Goal: Task Accomplishment & Management: Manage account settings

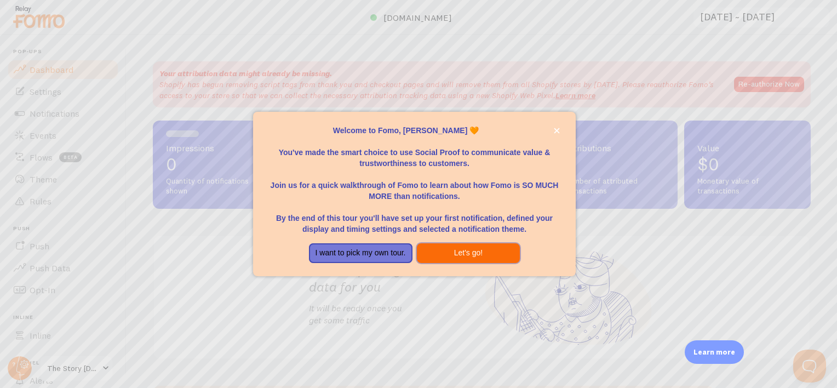
click at [447, 250] on button "Let's go!" at bounding box center [468, 253] width 103 height 20
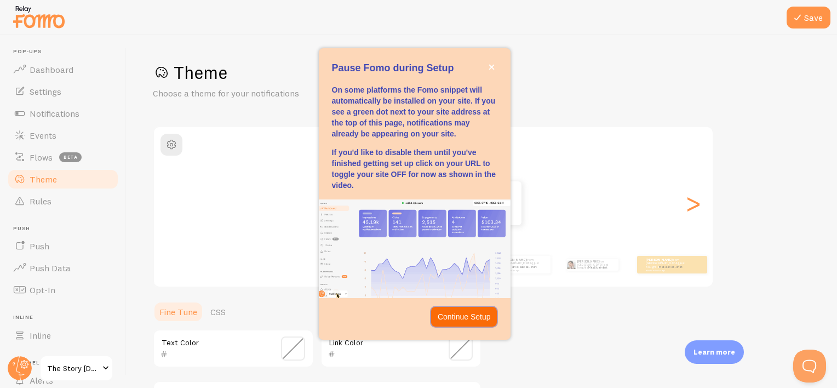
click at [466, 312] on p "Continue Setup" at bounding box center [463, 316] width 53 height 11
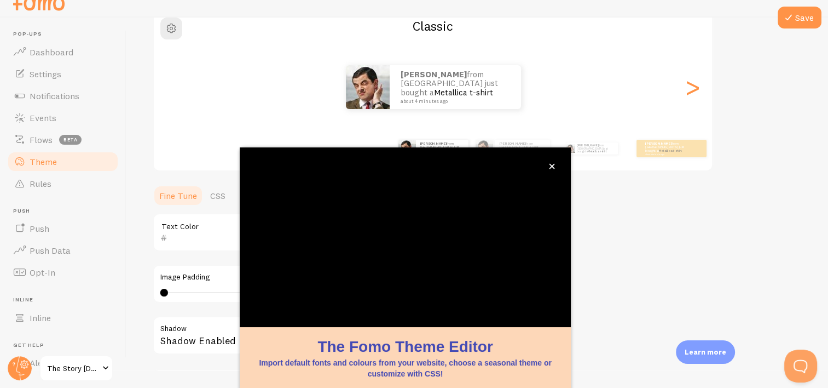
scroll to position [100, 0]
click at [554, 164] on icon "close," at bounding box center [552, 166] width 5 height 5
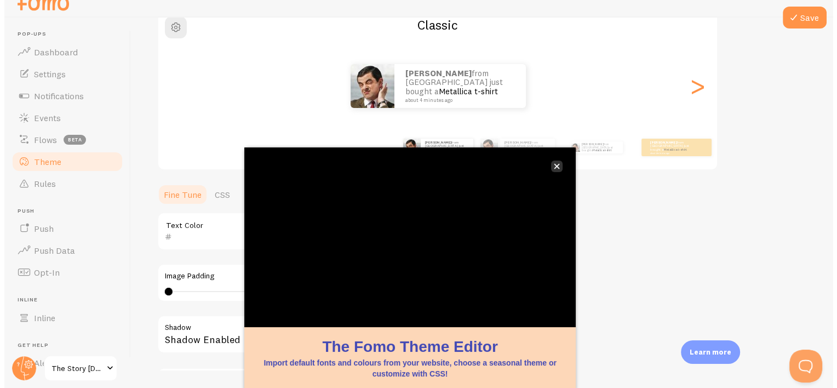
scroll to position [0, 0]
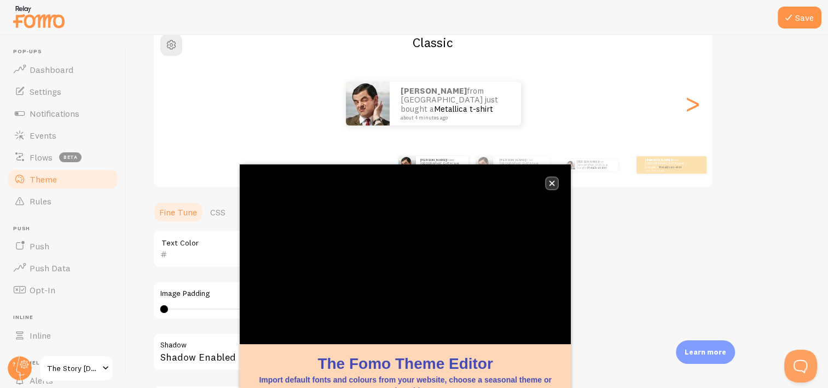
click at [555, 182] on icon "close," at bounding box center [552, 183] width 6 height 6
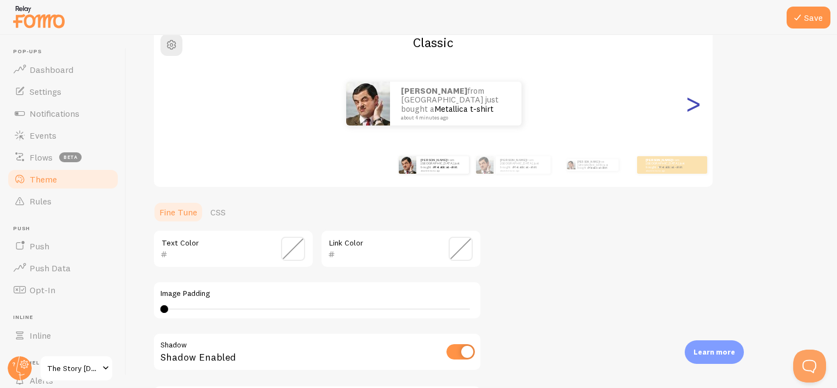
click at [696, 106] on div ">" at bounding box center [692, 103] width 13 height 79
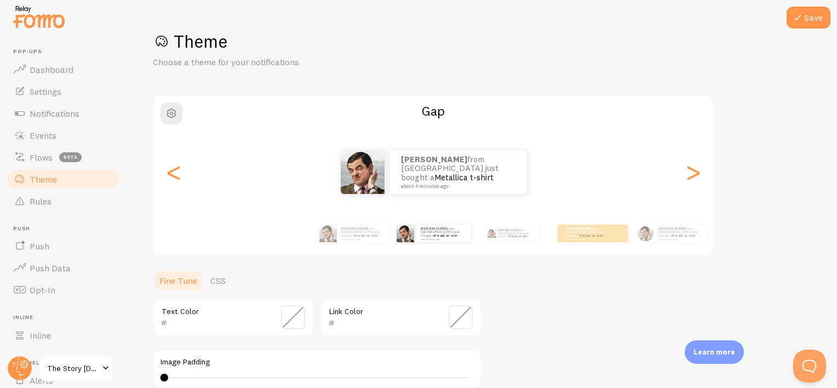
scroll to position [11, 0]
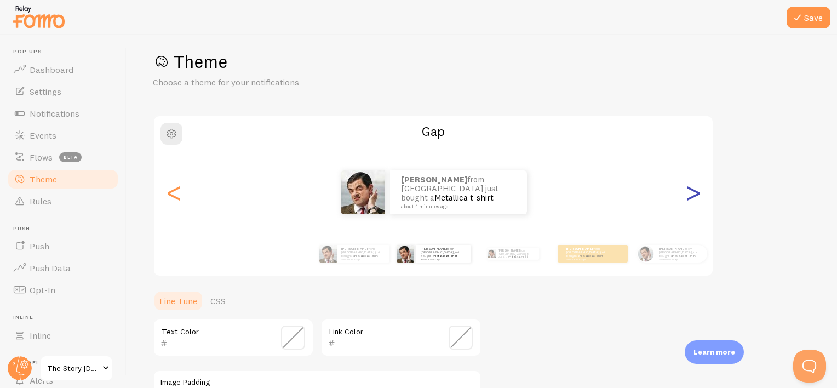
click at [692, 198] on div ">" at bounding box center [692, 192] width 13 height 79
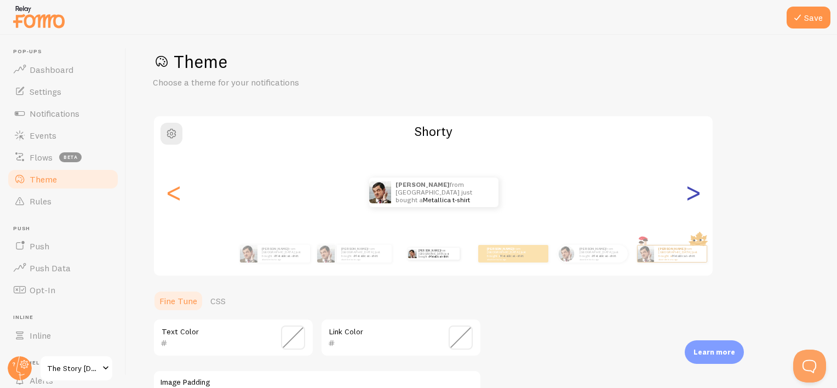
click at [692, 198] on div ">" at bounding box center [692, 192] width 13 height 79
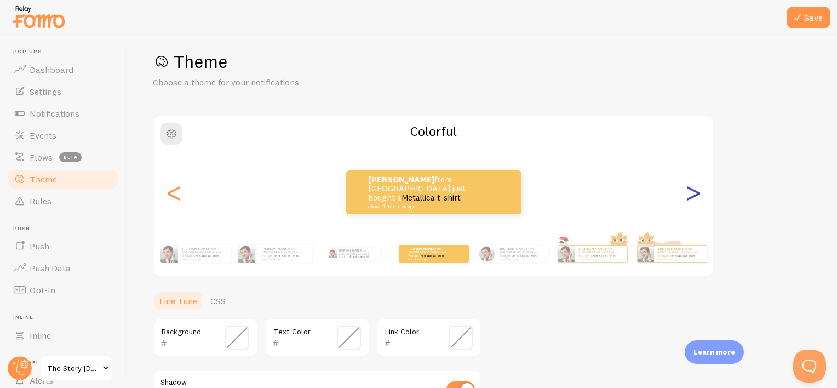
click at [692, 198] on div ">" at bounding box center [692, 192] width 13 height 79
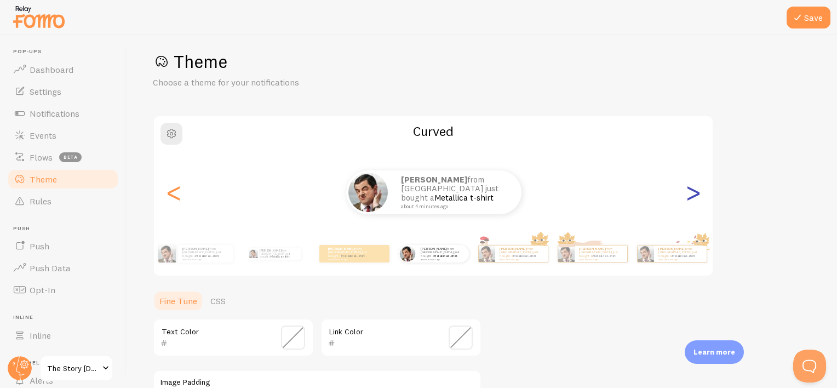
click at [692, 198] on div ">" at bounding box center [692, 192] width 13 height 79
type input "0"
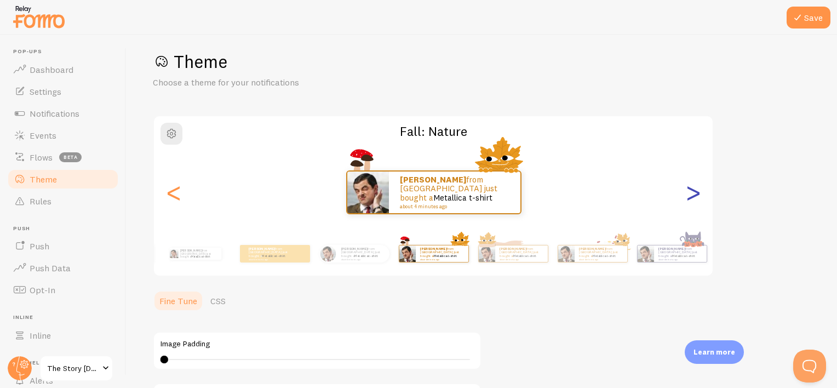
click at [692, 198] on div ">" at bounding box center [692, 192] width 13 height 79
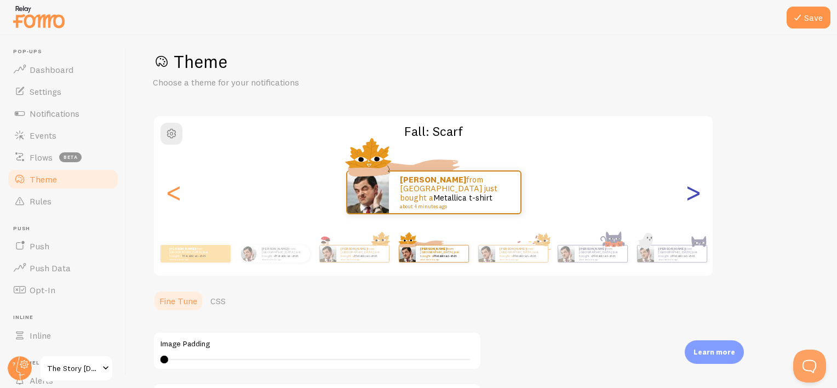
click at [692, 198] on div ">" at bounding box center [692, 192] width 13 height 79
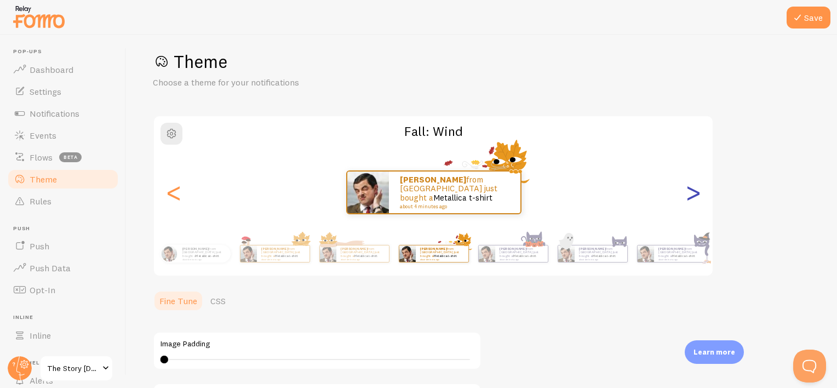
click at [692, 198] on div ">" at bounding box center [692, 192] width 13 height 79
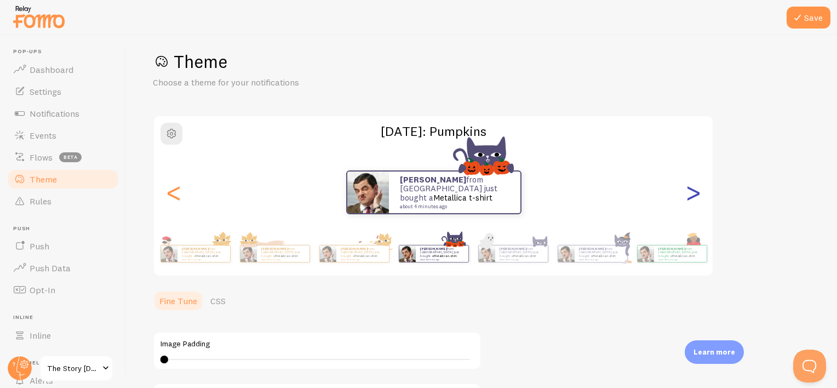
click at [692, 198] on div ">" at bounding box center [692, 192] width 13 height 79
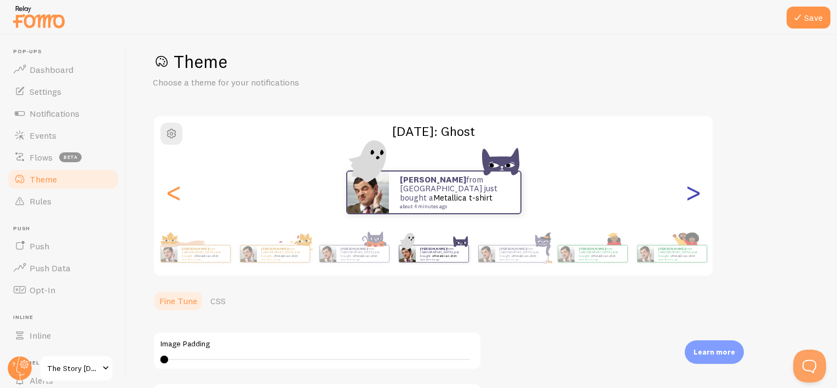
click at [692, 198] on div ">" at bounding box center [692, 192] width 13 height 79
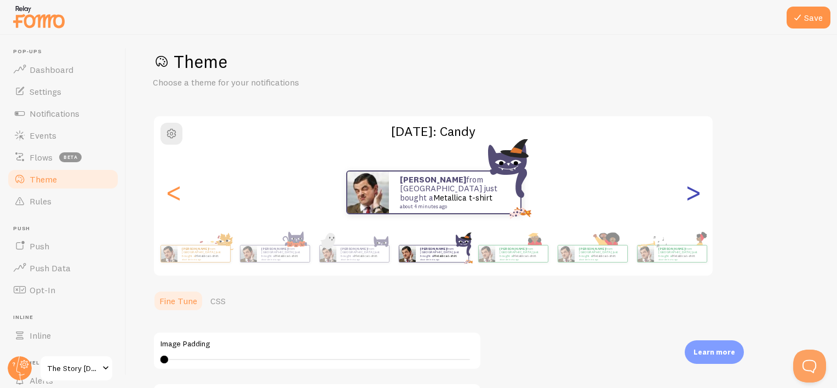
click at [692, 198] on div ">" at bounding box center [692, 192] width 13 height 79
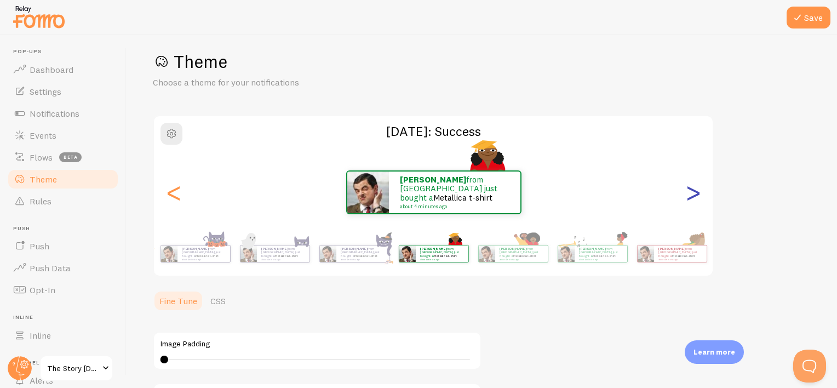
click at [692, 198] on div ">" at bounding box center [692, 192] width 13 height 79
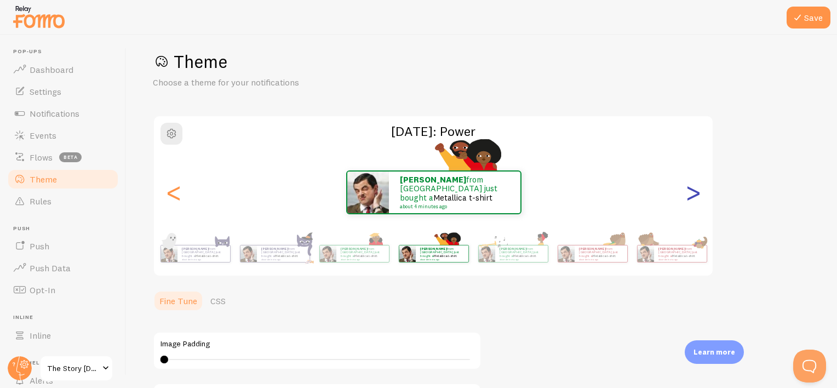
click at [692, 198] on div ">" at bounding box center [692, 192] width 13 height 79
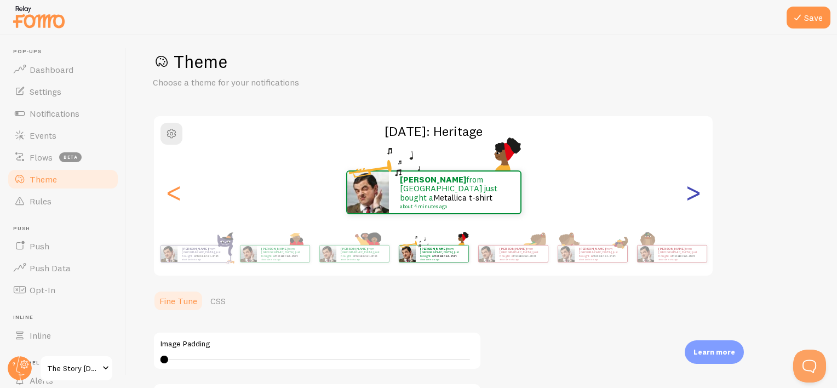
click at [692, 198] on div ">" at bounding box center [692, 192] width 13 height 79
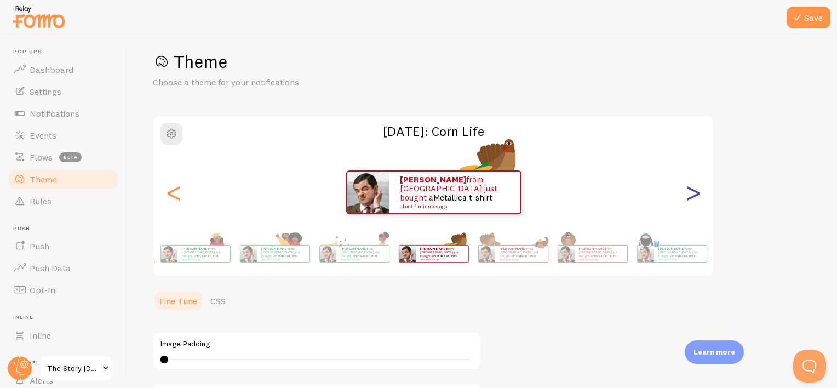
click at [692, 198] on div ">" at bounding box center [692, 192] width 13 height 79
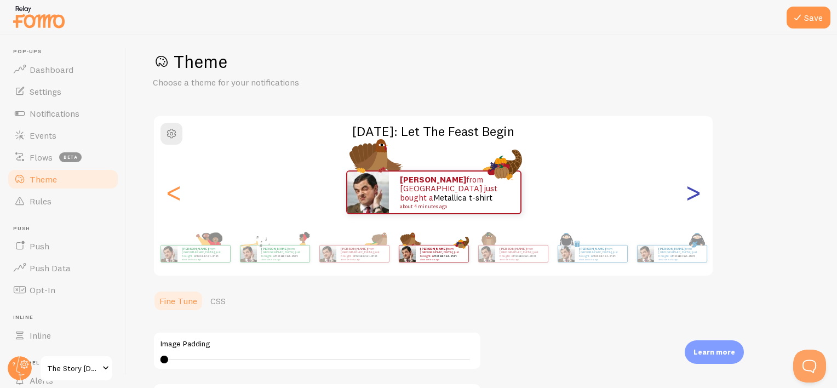
click at [692, 198] on div ">" at bounding box center [692, 192] width 13 height 79
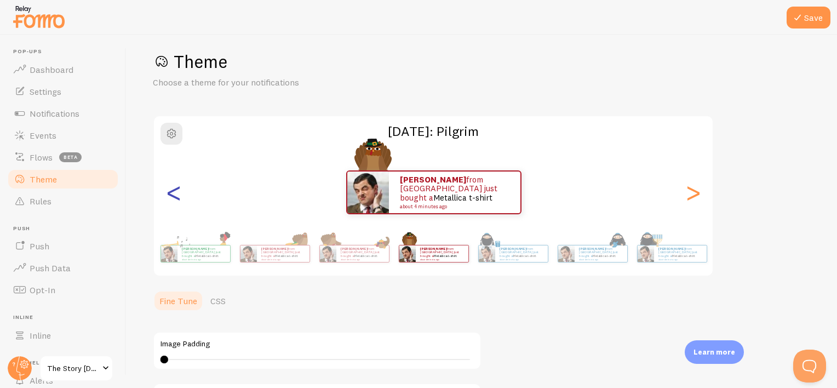
click at [179, 186] on div "<" at bounding box center [173, 192] width 13 height 79
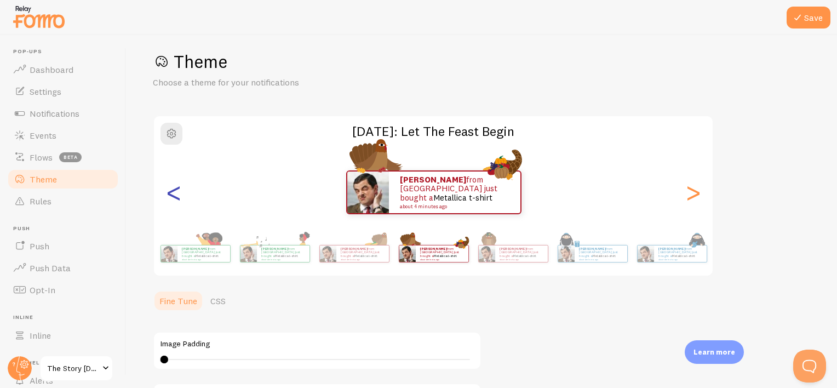
click at [179, 186] on div "<" at bounding box center [173, 192] width 13 height 79
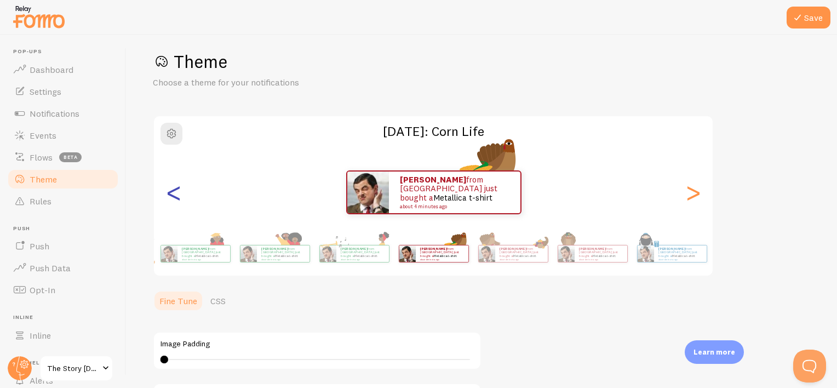
click at [179, 186] on div "<" at bounding box center [173, 192] width 13 height 79
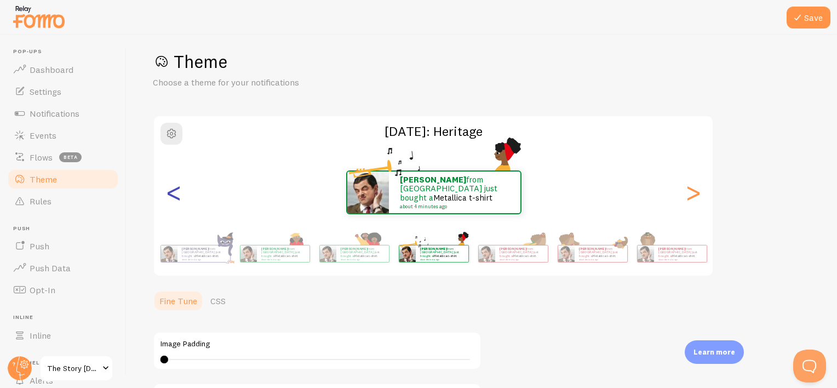
click at [179, 186] on div "<" at bounding box center [173, 192] width 13 height 79
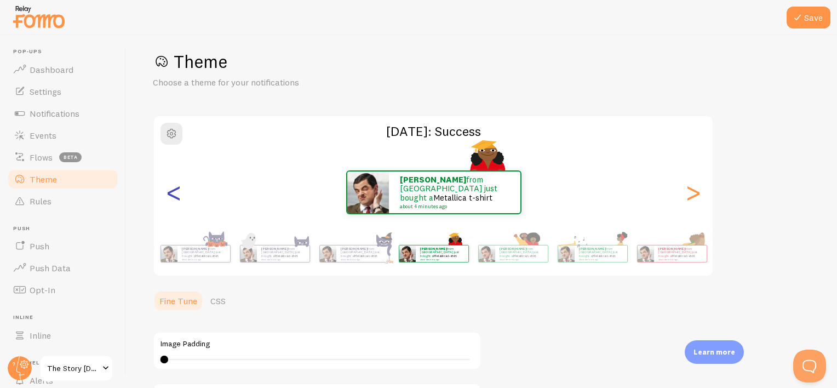
click at [179, 186] on div "<" at bounding box center [173, 192] width 13 height 79
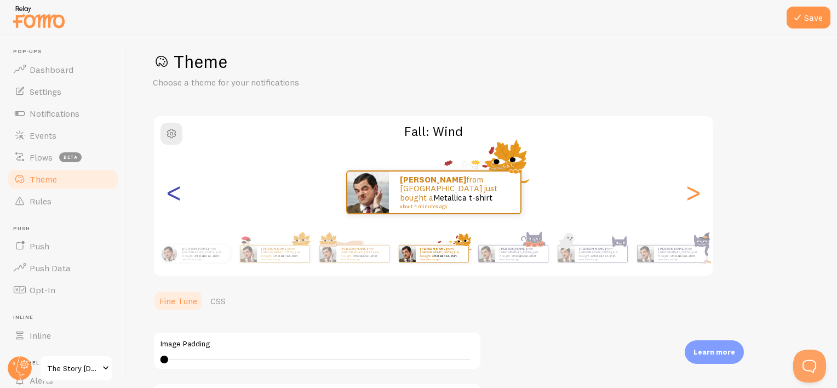
click at [179, 186] on div "<" at bounding box center [173, 192] width 13 height 79
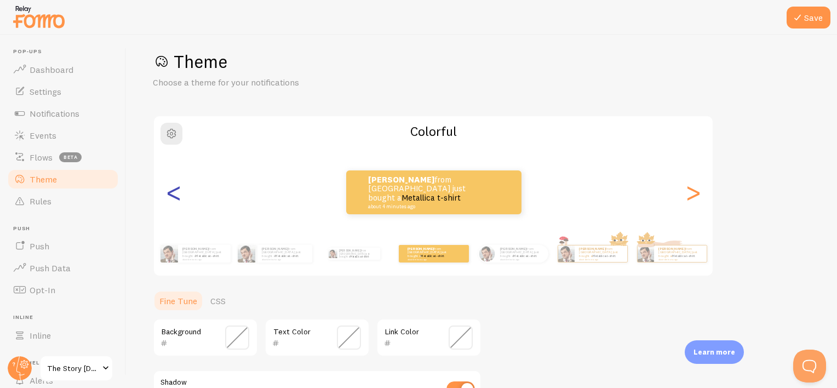
click at [179, 186] on div "<" at bounding box center [173, 192] width 13 height 79
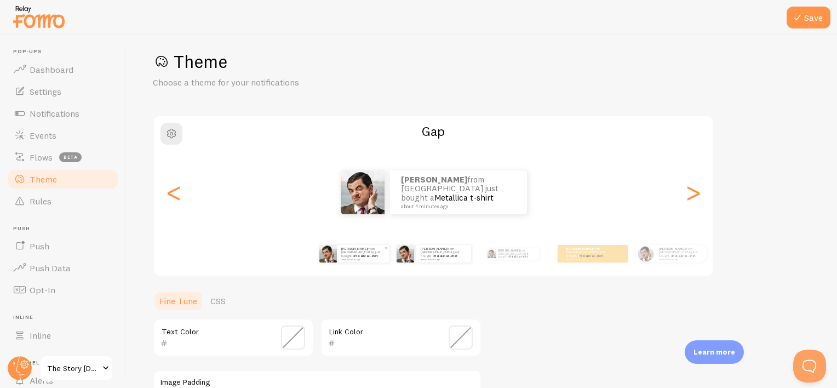
click at [325, 258] on img at bounding box center [328, 254] width 18 height 18
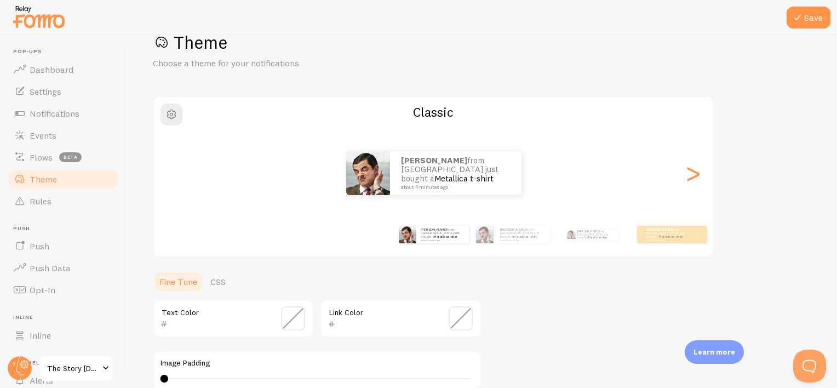
scroll to position [0, 0]
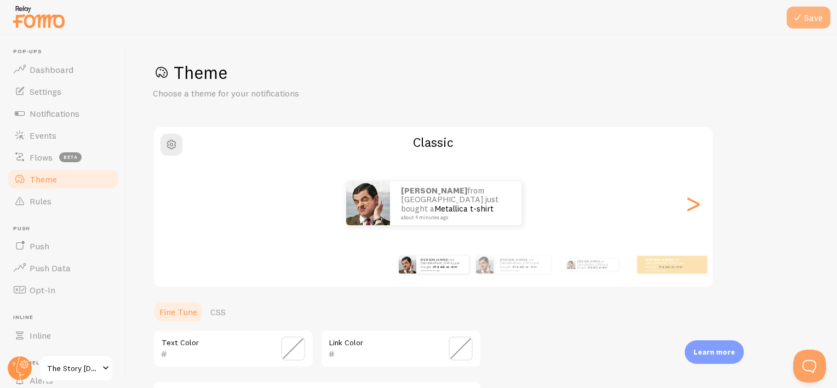
click at [793, 24] on button "Save" at bounding box center [808, 18] width 44 height 22
click at [808, 22] on button "Save" at bounding box center [808, 18] width 44 height 22
click at [55, 69] on span "Dashboard" at bounding box center [52, 69] width 44 height 11
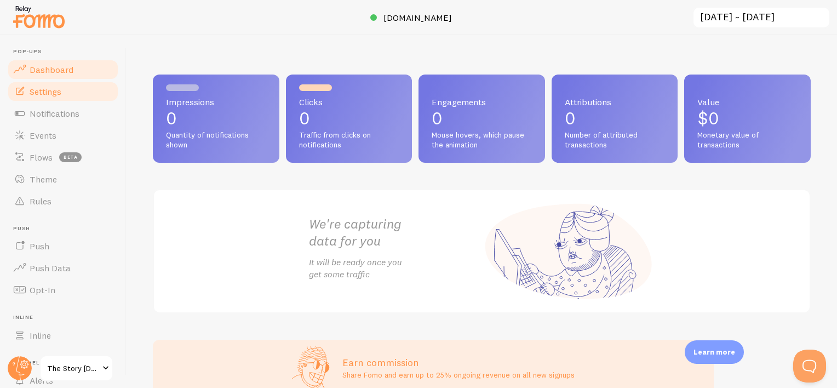
click at [55, 88] on span "Settings" at bounding box center [46, 91] width 32 height 11
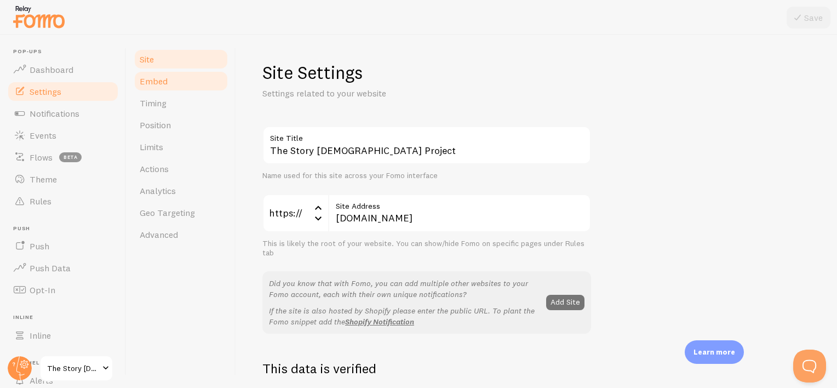
click at [192, 83] on link "Embed" at bounding box center [181, 81] width 96 height 22
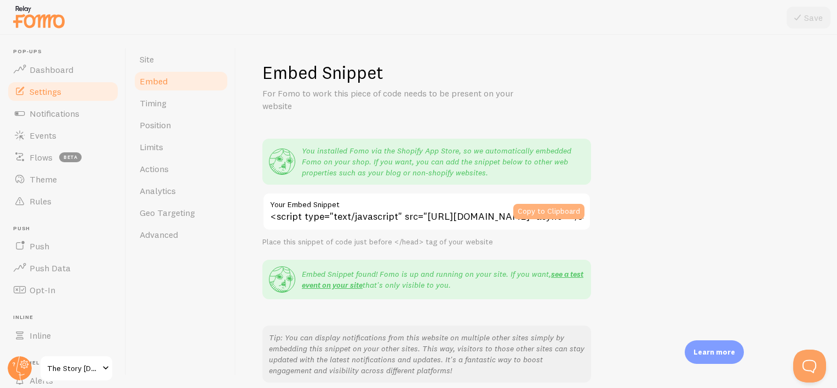
click at [554, 210] on button "Copy to Clipboard" at bounding box center [548, 211] width 71 height 15
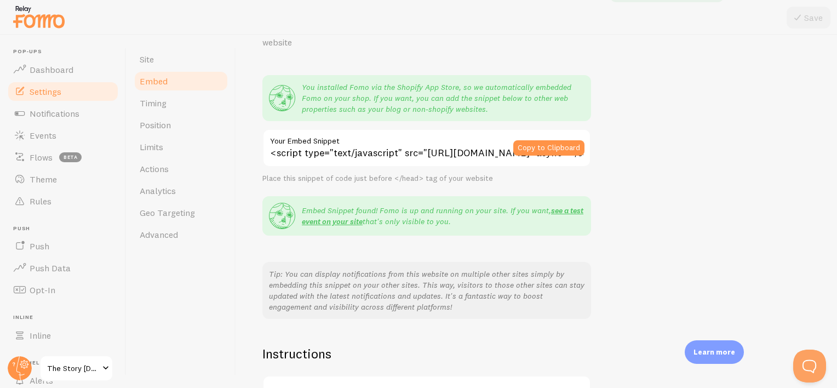
scroll to position [65, 0]
click at [551, 206] on link "see a test event on your site" at bounding box center [442, 214] width 281 height 21
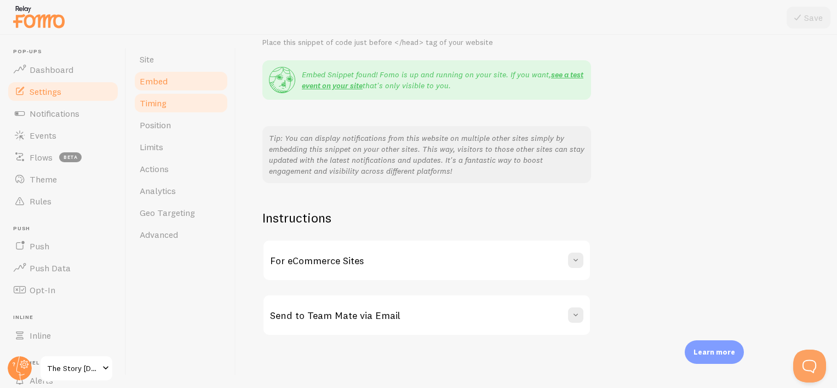
click at [184, 111] on link "Timing" at bounding box center [181, 103] width 96 height 22
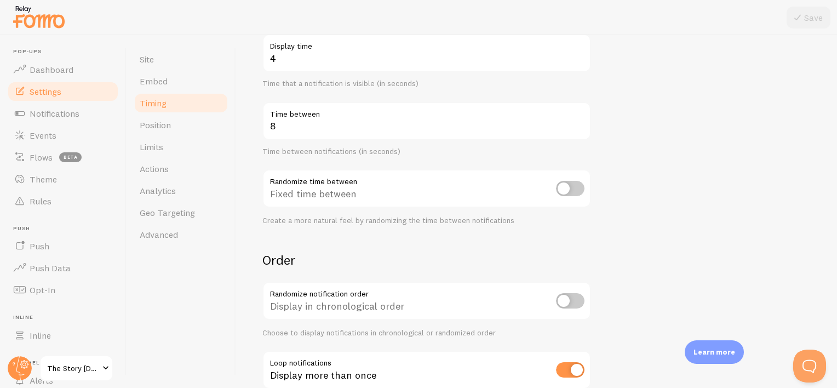
scroll to position [191, 0]
click at [569, 194] on input "checkbox" at bounding box center [570, 187] width 28 height 15
checkbox input "true"
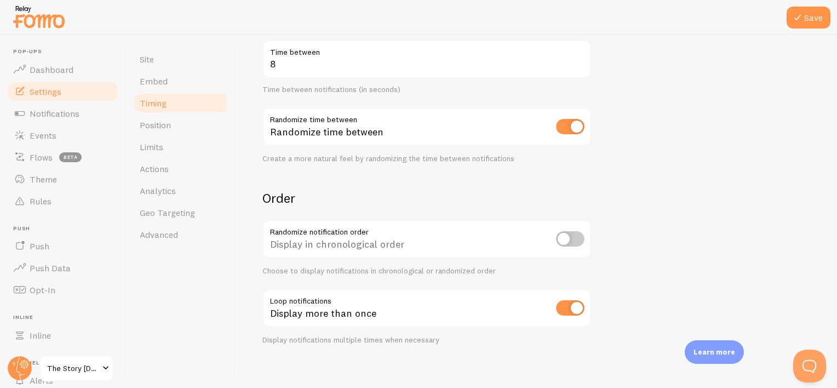
scroll to position [259, 0]
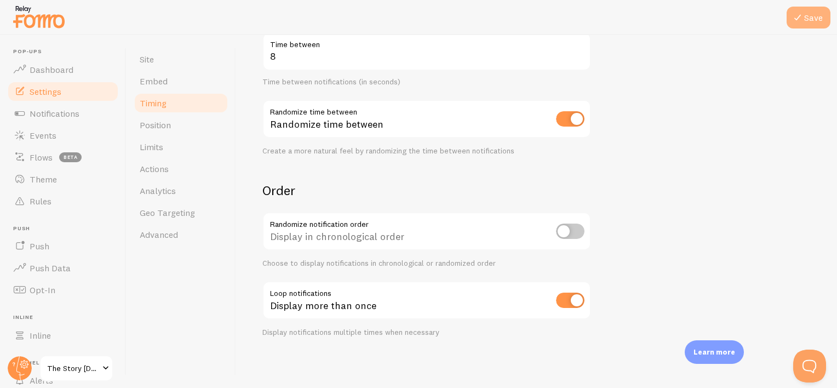
click at [811, 20] on button "Save" at bounding box center [808, 18] width 44 height 22
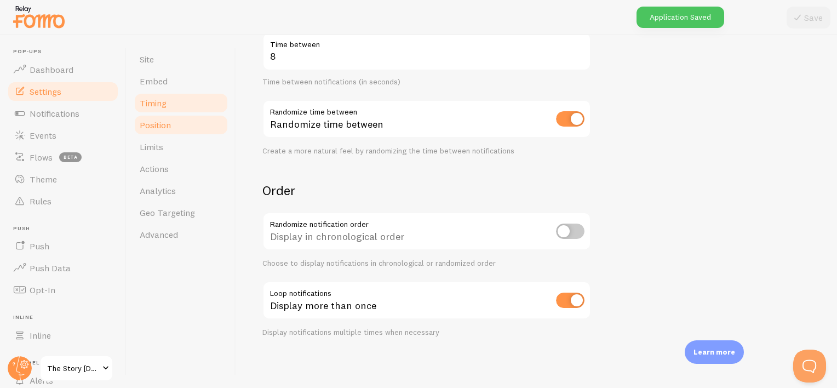
click at [174, 120] on link "Position" at bounding box center [181, 125] width 96 height 22
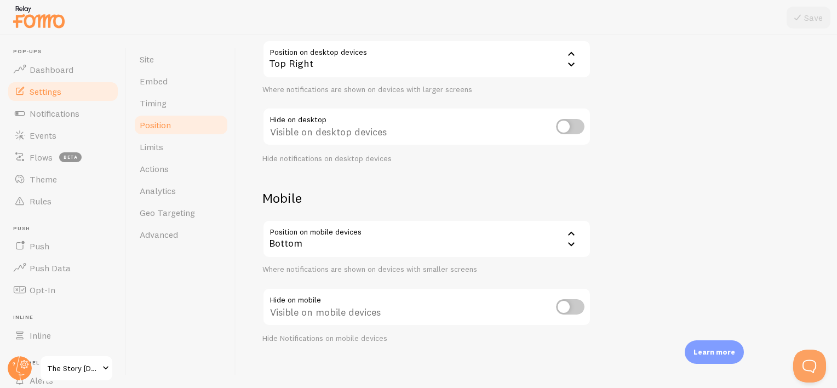
scroll to position [123, 0]
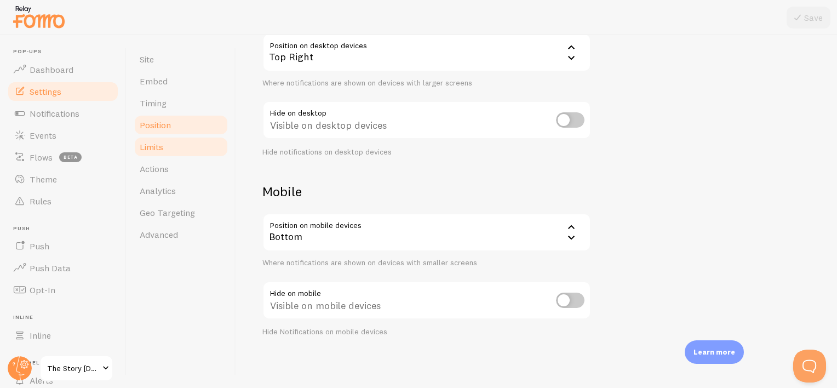
click at [186, 138] on link "Limits" at bounding box center [181, 147] width 96 height 22
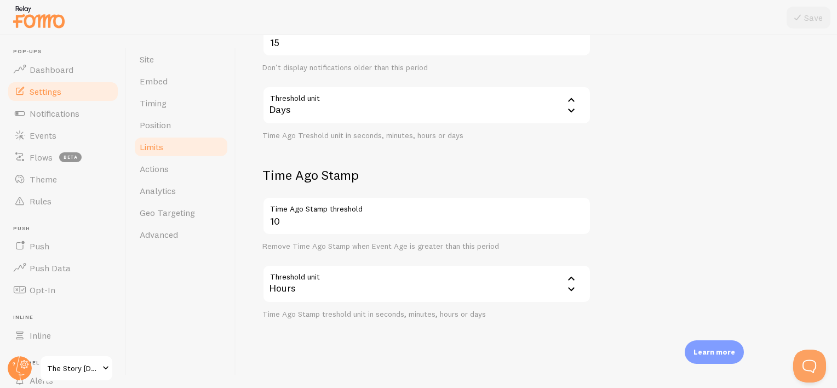
scroll to position [319, 0]
click at [566, 101] on icon at bounding box center [570, 98] width 13 height 13
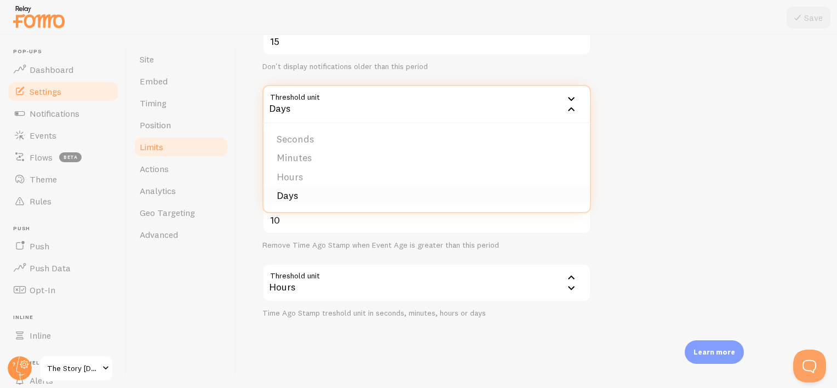
click at [400, 197] on li "Days" at bounding box center [426, 195] width 326 height 19
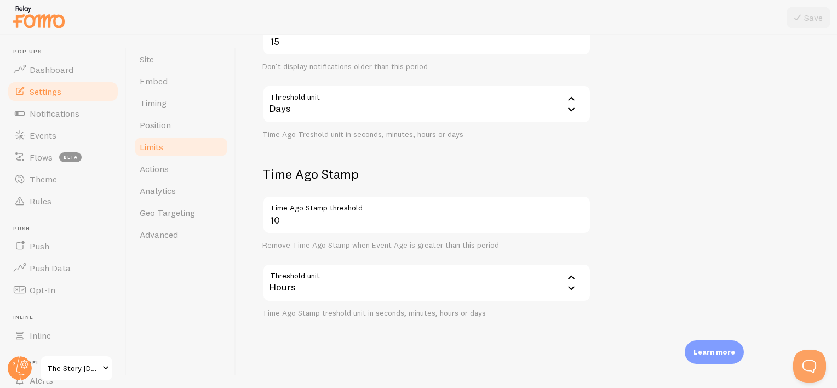
scroll to position [321, 0]
click at [188, 180] on link "Analytics" at bounding box center [181, 191] width 96 height 22
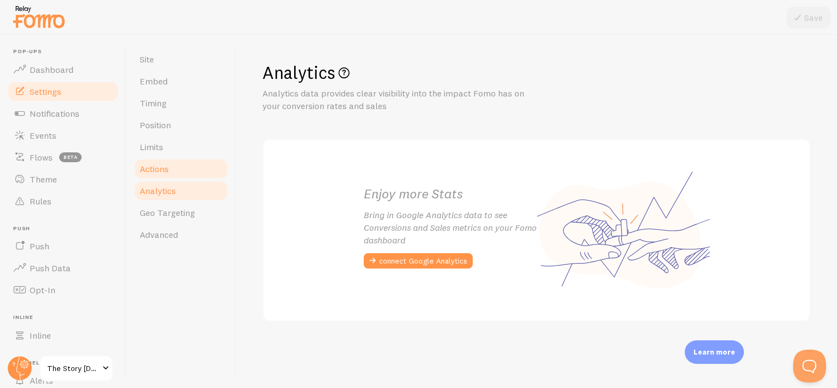
click at [178, 171] on link "Actions" at bounding box center [181, 169] width 96 height 22
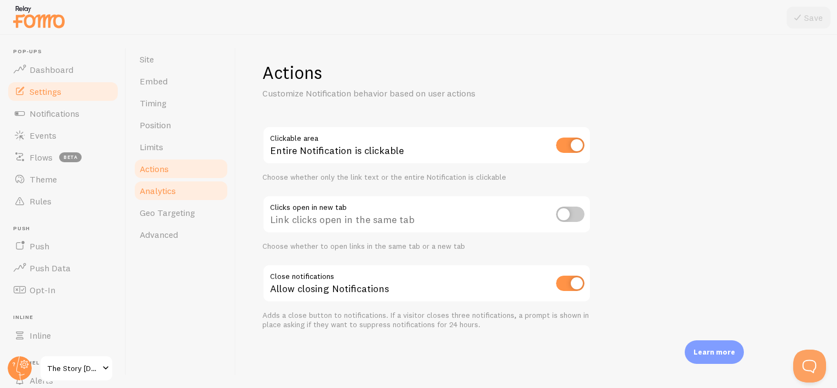
click at [169, 191] on span "Analytics" at bounding box center [158, 190] width 36 height 11
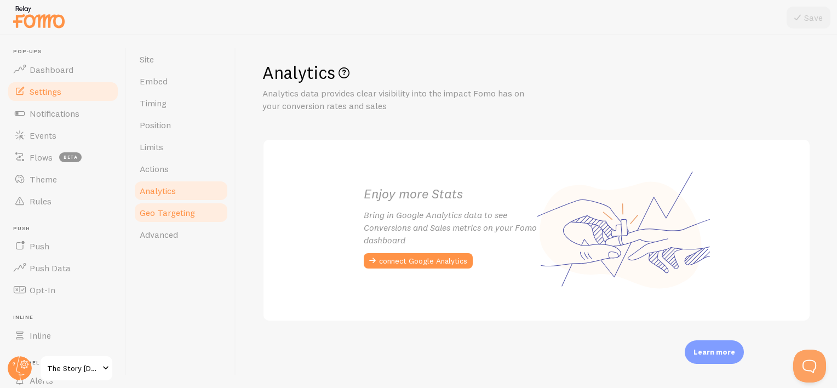
click at [186, 219] on link "Geo Targeting" at bounding box center [181, 212] width 96 height 22
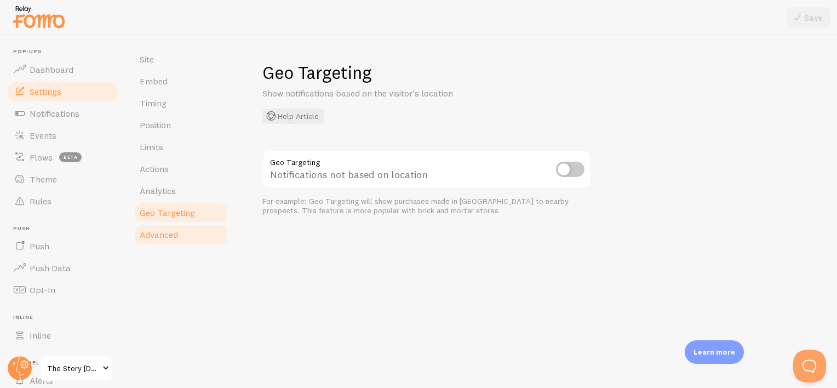
click at [182, 233] on link "Advanced" at bounding box center [181, 234] width 96 height 22
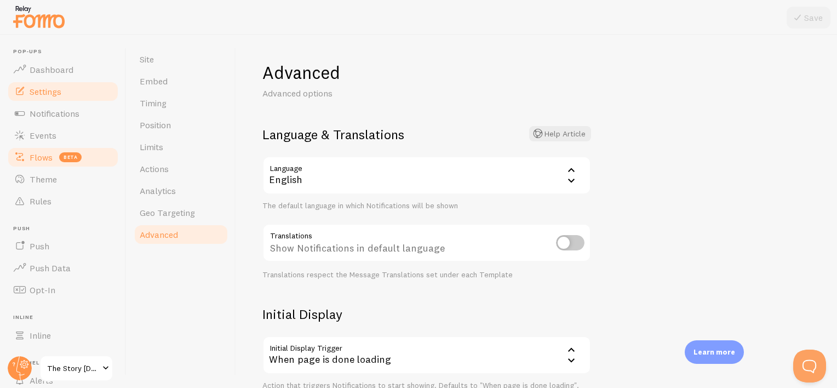
click at [44, 160] on span "Flows" at bounding box center [41, 157] width 23 height 11
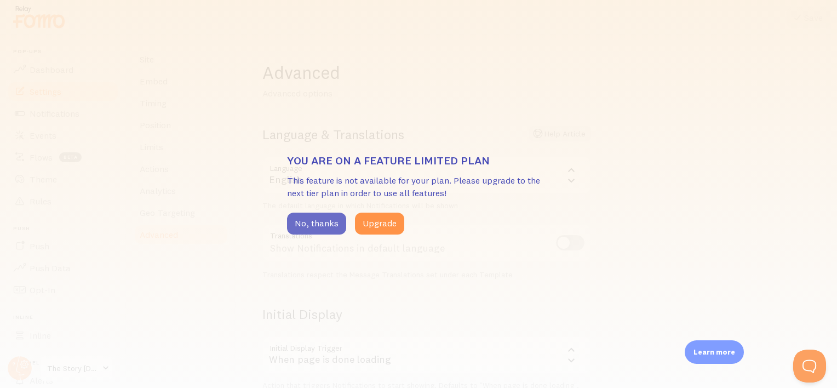
click at [309, 226] on button "No, thanks" at bounding box center [316, 223] width 59 height 22
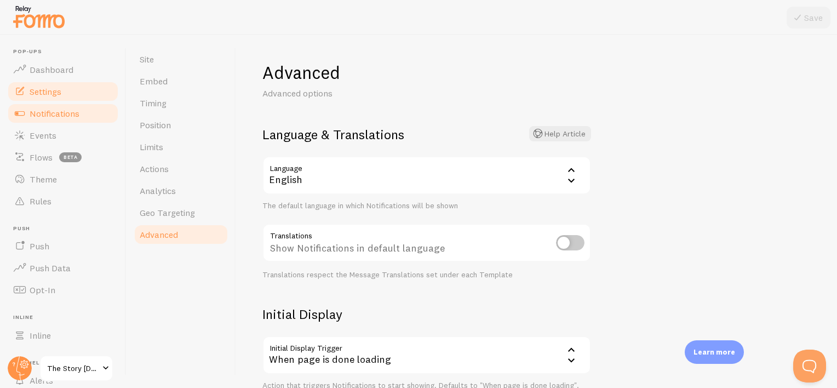
click at [50, 119] on link "Notifications" at bounding box center [63, 113] width 113 height 22
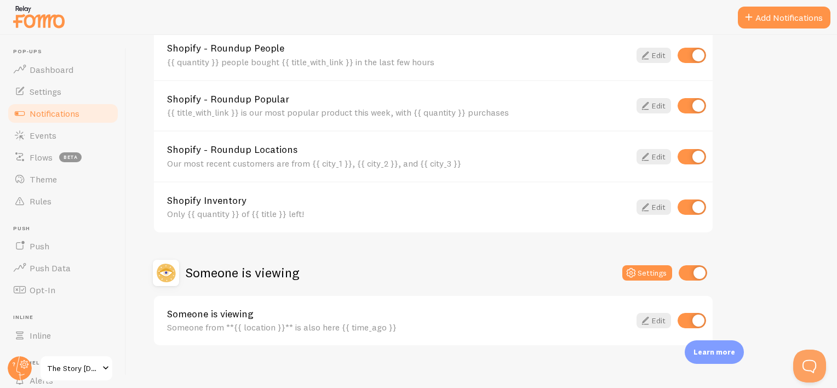
scroll to position [491, 0]
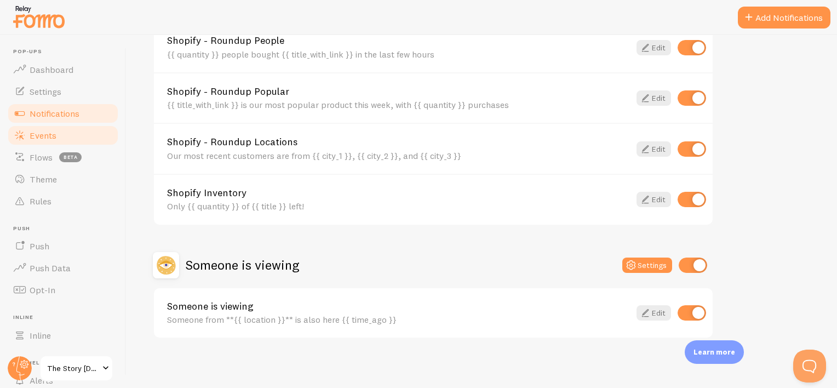
click at [33, 141] on link "Events" at bounding box center [63, 135] width 113 height 22
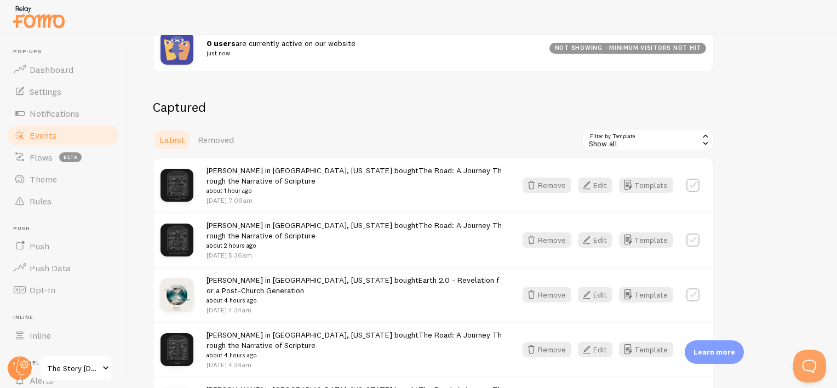
scroll to position [217, 0]
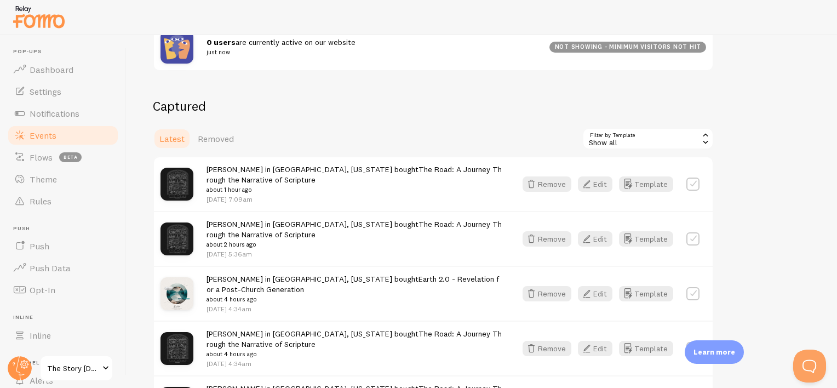
drag, startPoint x: 348, startPoint y: 260, endPoint x: 212, endPoint y: 183, distance: 155.4
click at [50, 183] on span "Theme" at bounding box center [43, 179] width 27 height 11
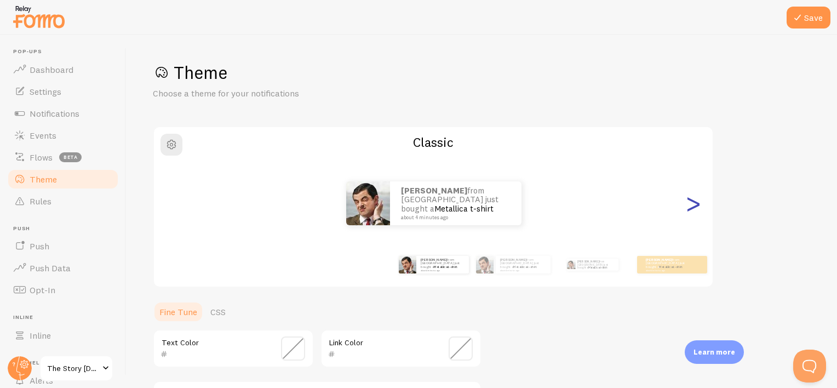
click at [693, 212] on div ">" at bounding box center [692, 203] width 13 height 79
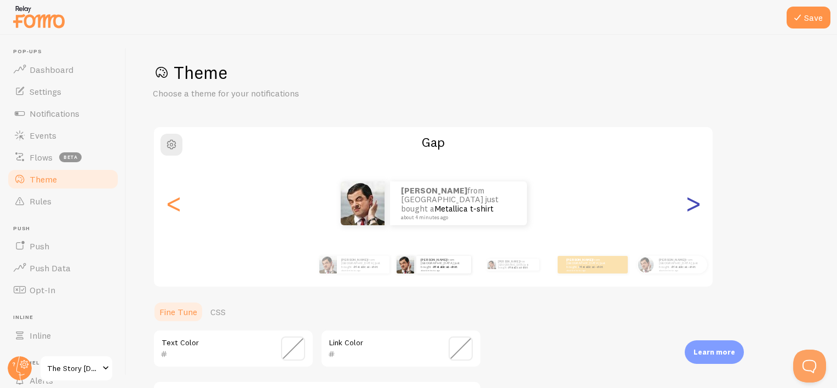
click at [693, 212] on div ">" at bounding box center [692, 203] width 13 height 79
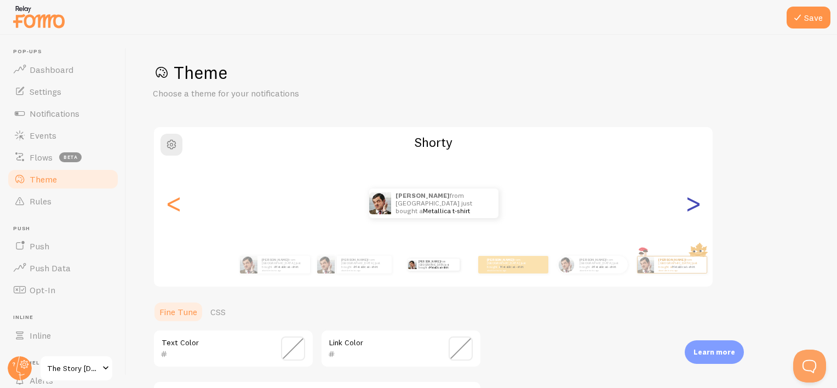
click at [693, 212] on div ">" at bounding box center [692, 203] width 13 height 79
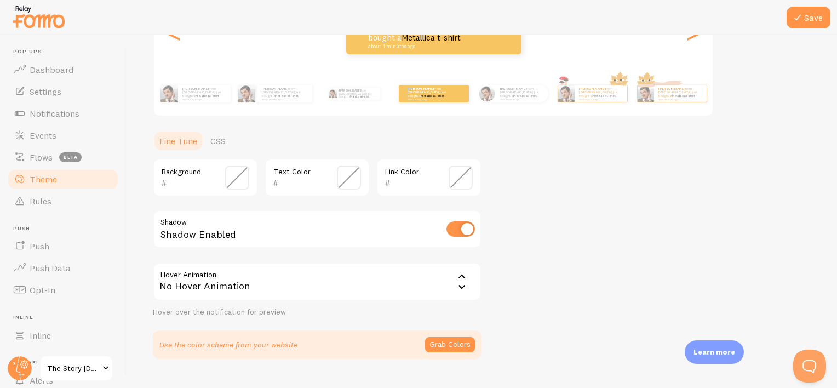
scroll to position [172, 0]
click at [230, 188] on div "Background" at bounding box center [205, 176] width 105 height 38
click at [233, 174] on span at bounding box center [237, 176] width 24 height 24
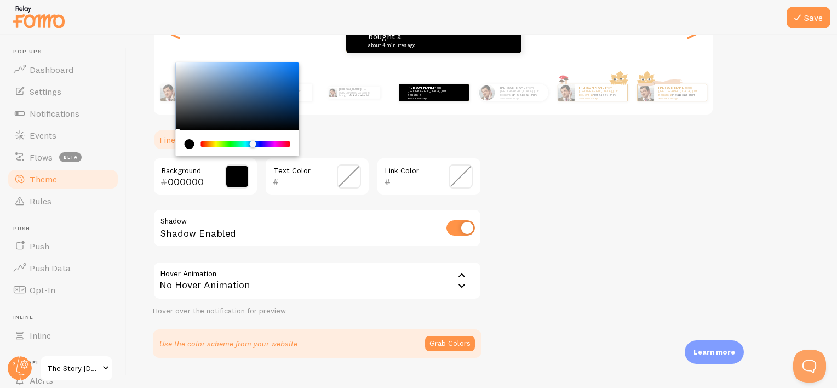
click at [253, 145] on div "Chrome color picker" at bounding box center [245, 143] width 87 height 5
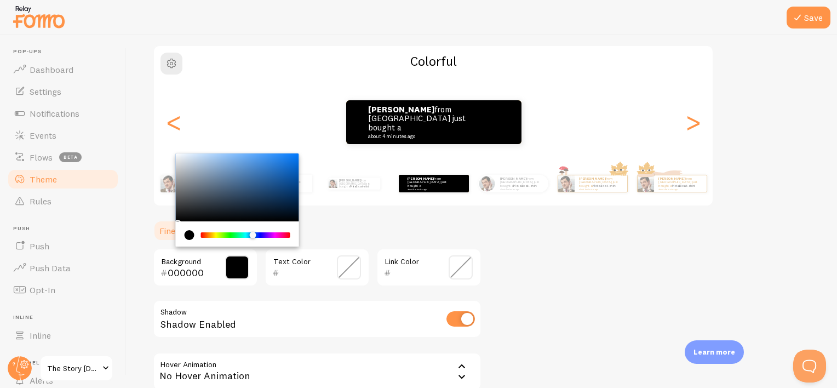
scroll to position [79, 0]
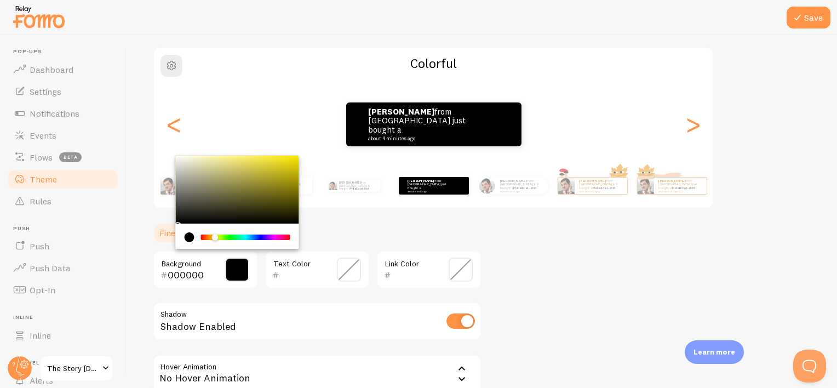
click at [215, 236] on div "Chrome color picker" at bounding box center [245, 236] width 87 height 5
click at [293, 160] on div "Chrome color picker" at bounding box center [237, 189] width 123 height 68
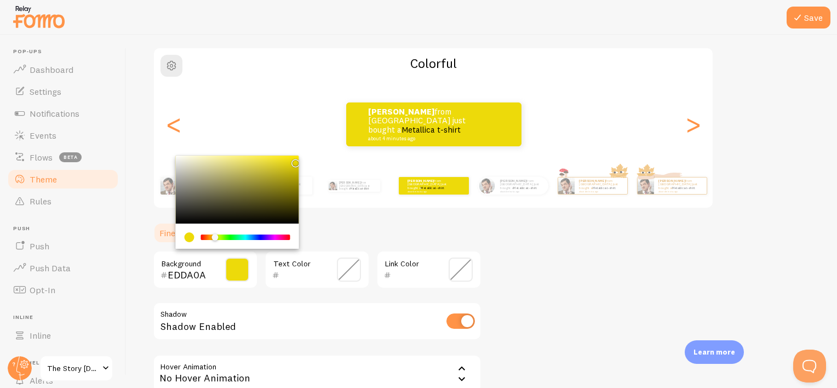
click at [299, 164] on div "[PERSON_NAME] from [GEOGRAPHIC_DATA] just bought a Metallica t-shirt about 4 mi…" at bounding box center [433, 186] width 629 height 44
click at [182, 276] on input "EDDA0A" at bounding box center [190, 274] width 44 height 13
click at [182, 273] on input "EDDA0A" at bounding box center [190, 274] width 44 height 13
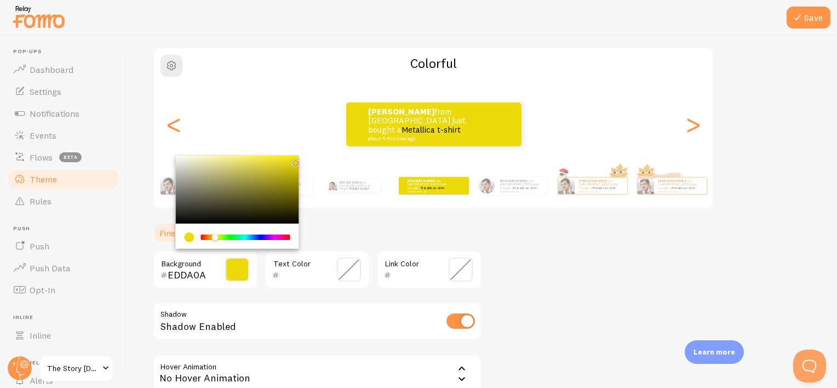
click at [182, 273] on input "EDDA0A" at bounding box center [190, 274] width 44 height 13
paste input "2783c4"
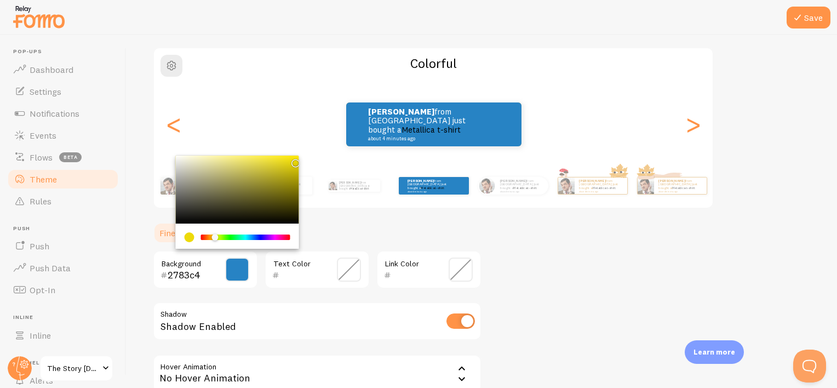
type input "2783c4"
click at [614, 269] on div "Theme Choose a theme for your notifications Colorful [PERSON_NAME] from [GEOGRA…" at bounding box center [482, 216] width 658 height 468
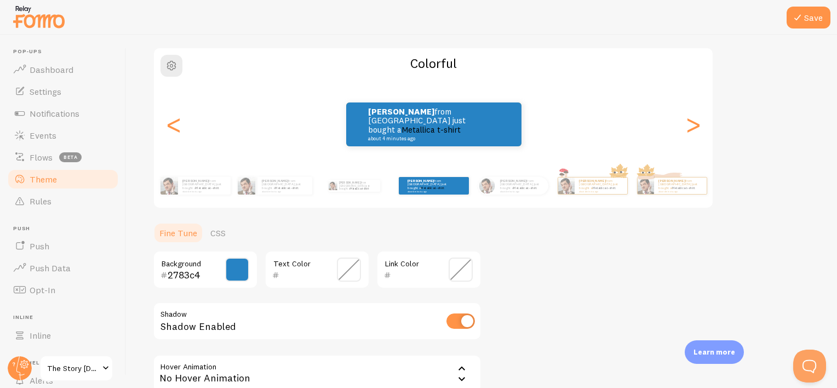
click at [459, 268] on span at bounding box center [460, 269] width 24 height 24
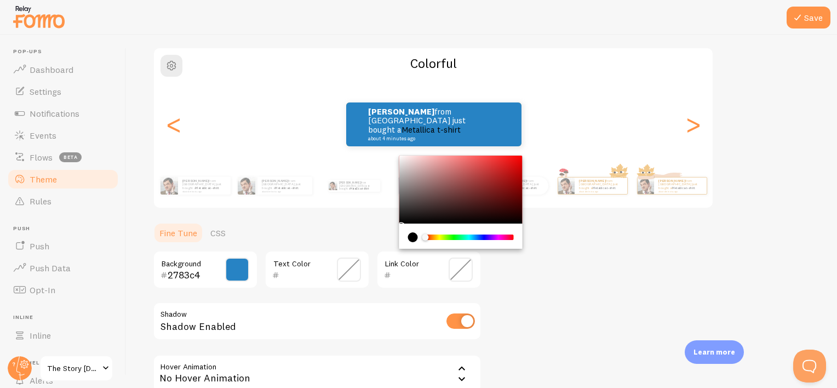
click at [419, 272] on input "text" at bounding box center [413, 274] width 44 height 13
paste input "ffc107"
type input "ffc107"
click at [591, 281] on div "Theme Choose a theme for your notifications Colorful [PERSON_NAME] from [GEOGRA…" at bounding box center [482, 216] width 658 height 468
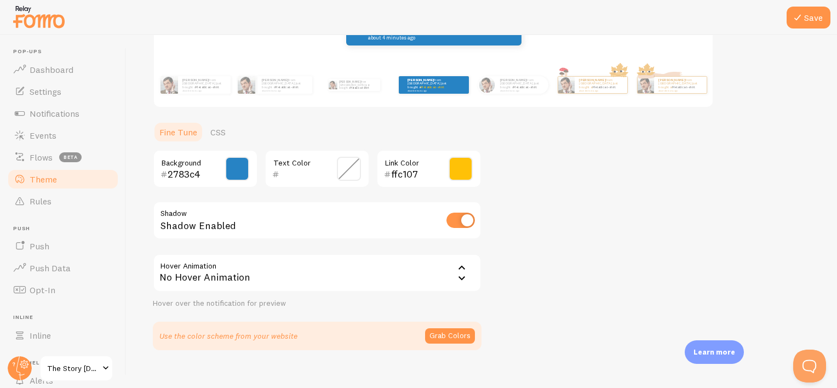
scroll to position [193, 0]
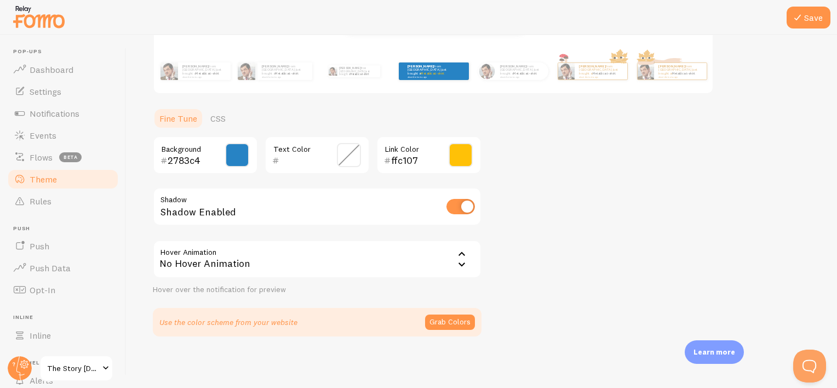
click at [453, 258] on div "No Hover Animation" at bounding box center [317, 259] width 329 height 38
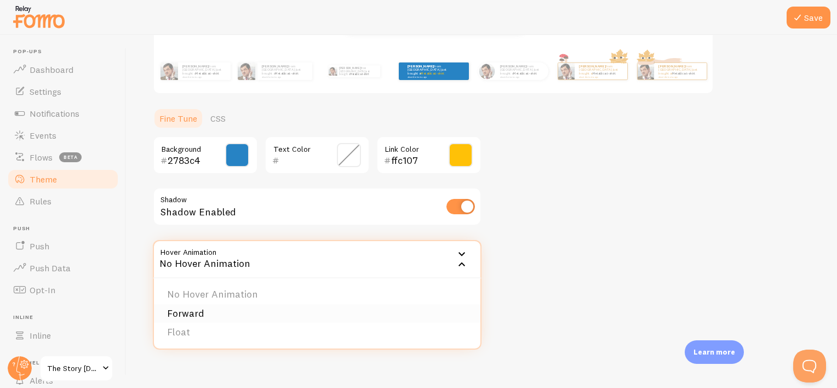
click at [348, 308] on li "Forward" at bounding box center [317, 313] width 326 height 19
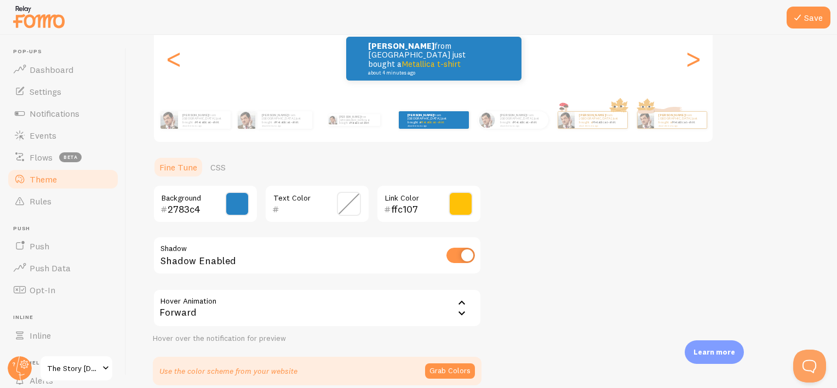
scroll to position [183, 0]
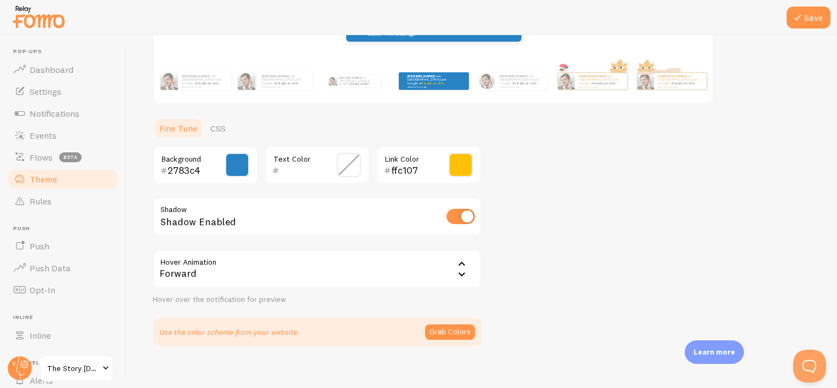
click at [463, 270] on icon at bounding box center [461, 274] width 13 height 13
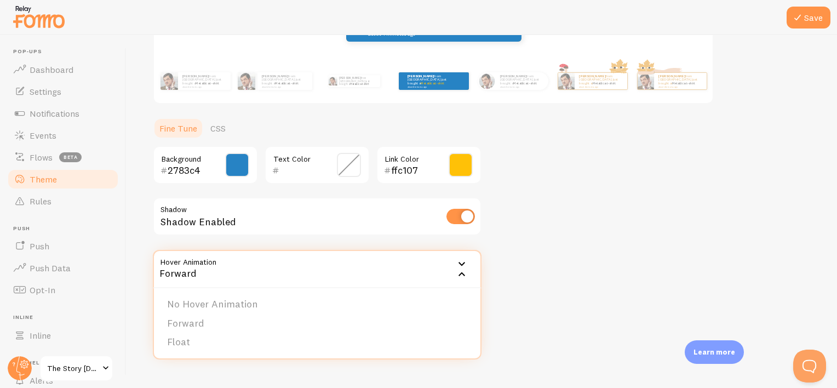
click at [554, 280] on div "Theme Choose a theme for your notifications Colorful [PERSON_NAME] from [GEOGRA…" at bounding box center [482, 112] width 658 height 468
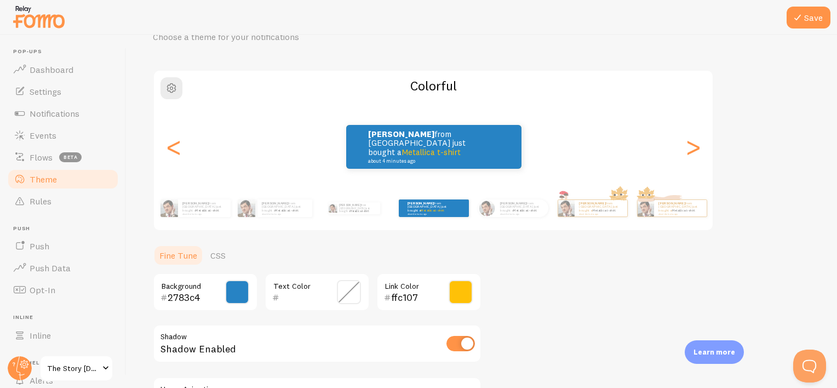
scroll to position [54, 0]
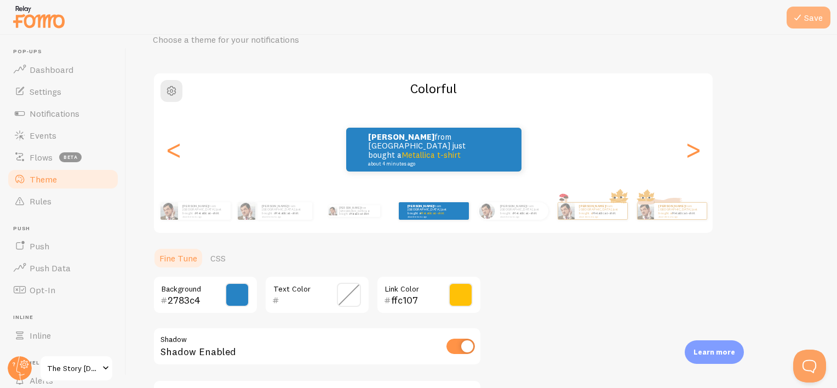
click at [805, 16] on button "Save" at bounding box center [808, 18] width 44 height 22
click at [686, 151] on div ">" at bounding box center [692, 149] width 13 height 79
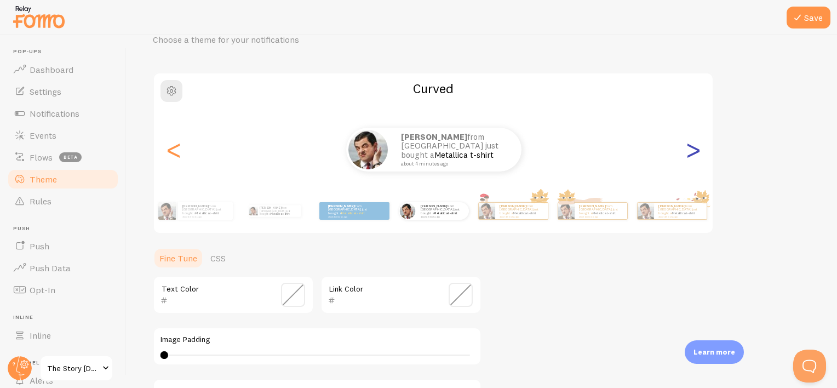
click at [686, 151] on div ">" at bounding box center [692, 149] width 13 height 79
type input "0"
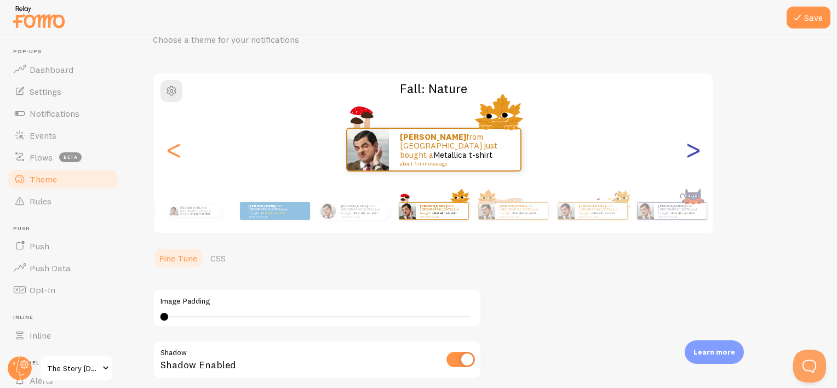
click at [686, 151] on div ">" at bounding box center [692, 149] width 13 height 79
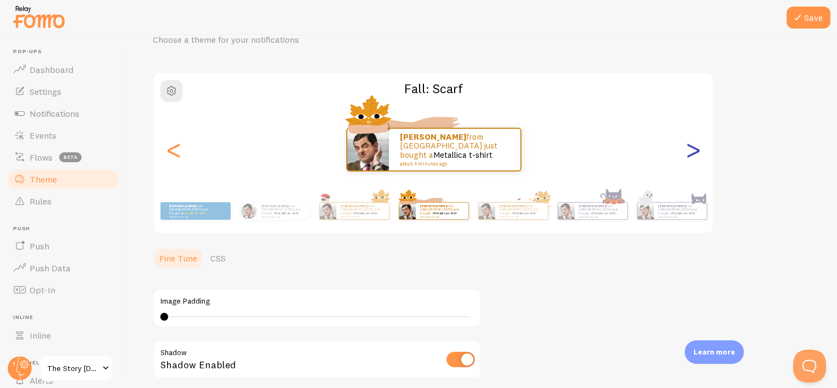
click at [686, 151] on div ">" at bounding box center [692, 149] width 13 height 79
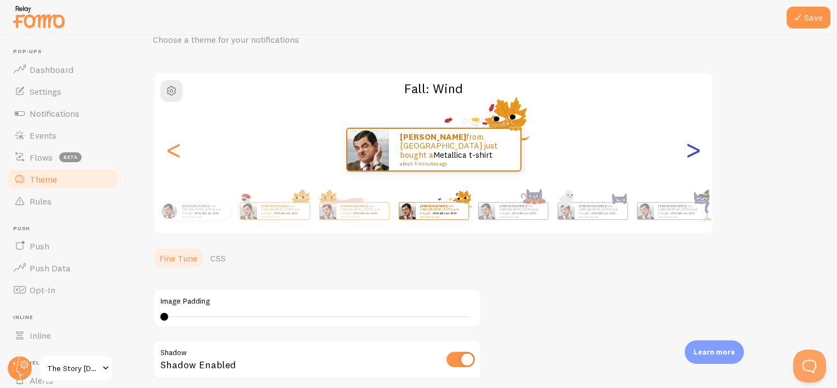
click at [686, 151] on div ">" at bounding box center [692, 149] width 13 height 79
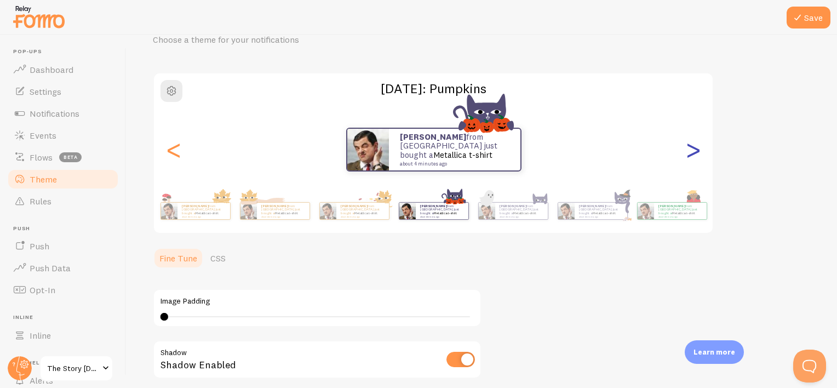
click at [686, 151] on div ">" at bounding box center [692, 149] width 13 height 79
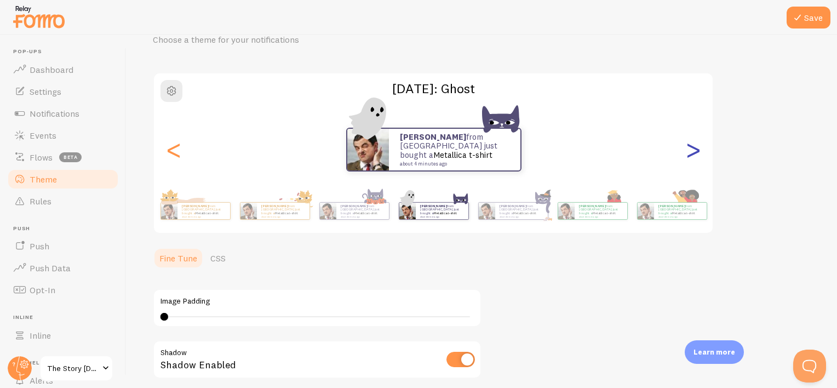
click at [686, 151] on div ">" at bounding box center [692, 149] width 13 height 79
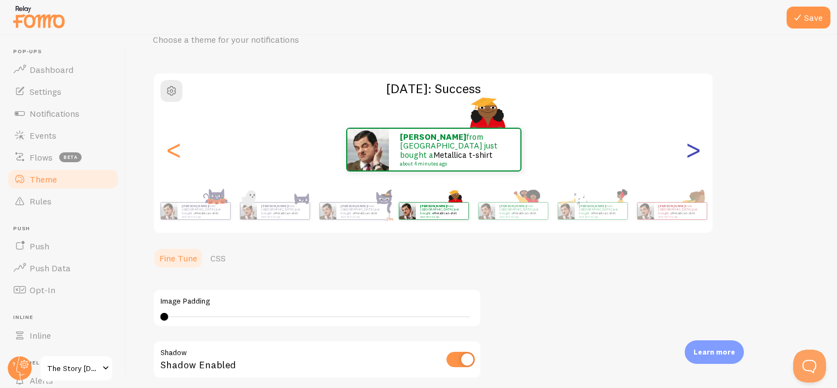
click at [686, 151] on div ">" at bounding box center [692, 149] width 13 height 79
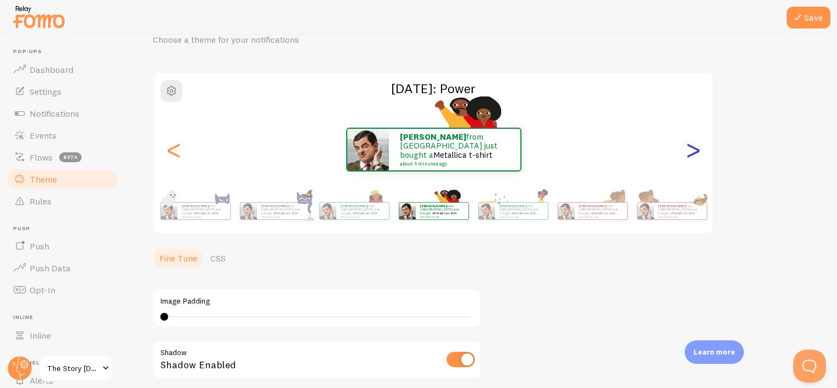
click at [686, 151] on div ">" at bounding box center [692, 149] width 13 height 79
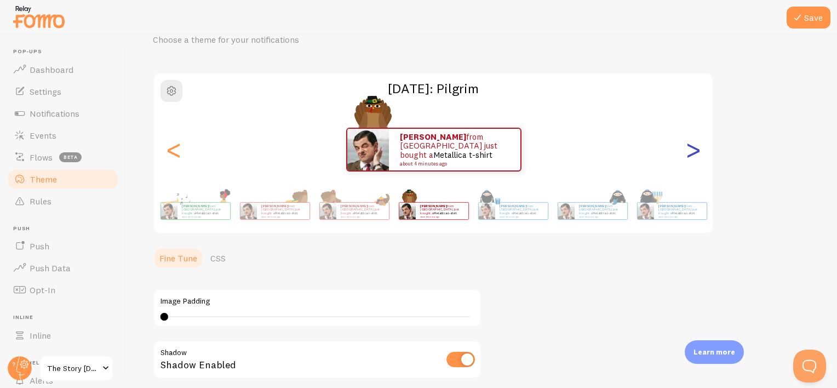
click at [686, 151] on div ">" at bounding box center [692, 149] width 13 height 79
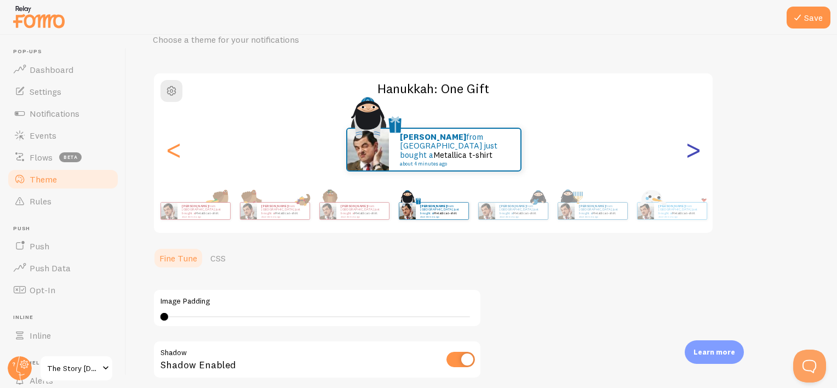
click at [686, 151] on div ">" at bounding box center [692, 149] width 13 height 79
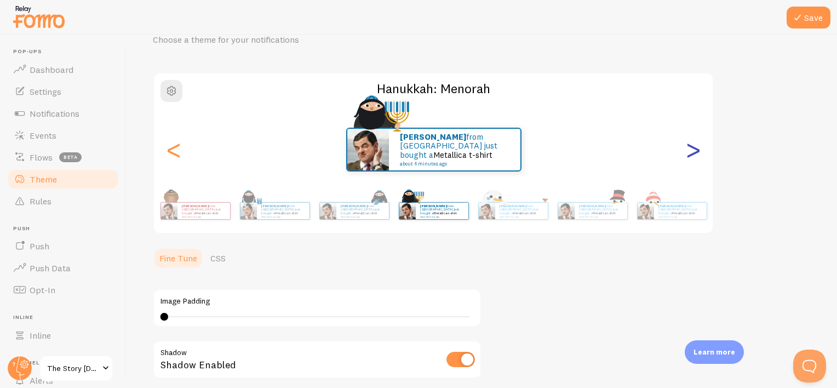
click at [686, 151] on div ">" at bounding box center [692, 149] width 13 height 79
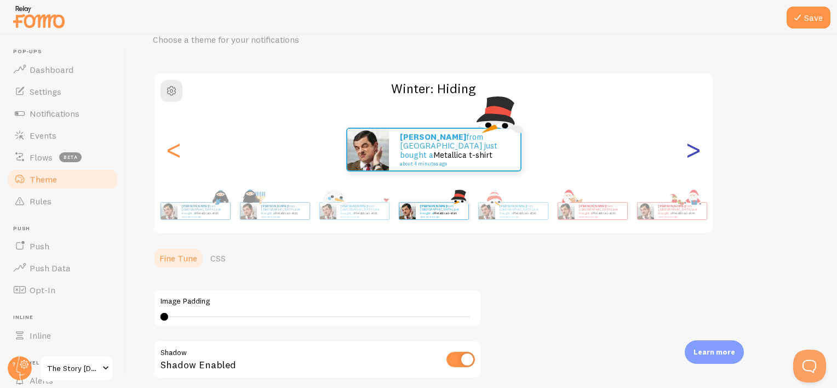
click at [686, 151] on div ">" at bounding box center [692, 149] width 13 height 79
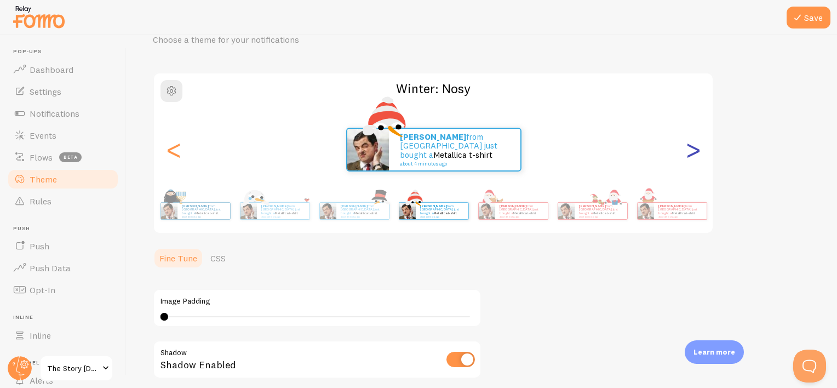
click at [686, 151] on div ">" at bounding box center [692, 149] width 13 height 79
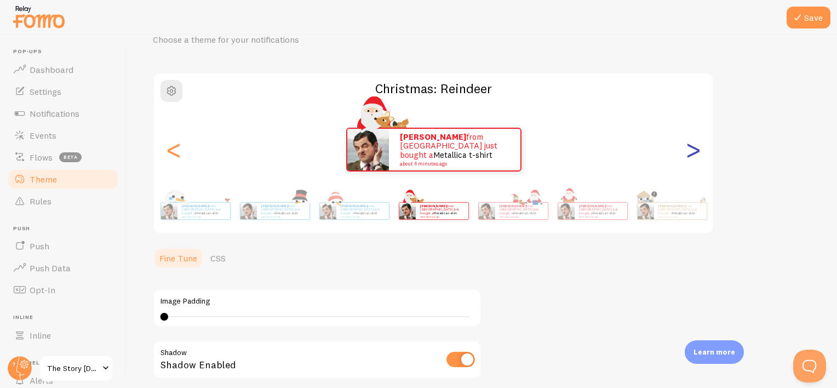
click at [686, 151] on div ">" at bounding box center [692, 149] width 13 height 79
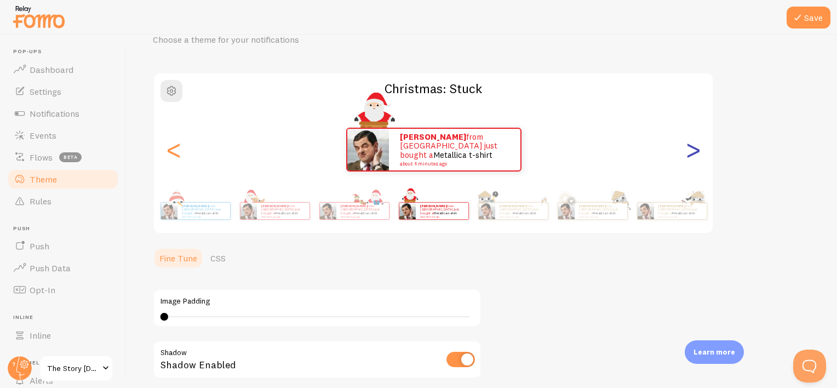
click at [686, 151] on div ">" at bounding box center [692, 149] width 13 height 79
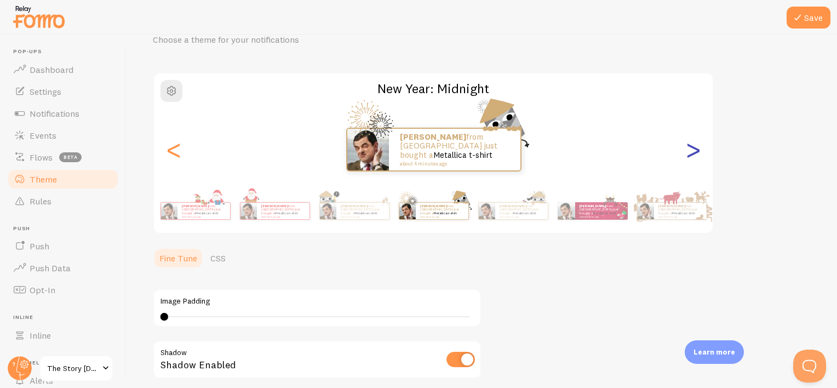
click at [686, 151] on div ">" at bounding box center [692, 149] width 13 height 79
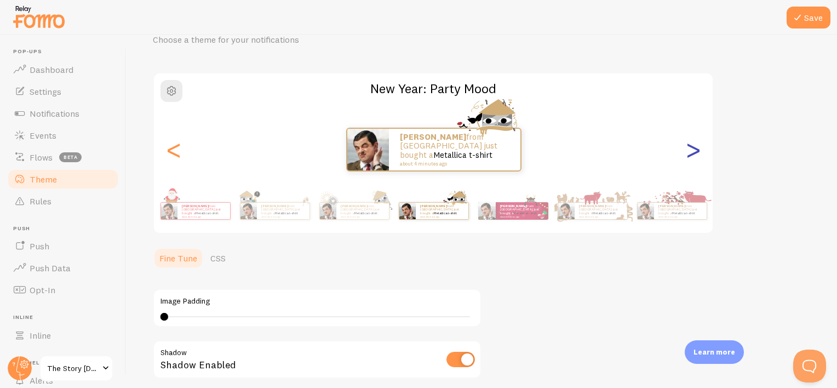
click at [686, 151] on div ">" at bounding box center [692, 149] width 13 height 79
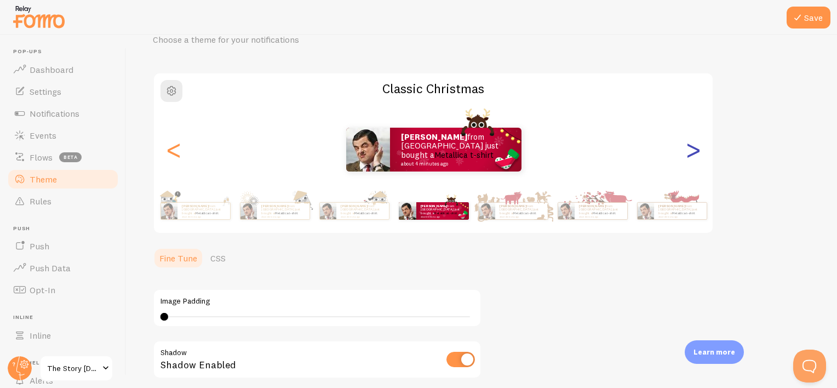
click at [686, 151] on div ">" at bounding box center [692, 149] width 13 height 79
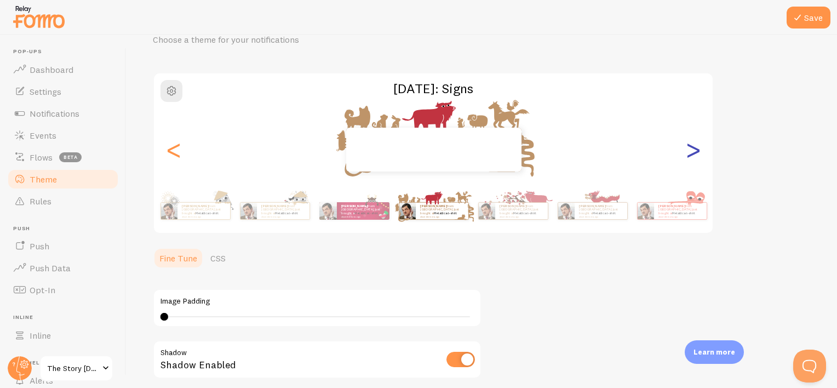
click at [686, 151] on div ">" at bounding box center [692, 149] width 13 height 79
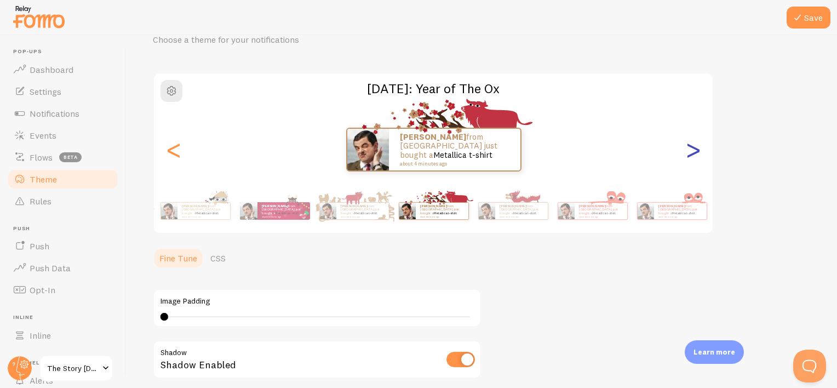
click at [686, 151] on div ">" at bounding box center [692, 149] width 13 height 79
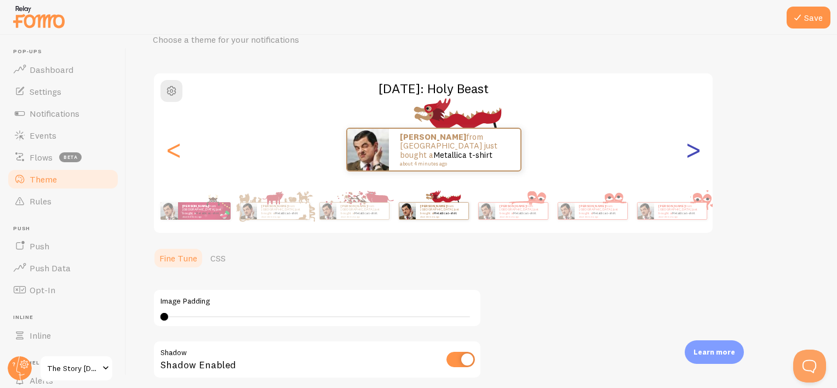
click at [686, 151] on div ">" at bounding box center [692, 149] width 13 height 79
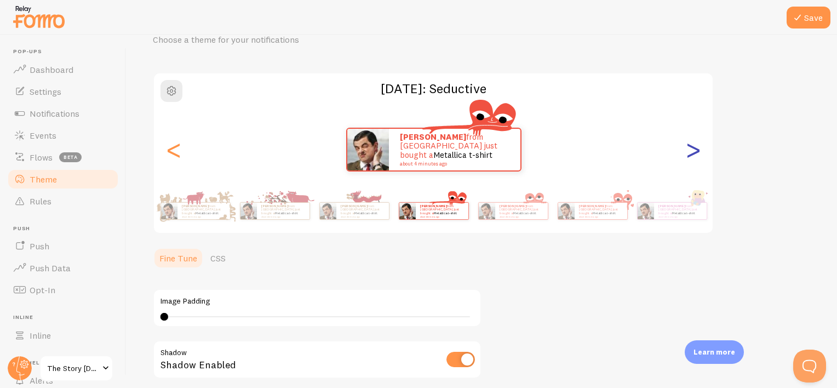
click at [686, 151] on div ">" at bounding box center [692, 149] width 13 height 79
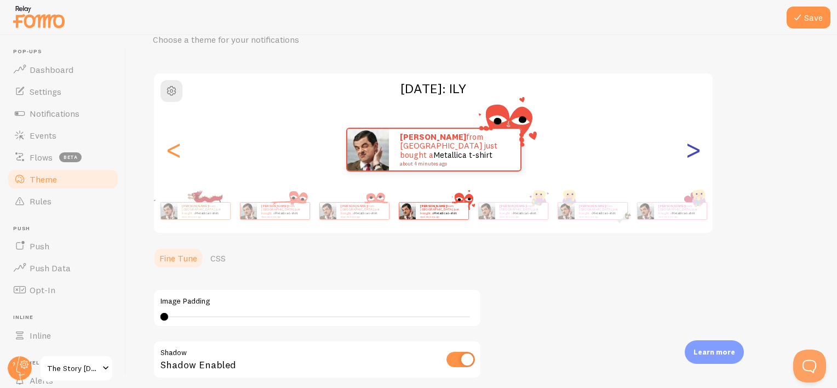
click at [686, 151] on div ">" at bounding box center [692, 149] width 13 height 79
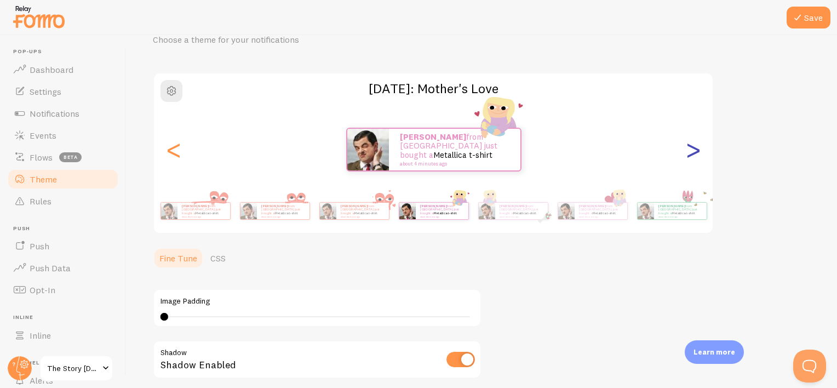
click at [686, 151] on div ">" at bounding box center [692, 149] width 13 height 79
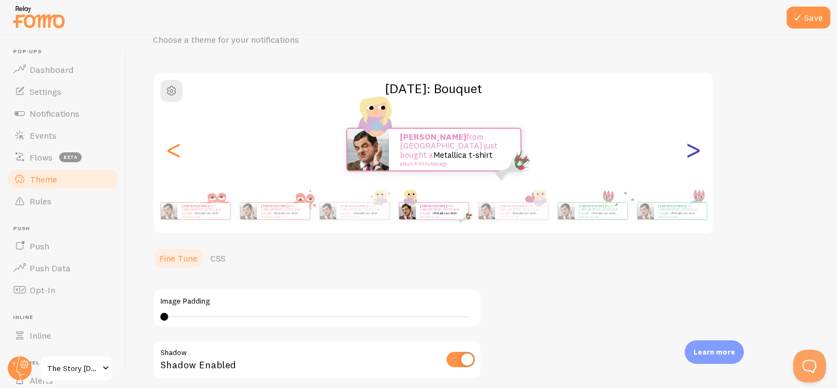
click at [686, 151] on div ">" at bounding box center [692, 149] width 13 height 79
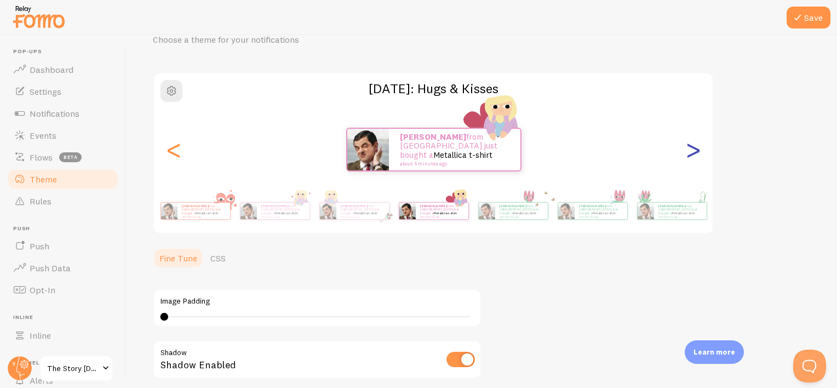
click at [686, 151] on div ">" at bounding box center [692, 149] width 13 height 79
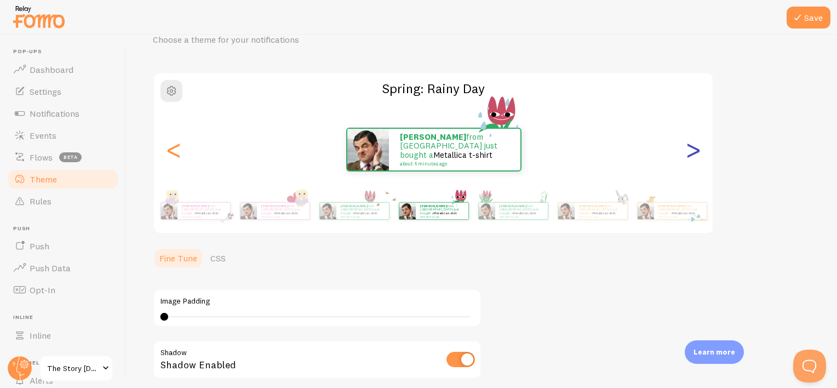
click at [686, 151] on div ">" at bounding box center [692, 149] width 13 height 79
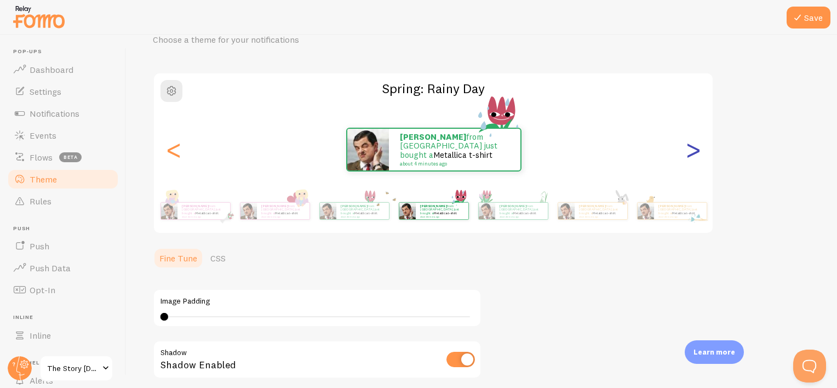
click at [686, 151] on div ">" at bounding box center [692, 149] width 13 height 79
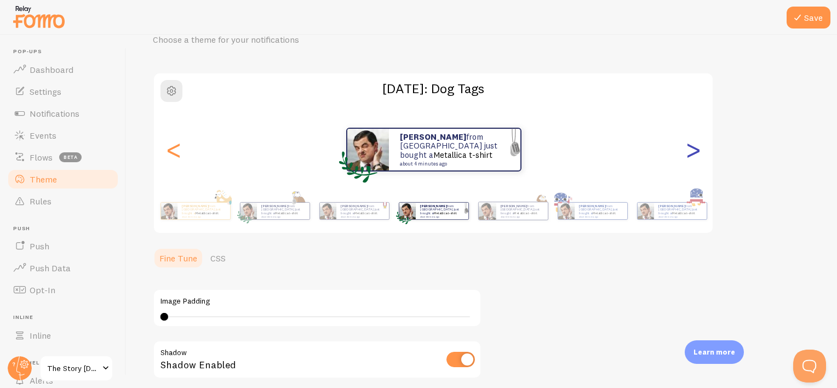
click at [686, 151] on div ">" at bounding box center [692, 149] width 13 height 79
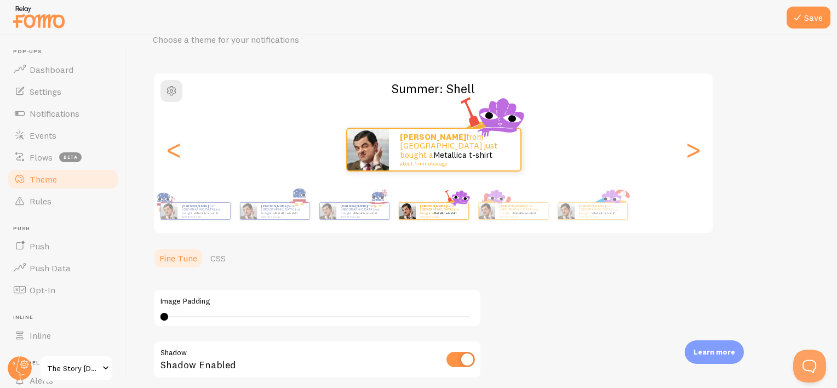
scroll to position [206, 0]
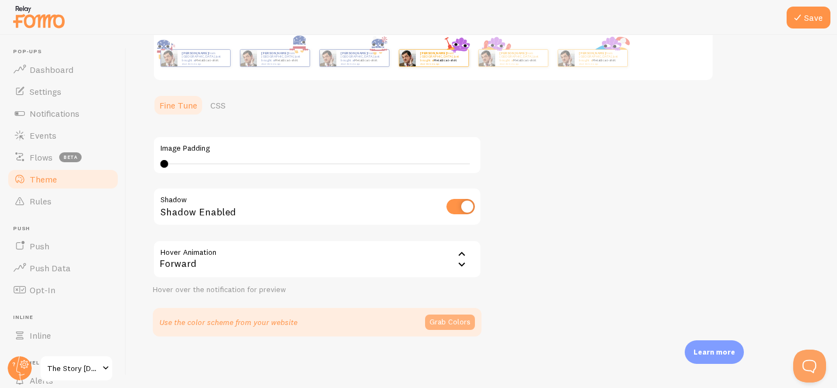
click at [456, 321] on button "Grab Colors" at bounding box center [450, 321] width 50 height 15
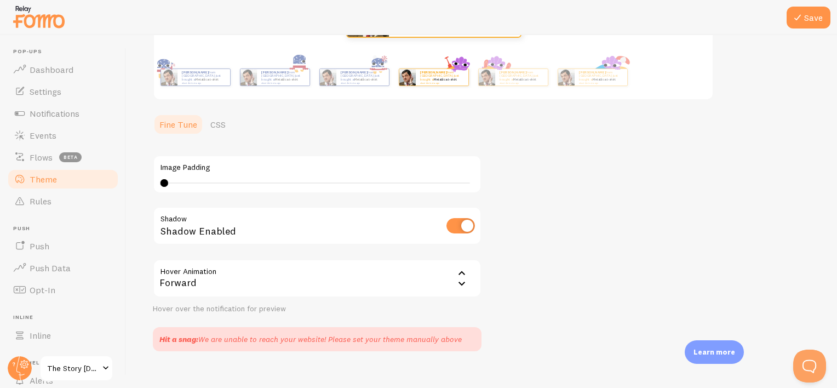
scroll to position [189, 0]
click at [243, 269] on div "Forward" at bounding box center [317, 276] width 329 height 38
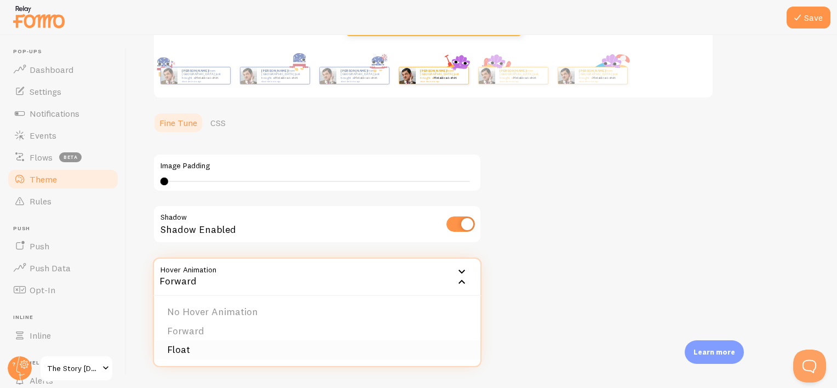
click at [189, 344] on li "Float" at bounding box center [317, 349] width 326 height 19
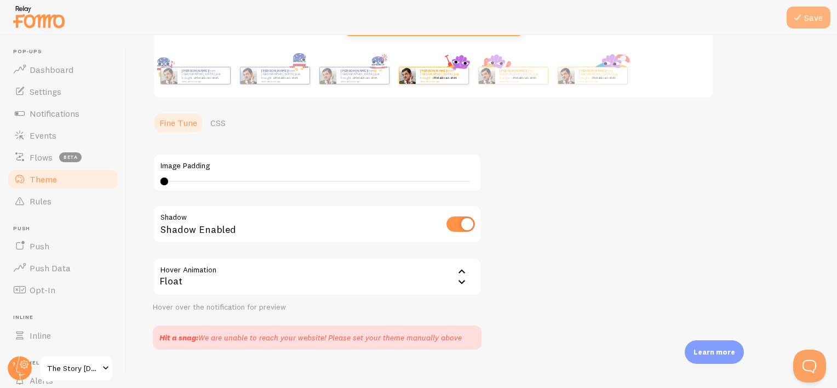
click at [815, 10] on button "Save" at bounding box center [808, 18] width 44 height 22
click at [596, 80] on small "about 4 minutes ago" at bounding box center [600, 81] width 43 height 2
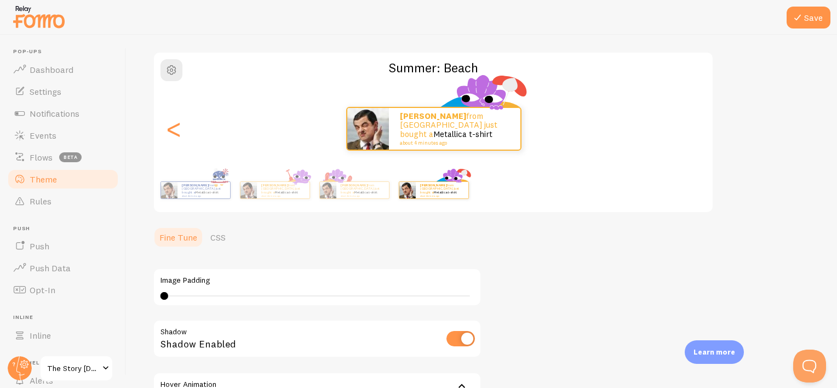
scroll to position [73, 0]
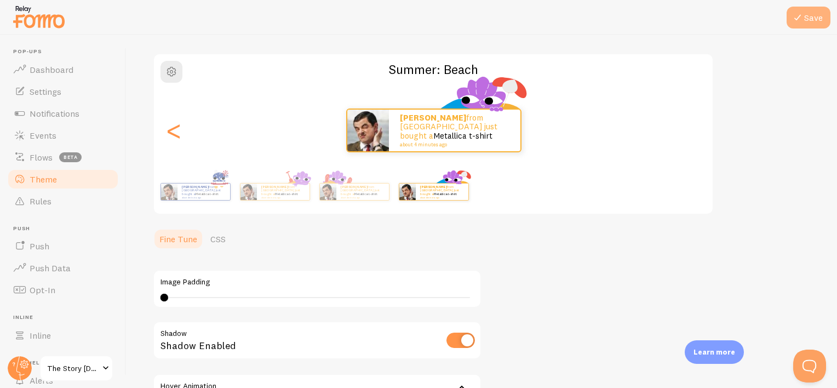
click at [816, 22] on button "Save" at bounding box center [808, 18] width 44 height 22
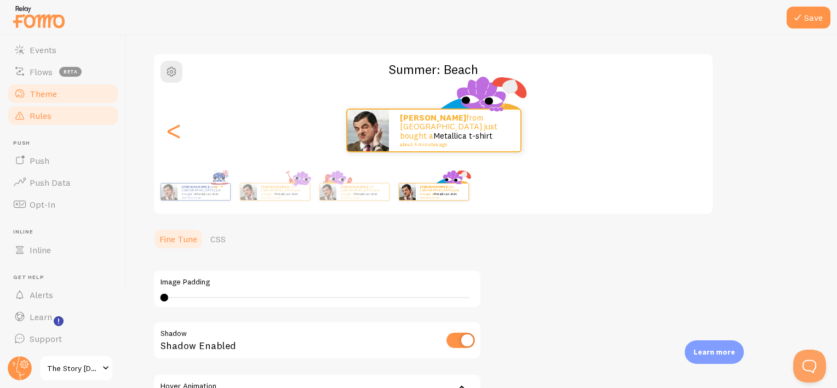
scroll to position [87, 0]
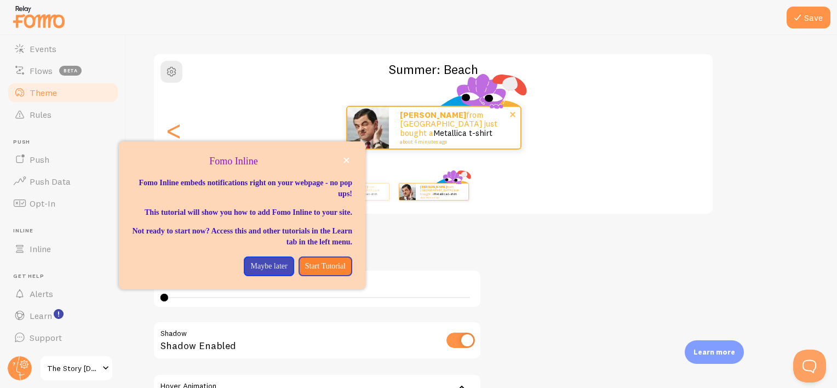
click at [370, 141] on img at bounding box center [368, 128] width 42 height 42
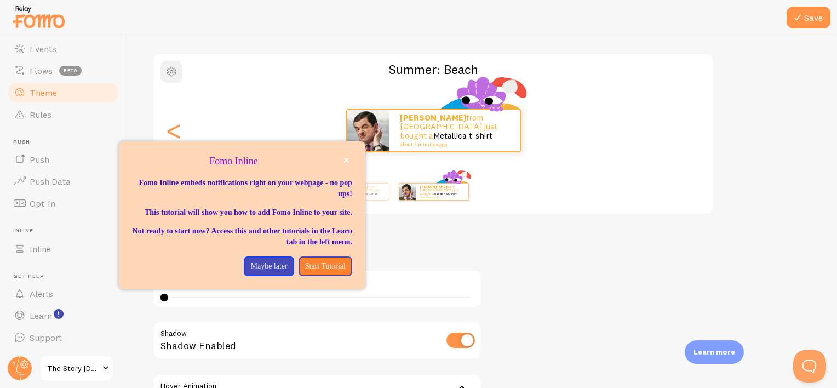
click at [168, 72] on span "button" at bounding box center [171, 71] width 13 height 13
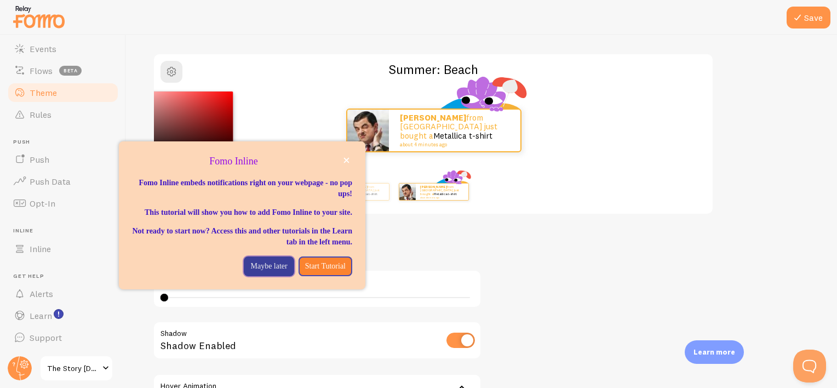
click at [270, 272] on p "Maybe later" at bounding box center [268, 266] width 37 height 11
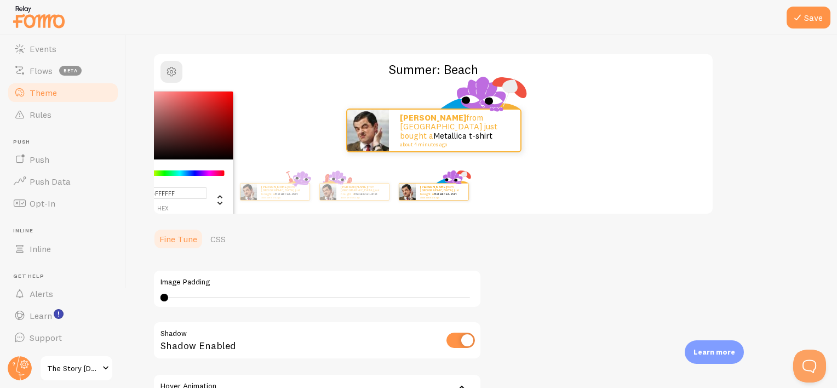
click at [312, 256] on div "Image Padding 0 0 - undefined Shadow Shadow Enabled Hover Animation float Float…" at bounding box center [317, 342] width 329 height 172
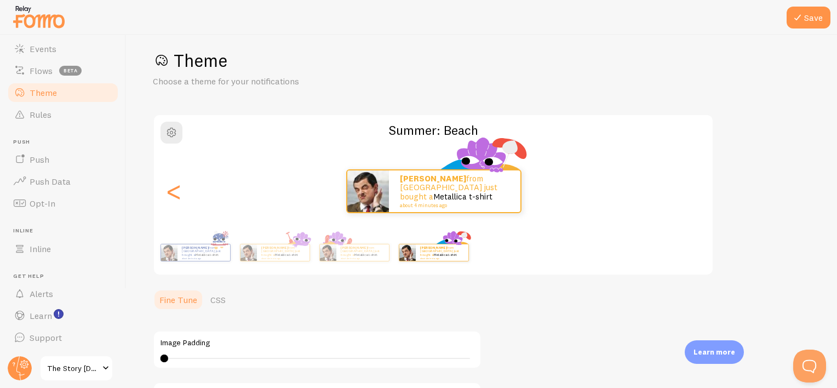
scroll to position [0, 0]
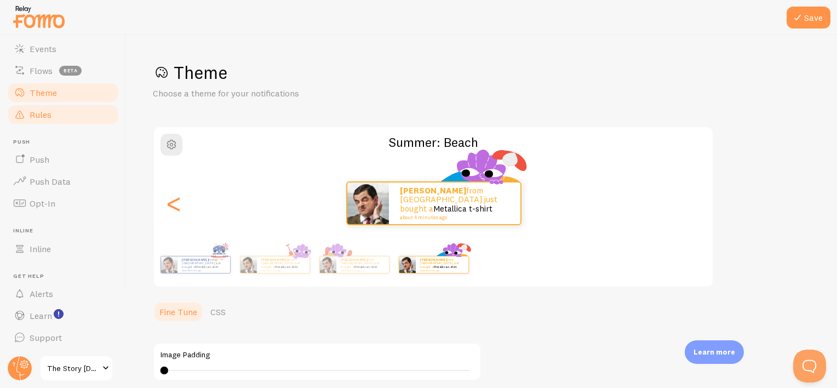
click at [55, 114] on link "Rules" at bounding box center [63, 114] width 113 height 22
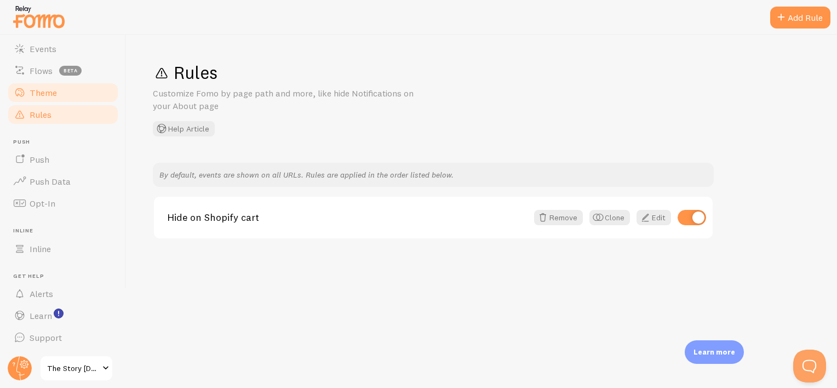
click at [51, 94] on span "Theme" at bounding box center [43, 92] width 27 height 11
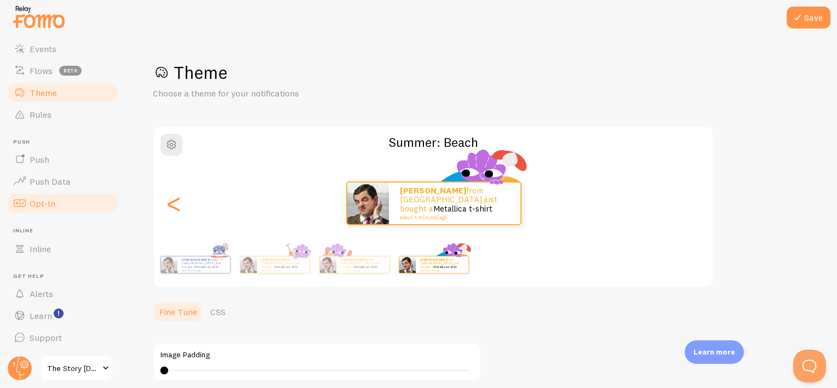
click at [81, 193] on link "Opt-In" at bounding box center [63, 203] width 113 height 22
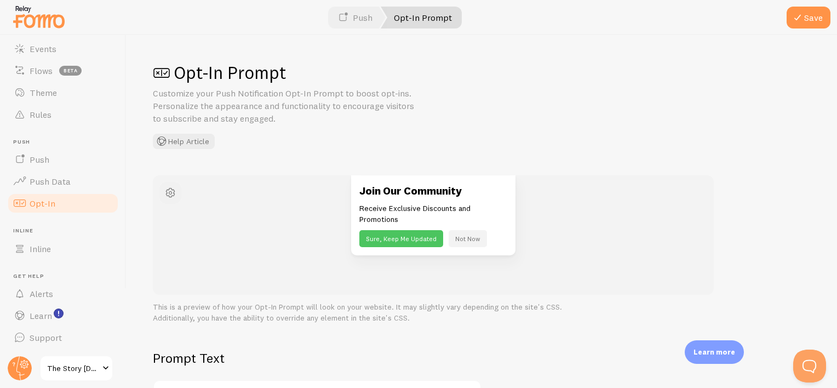
click at [174, 191] on span "button" at bounding box center [170, 192] width 13 height 13
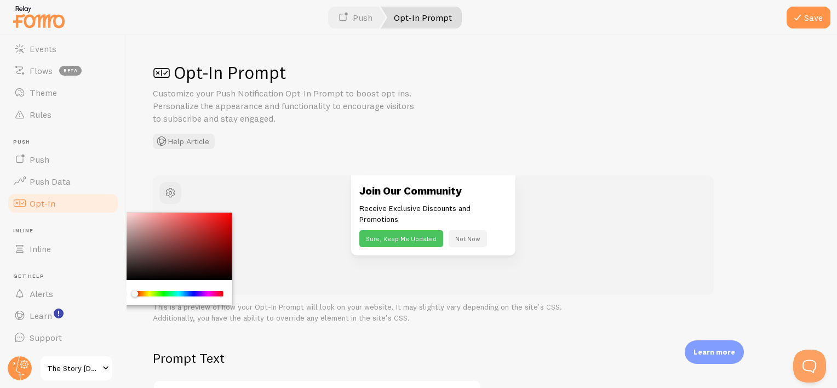
click at [269, 145] on div "Opt-In Prompt Customize your Push Notification Opt-In Prompt to boost opt-ins. …" at bounding box center [482, 105] width 658 height 88
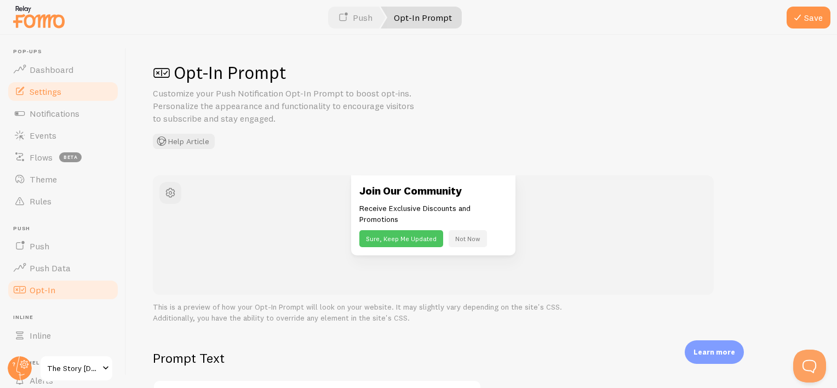
click at [42, 90] on span "Settings" at bounding box center [46, 91] width 32 height 11
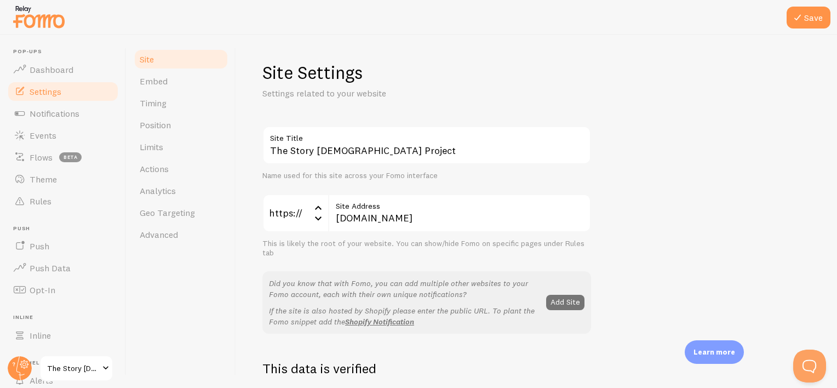
click at [189, 245] on div "Site Embed Timing Position Limits Actions Analytics Geo Targeting Advanced" at bounding box center [181, 211] width 110 height 353
click at [182, 241] on link "Advanced" at bounding box center [181, 234] width 96 height 22
click at [61, 95] on link "Theme" at bounding box center [63, 93] width 113 height 22
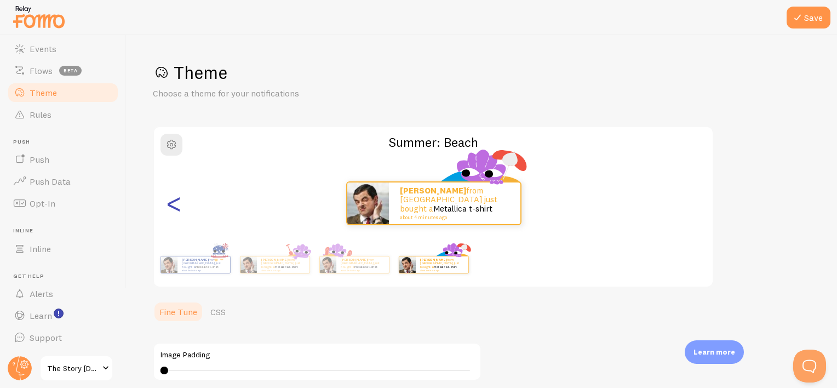
click at [167, 206] on div "<" at bounding box center [173, 203] width 13 height 79
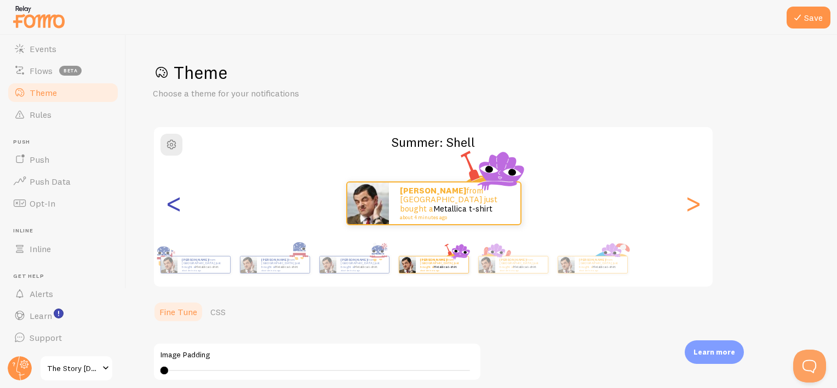
click at [167, 206] on div "<" at bounding box center [173, 203] width 13 height 79
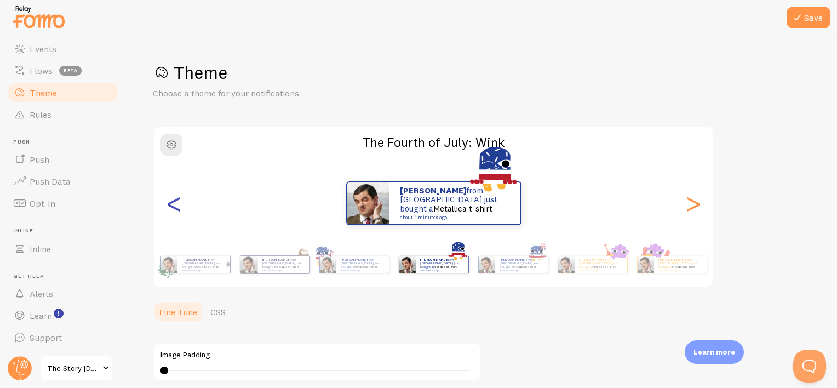
click at [167, 206] on div "<" at bounding box center [173, 203] width 13 height 79
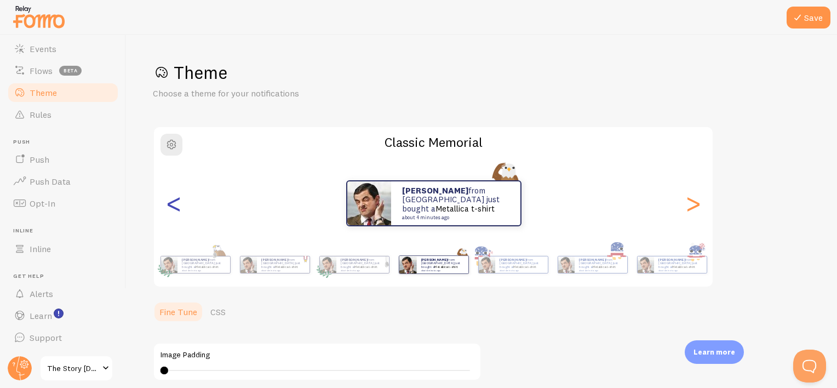
click at [167, 206] on div "<" at bounding box center [173, 203] width 13 height 79
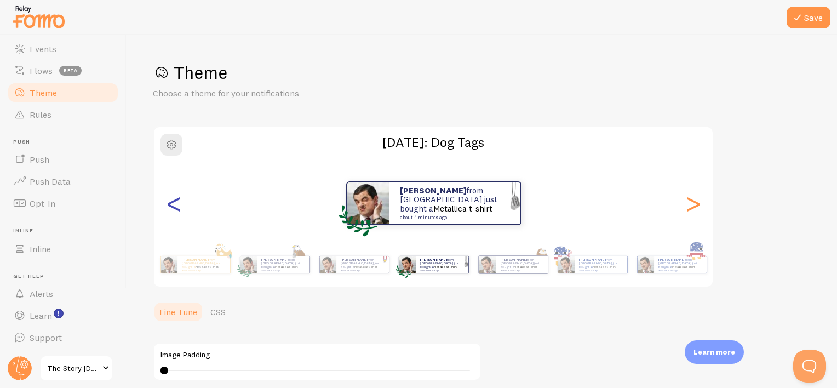
click at [167, 206] on div "<" at bounding box center [173, 203] width 13 height 79
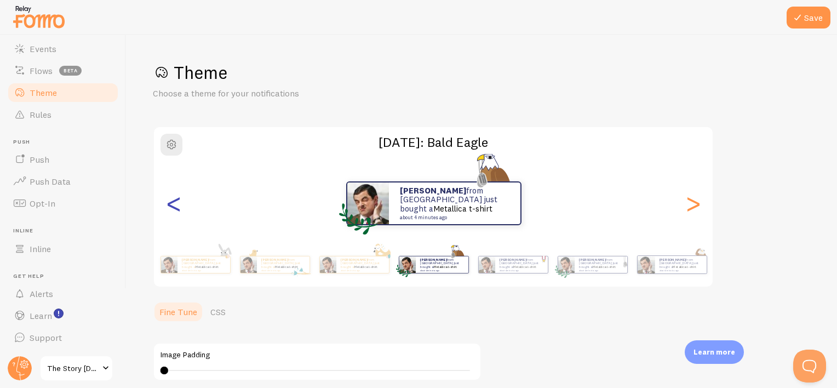
click at [167, 206] on div "<" at bounding box center [173, 203] width 13 height 79
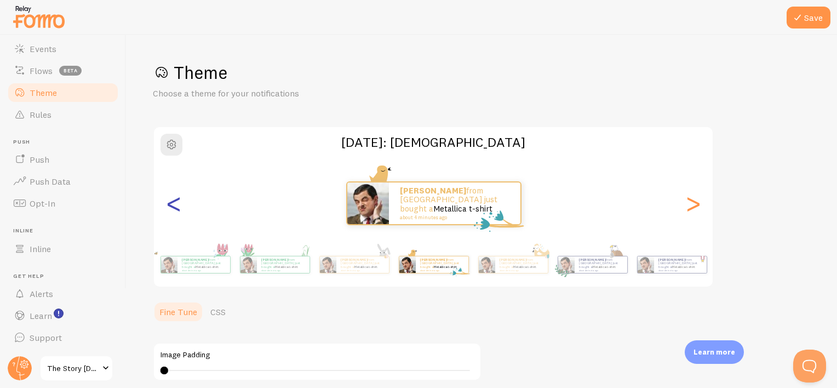
click at [167, 206] on div "<" at bounding box center [173, 203] width 13 height 79
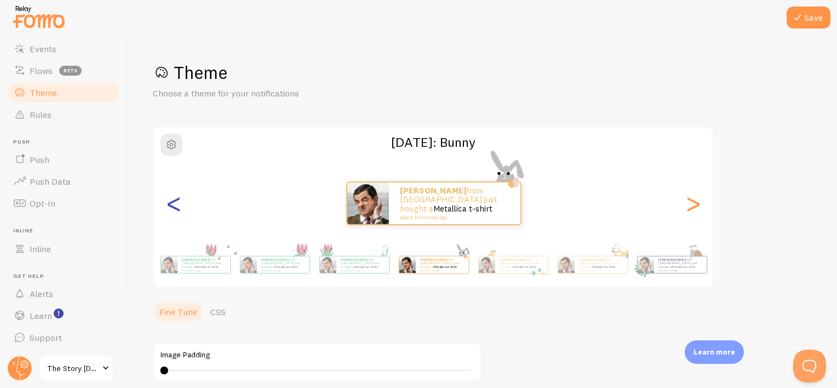
click at [167, 206] on div "<" at bounding box center [173, 203] width 13 height 79
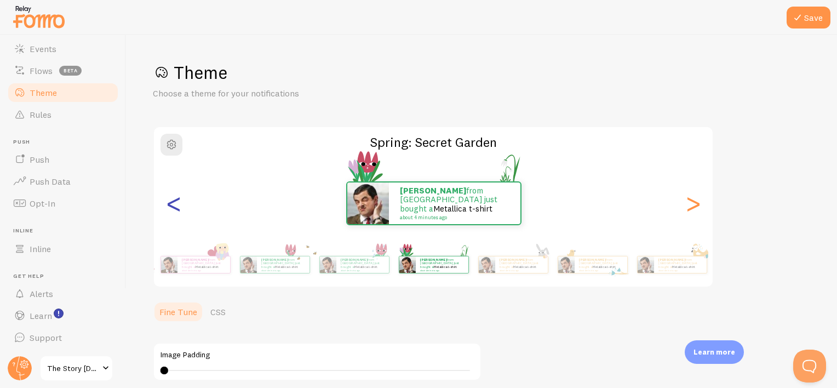
click at [167, 206] on div "<" at bounding box center [173, 203] width 13 height 79
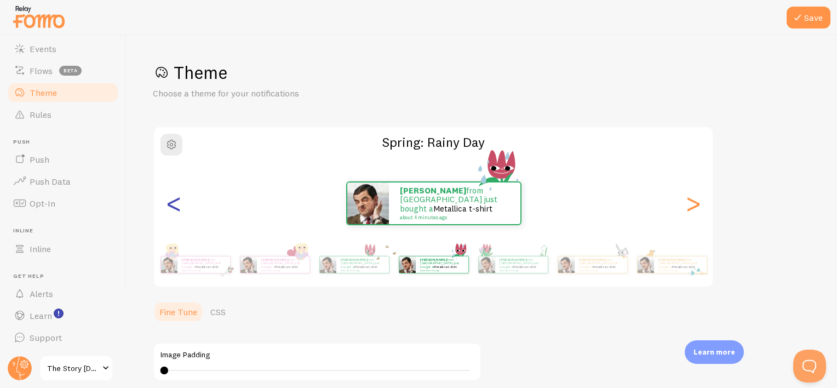
click at [167, 206] on div "<" at bounding box center [173, 203] width 13 height 79
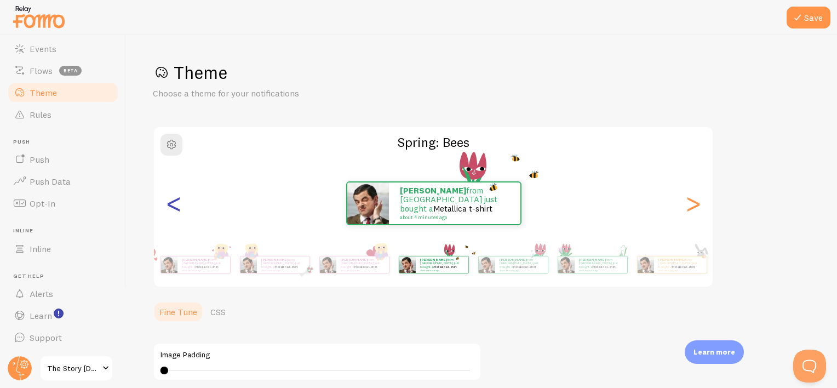
click at [167, 206] on div "<" at bounding box center [173, 203] width 13 height 79
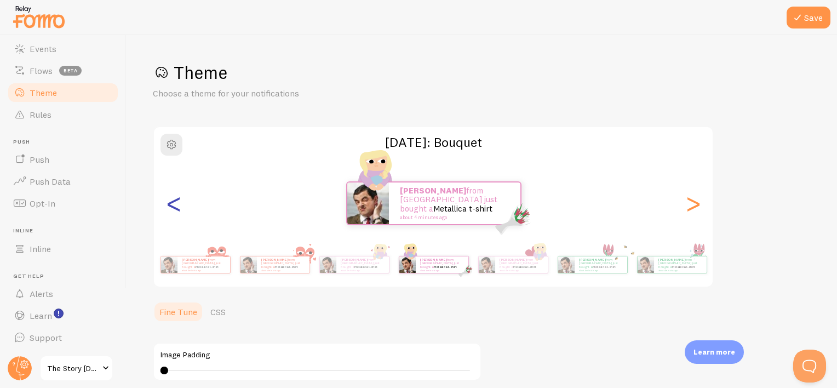
click at [167, 206] on div "<" at bounding box center [173, 203] width 13 height 79
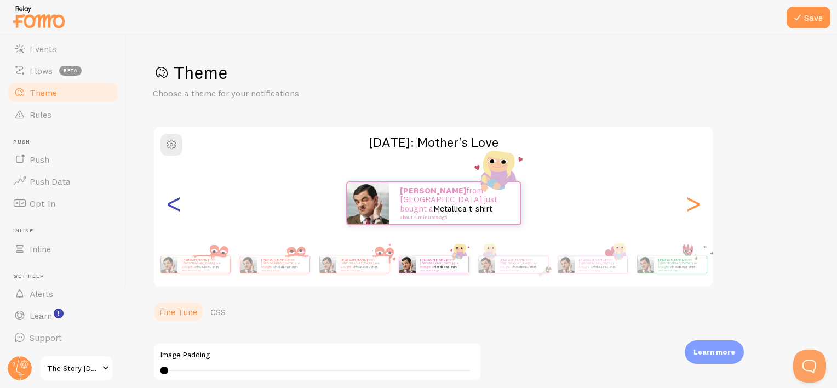
click at [167, 206] on div "<" at bounding box center [173, 203] width 13 height 79
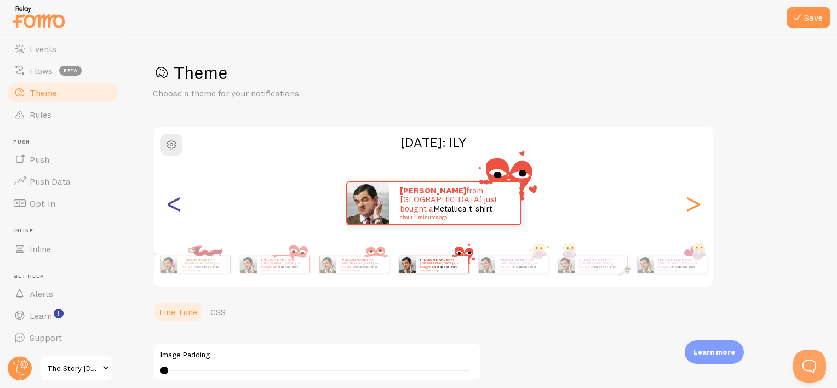
click at [167, 206] on div "<" at bounding box center [173, 203] width 13 height 79
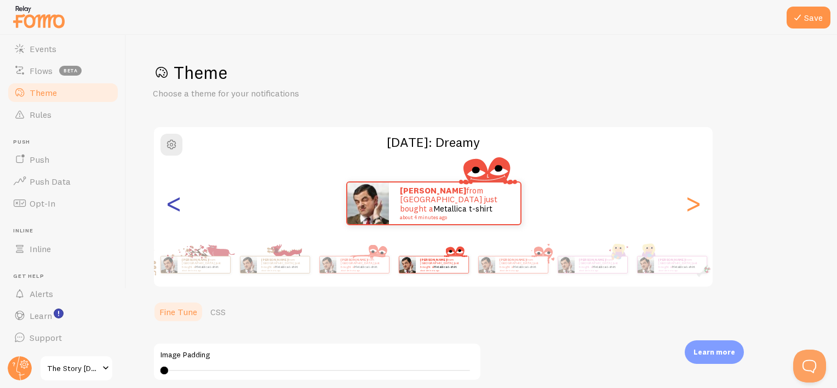
click at [167, 206] on div "<" at bounding box center [173, 203] width 13 height 79
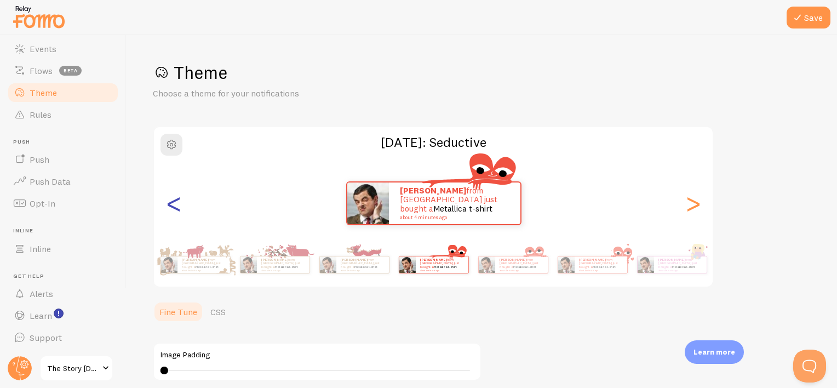
click at [167, 206] on div "<" at bounding box center [173, 203] width 13 height 79
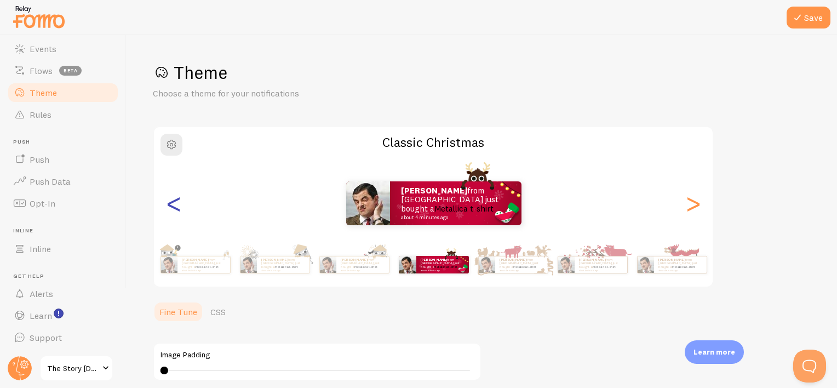
click at [168, 205] on div "<" at bounding box center [173, 203] width 13 height 79
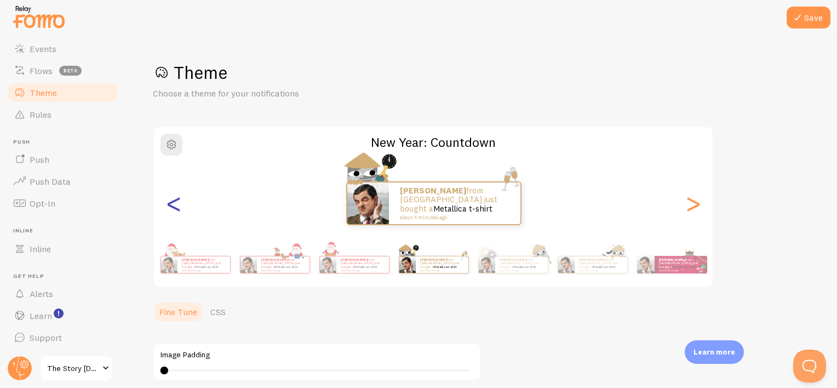
click at [168, 205] on div "<" at bounding box center [173, 203] width 13 height 79
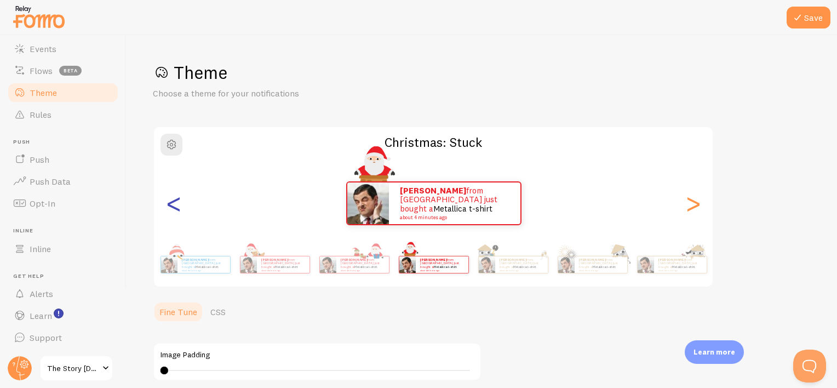
click at [168, 205] on div "<" at bounding box center [173, 203] width 13 height 79
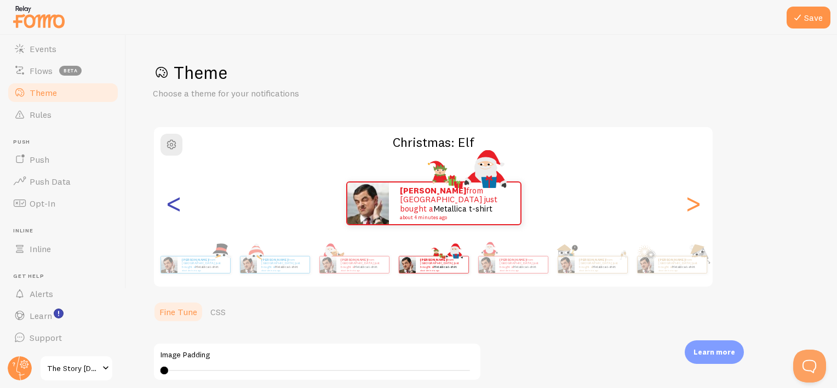
click at [168, 205] on div "<" at bounding box center [173, 203] width 13 height 79
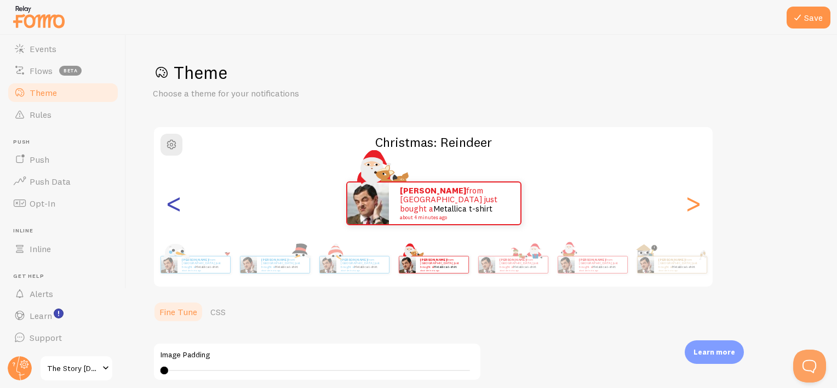
click at [168, 205] on div "<" at bounding box center [173, 203] width 13 height 79
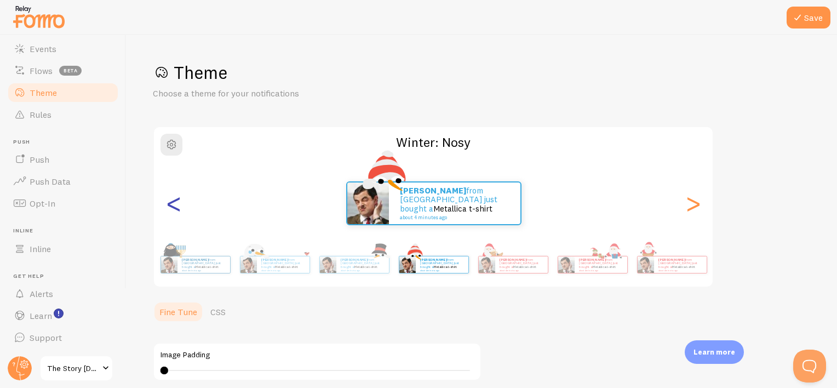
click at [168, 205] on div "<" at bounding box center [173, 203] width 13 height 79
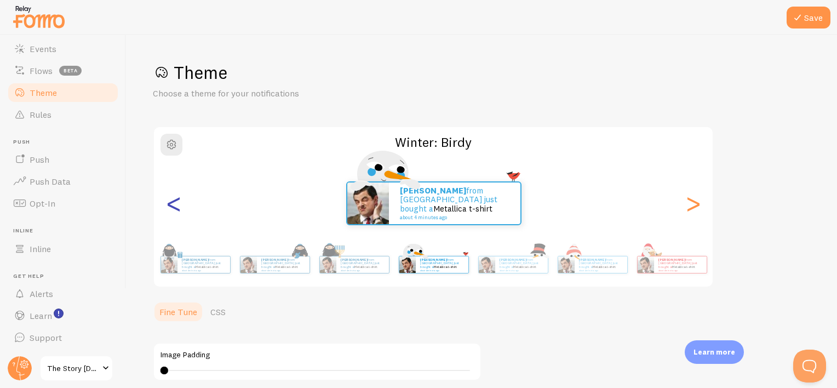
click at [168, 205] on div "<" at bounding box center [173, 203] width 13 height 79
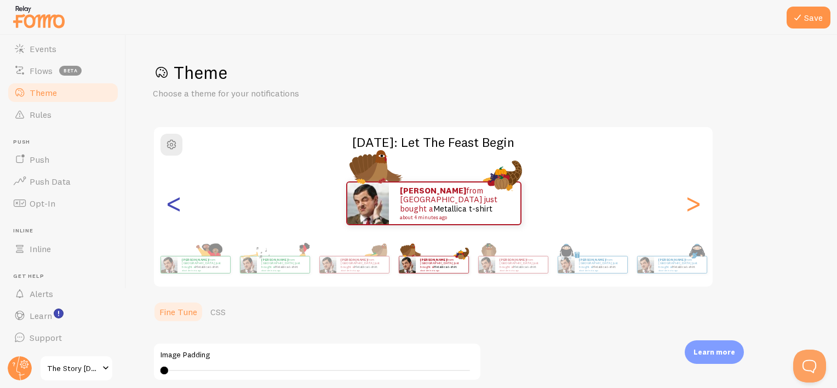
click at [168, 205] on div "<" at bounding box center [173, 203] width 13 height 79
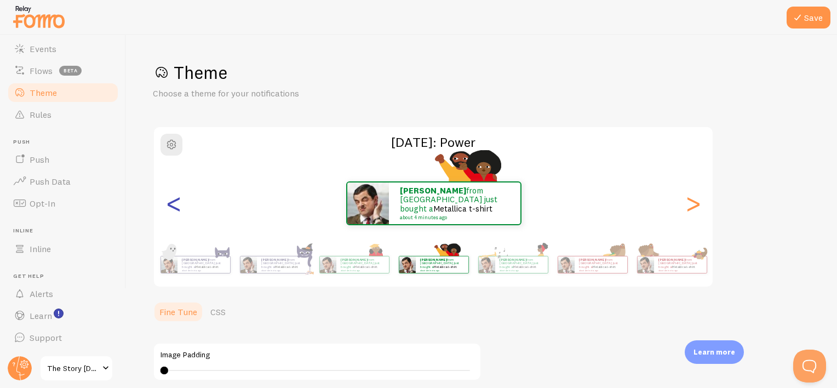
click at [168, 205] on div "<" at bounding box center [173, 203] width 13 height 79
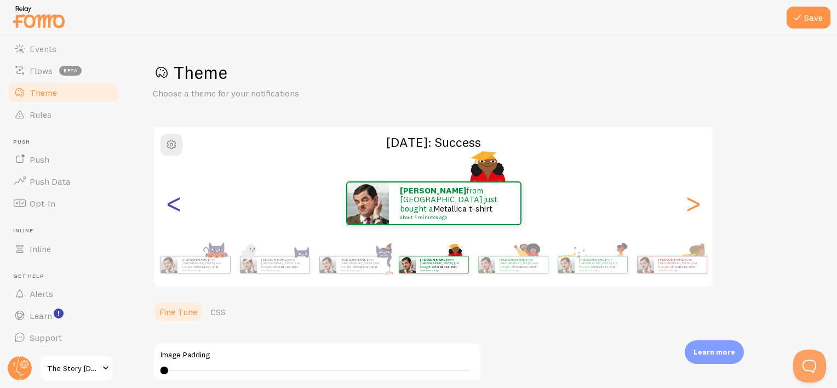
click at [168, 205] on div "<" at bounding box center [173, 203] width 13 height 79
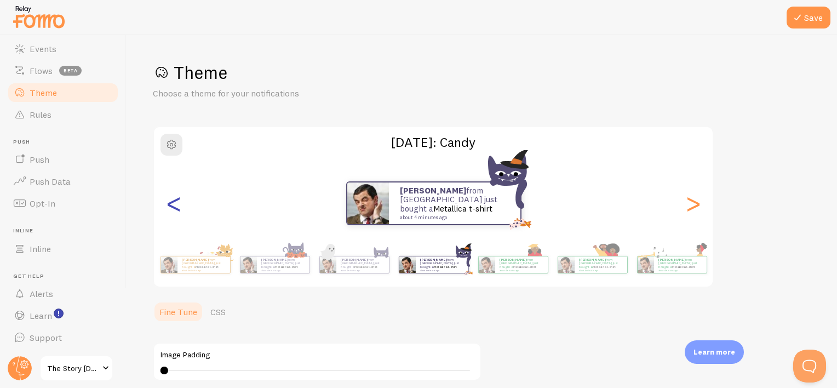
click at [168, 205] on div "<" at bounding box center [173, 203] width 13 height 79
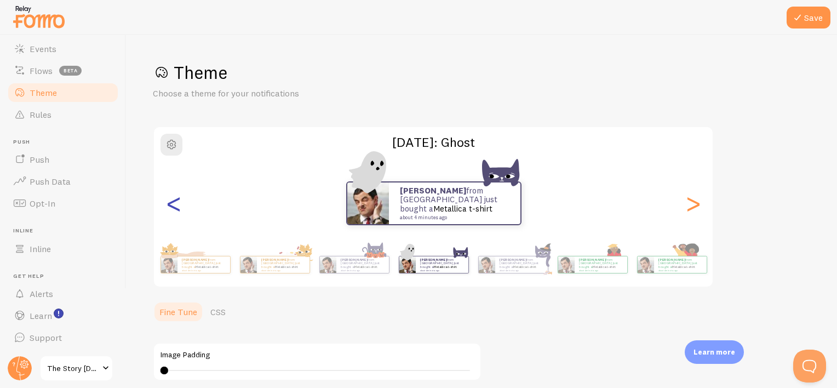
click at [168, 205] on div "<" at bounding box center [173, 203] width 13 height 79
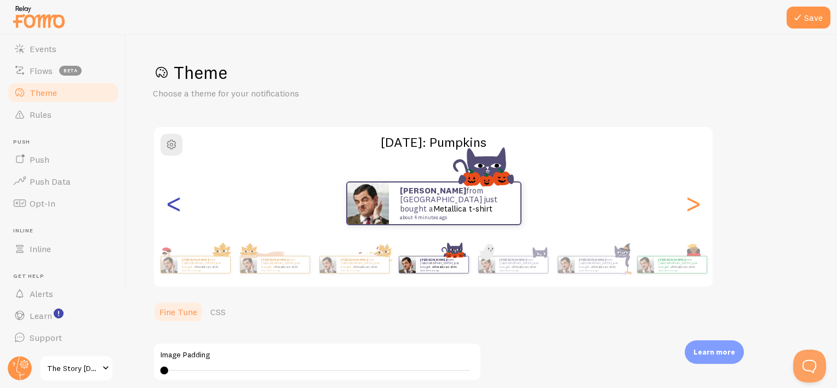
click at [168, 205] on div "<" at bounding box center [173, 203] width 13 height 79
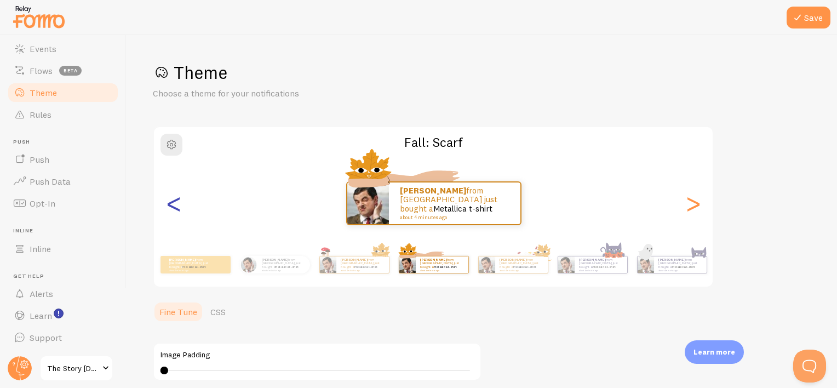
click at [168, 205] on div "<" at bounding box center [173, 203] width 13 height 79
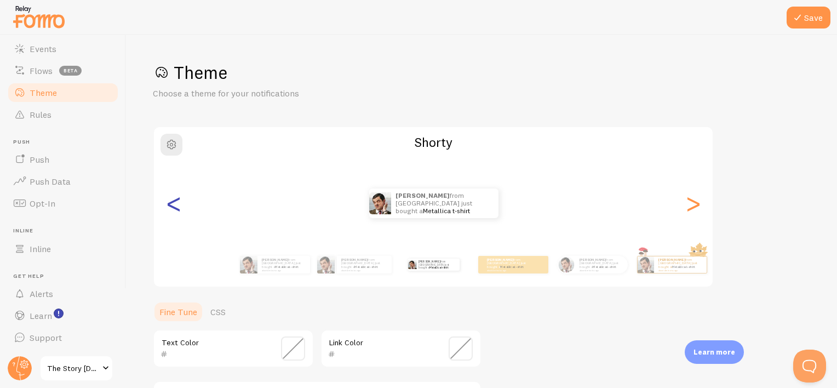
click at [168, 205] on div "<" at bounding box center [173, 203] width 13 height 79
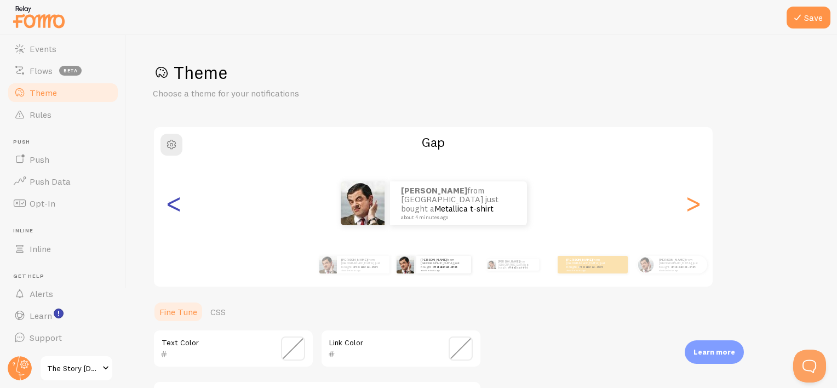
click at [168, 205] on div "<" at bounding box center [173, 203] width 13 height 79
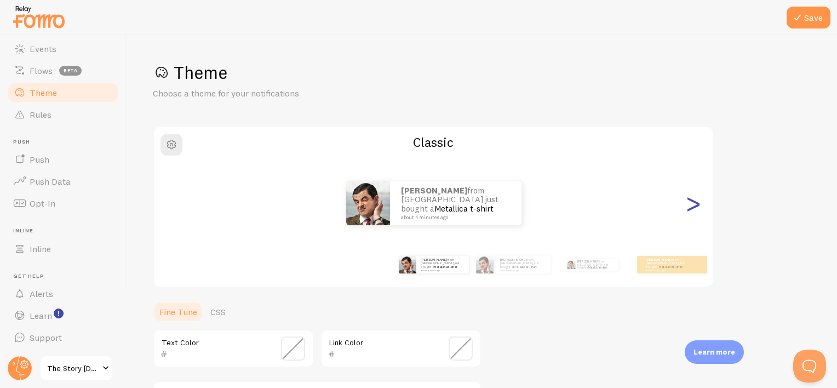
click at [699, 211] on div ">" at bounding box center [692, 203] width 13 height 79
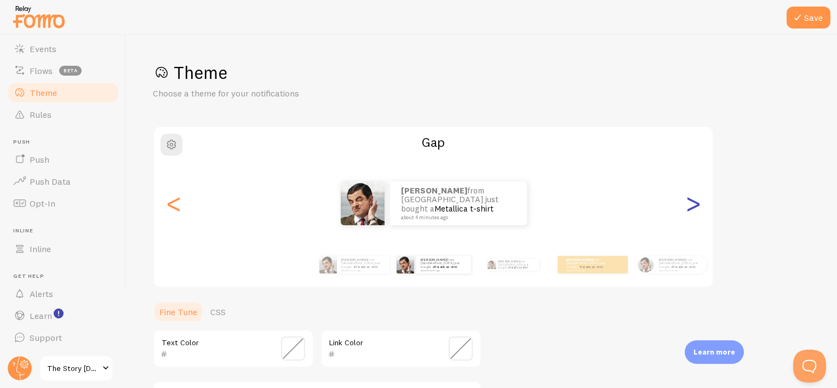
click at [699, 211] on div ">" at bounding box center [692, 203] width 13 height 79
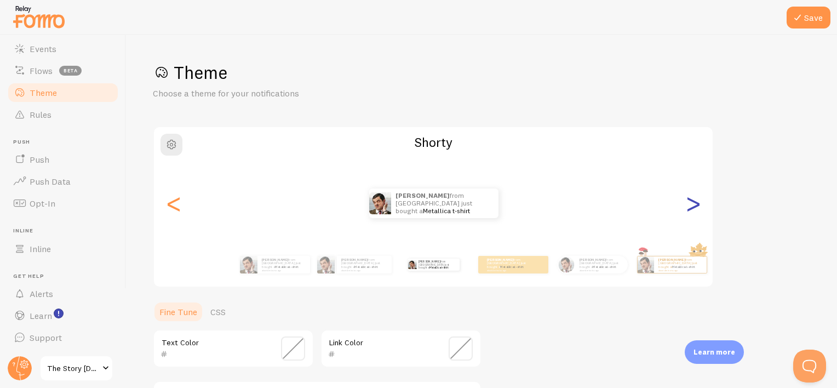
click at [699, 211] on div ">" at bounding box center [692, 203] width 13 height 79
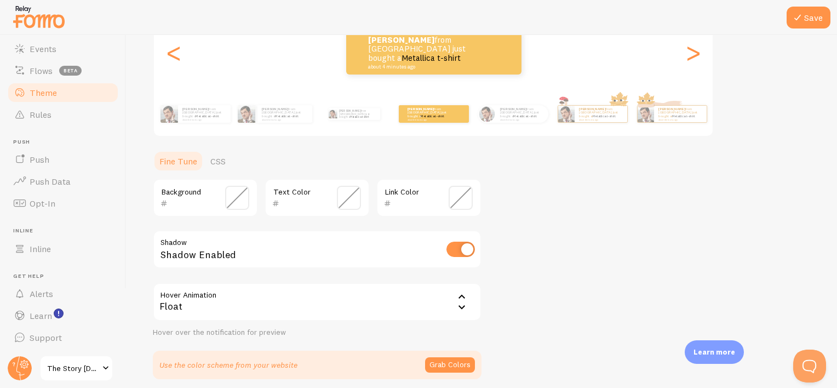
scroll to position [151, 0]
click at [237, 192] on span at bounding box center [237, 197] width 24 height 24
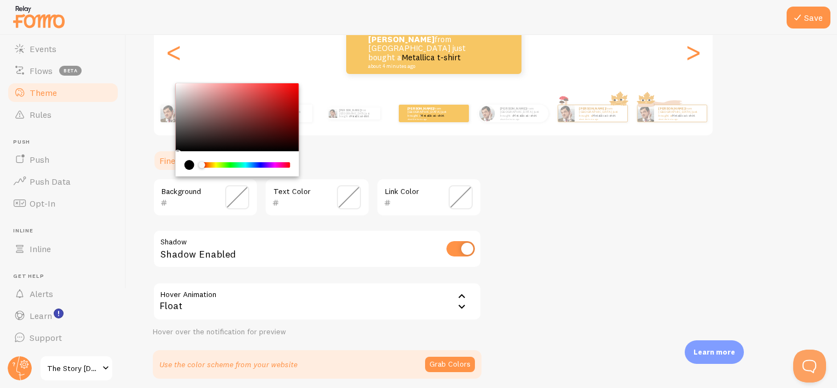
click at [181, 140] on div "Chrome color picker" at bounding box center [237, 117] width 123 height 68
type input "282626"
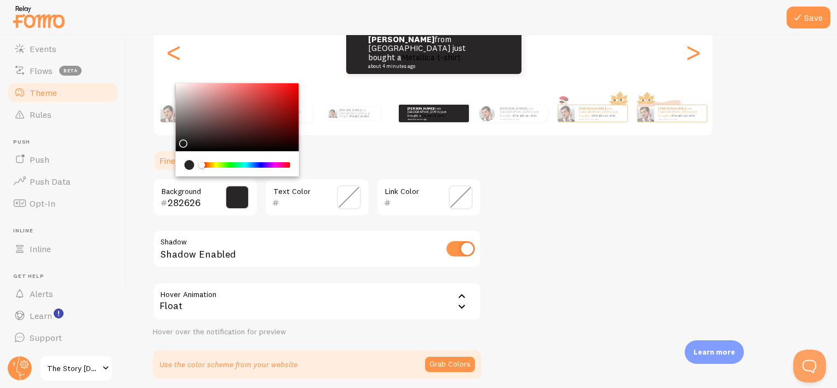
drag, startPoint x: 446, startPoint y: 194, endPoint x: 453, endPoint y: 194, distance: 7.7
click at [453, 194] on div "Link Color" at bounding box center [428, 197] width 105 height 38
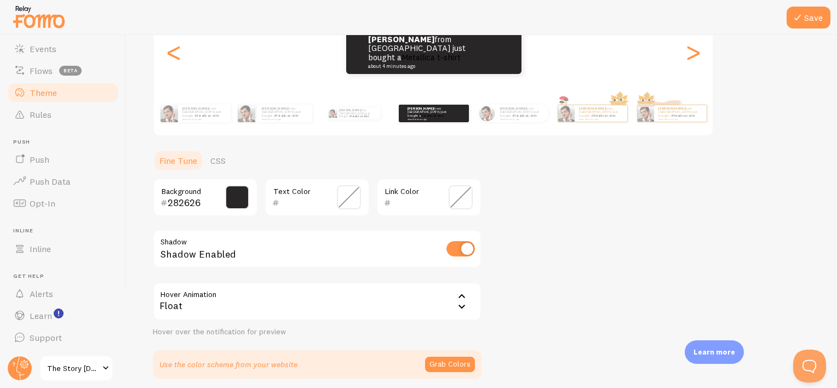
click at [458, 197] on span at bounding box center [460, 197] width 24 height 24
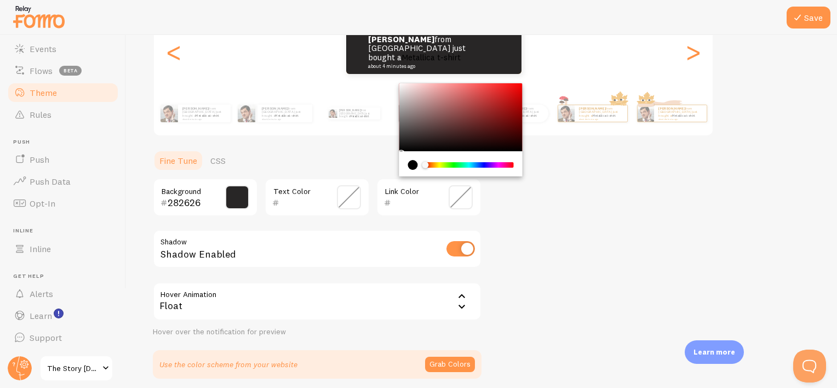
click at [436, 164] on div "Chrome color picker" at bounding box center [468, 164] width 87 height 5
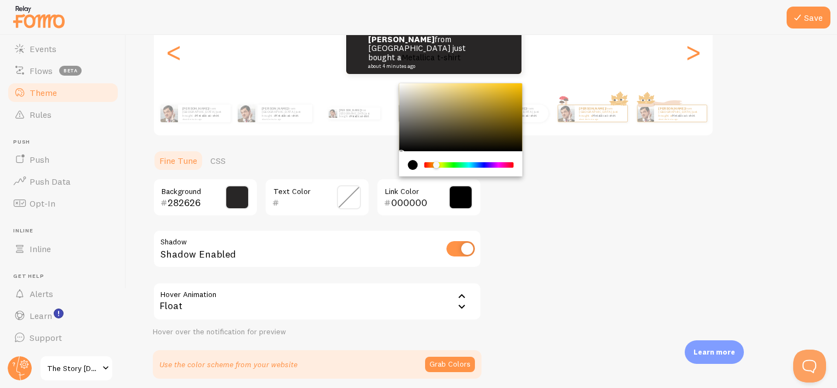
click at [516, 100] on div "Chrome color picker" at bounding box center [460, 117] width 123 height 68
click at [510, 94] on div "Chrome color picker" at bounding box center [460, 117] width 123 height 68
click at [514, 84] on div "Chrome color picker" at bounding box center [460, 117] width 123 height 68
click at [517, 88] on div "Chrome color picker" at bounding box center [516, 87] width 7 height 7
type input "EBB60A"
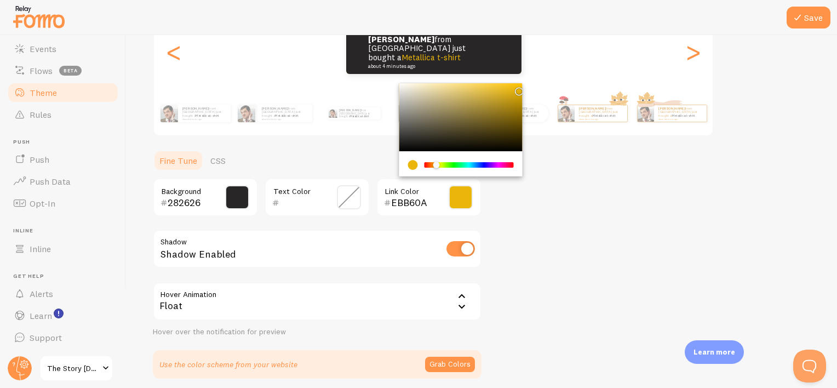
click at [537, 156] on div "Theme Choose a theme for your notifications Colorful [PERSON_NAME] from [GEOGRA…" at bounding box center [482, 144] width 658 height 468
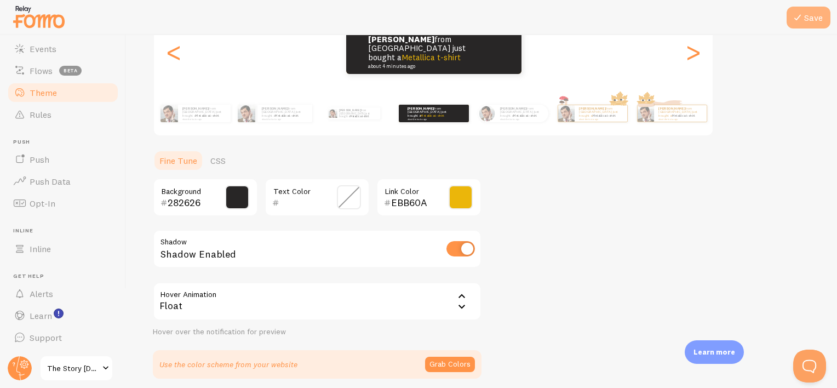
scroll to position [92, 0]
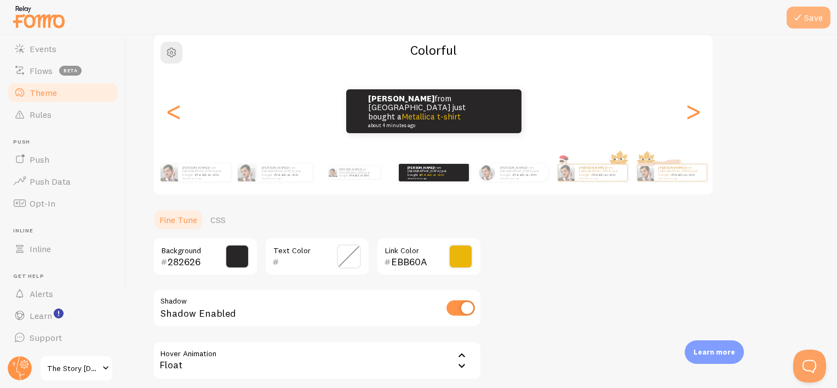
click at [815, 24] on button "Save" at bounding box center [808, 18] width 44 height 22
click at [66, 297] on link "Alerts" at bounding box center [63, 294] width 113 height 22
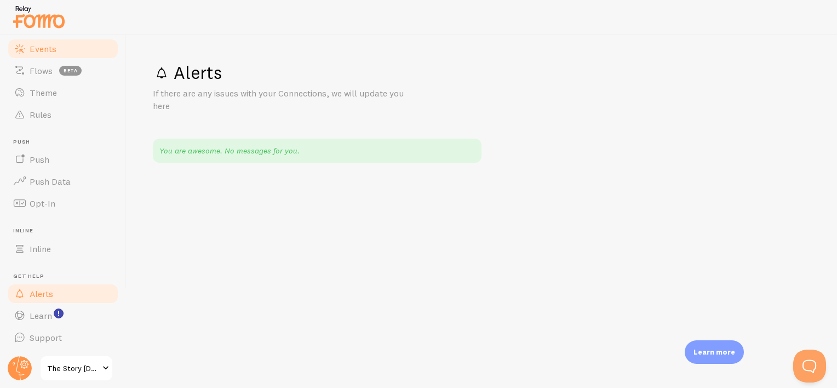
click at [41, 53] on span "Events" at bounding box center [43, 48] width 27 height 11
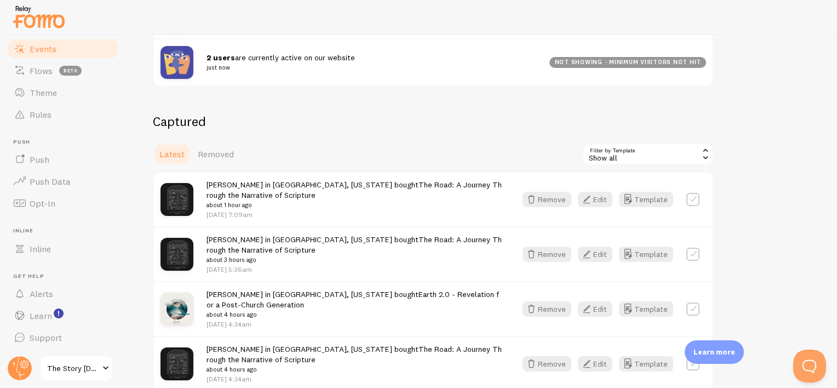
scroll to position [211, 0]
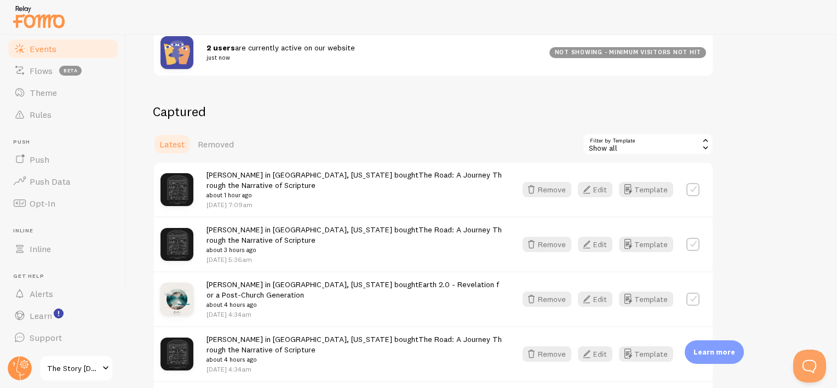
click at [661, 147] on div "Show all" at bounding box center [647, 144] width 131 height 22
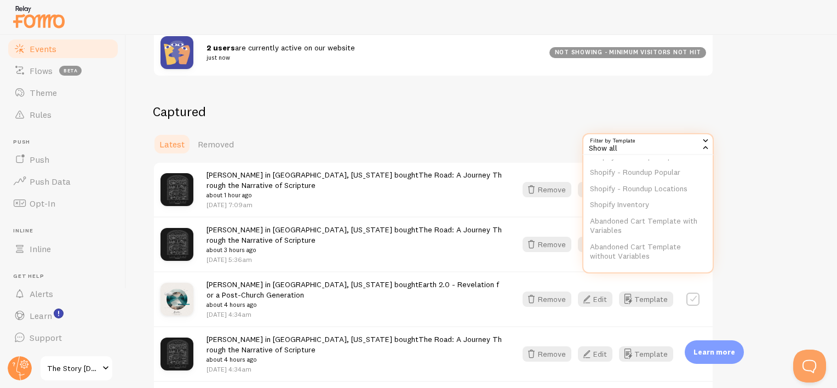
scroll to position [84, 0]
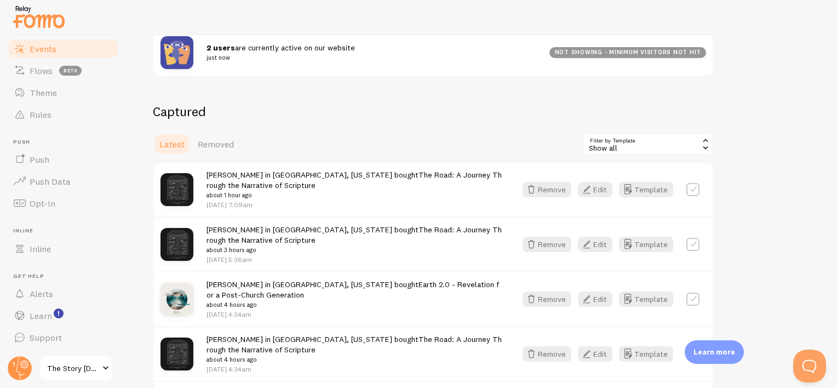
click at [697, 297] on label at bounding box center [692, 298] width 13 height 13
checkbox input "false"
click at [655, 299] on button "Template" at bounding box center [646, 298] width 54 height 15
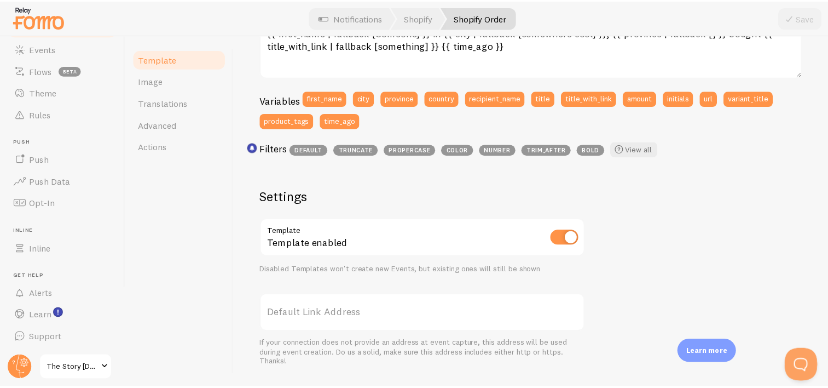
scroll to position [260, 0]
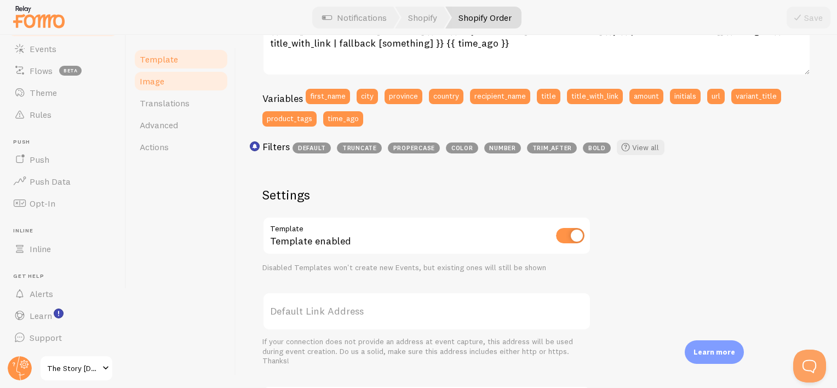
click at [155, 80] on span "Image" at bounding box center [152, 81] width 25 height 11
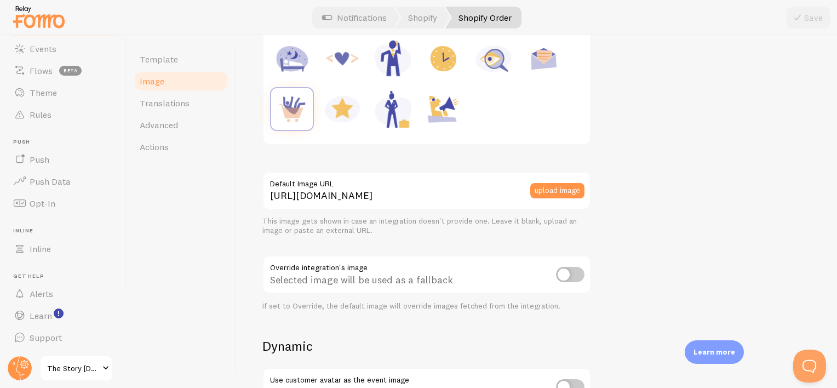
scroll to position [191, 0]
click at [562, 273] on input "checkbox" at bounding box center [570, 273] width 28 height 15
checkbox input "true"
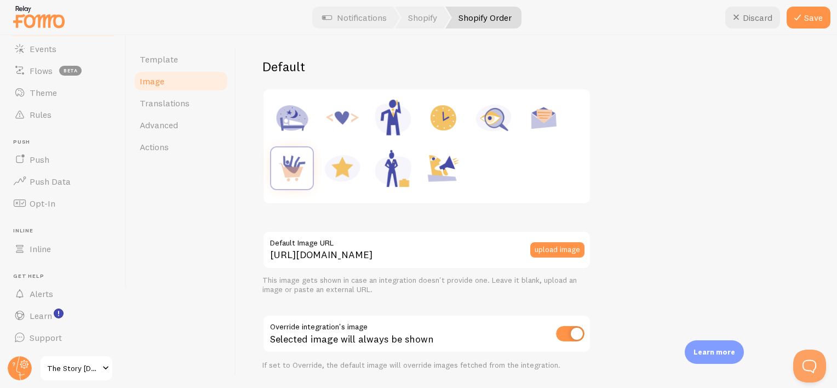
scroll to position [127, 0]
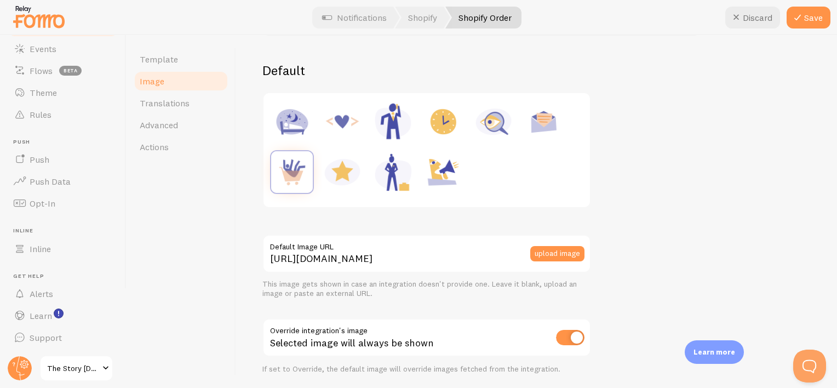
click at [454, 170] on img at bounding box center [443, 172] width 42 height 42
type input "[URL][DOMAIN_NAME]"
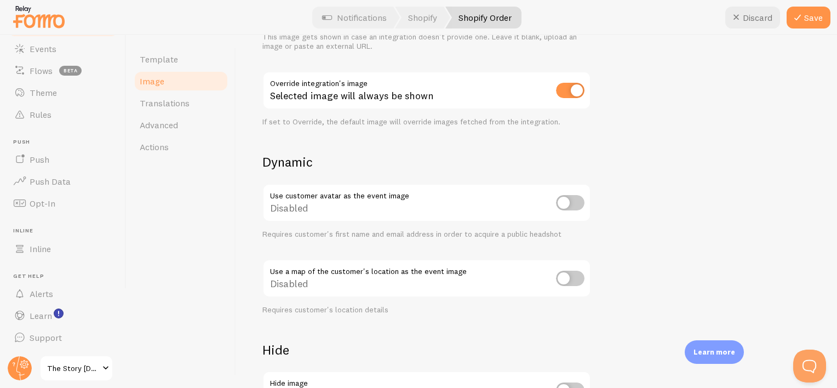
scroll to position [375, 0]
click at [565, 194] on input "checkbox" at bounding box center [570, 201] width 28 height 15
checkbox input "true"
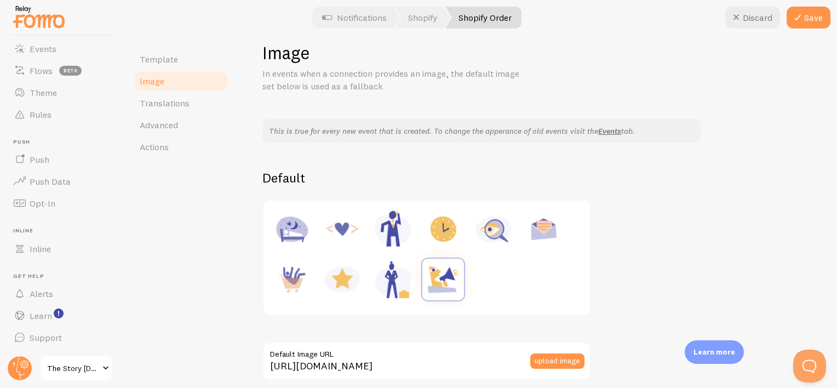
scroll to position [20, 0]
click at [804, 19] on button "Save" at bounding box center [808, 18] width 44 height 22
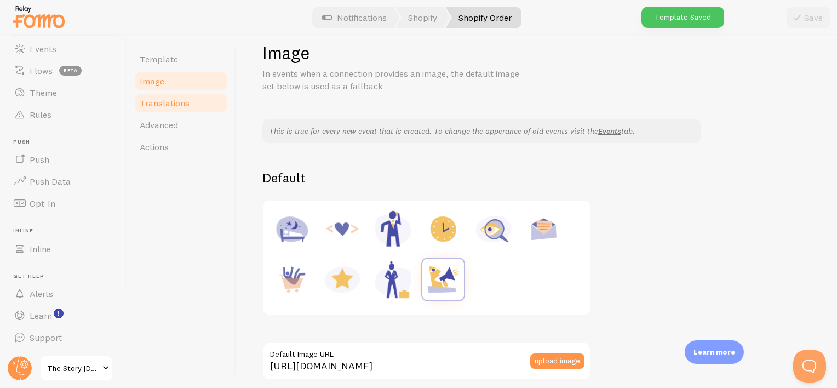
click at [166, 99] on span "Translations" at bounding box center [165, 102] width 50 height 11
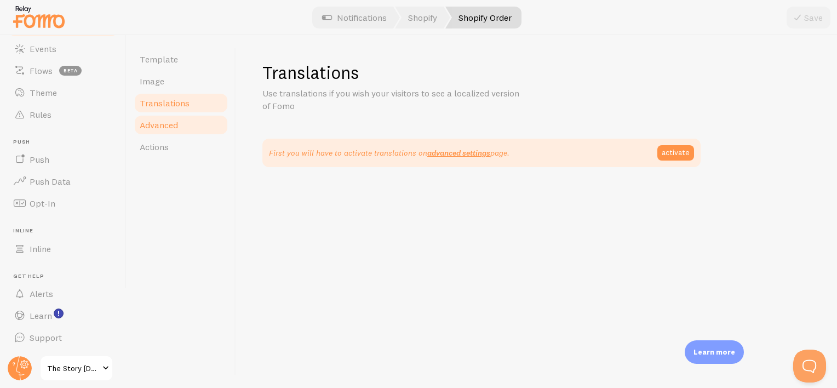
click at [173, 123] on span "Advanced" at bounding box center [159, 124] width 38 height 11
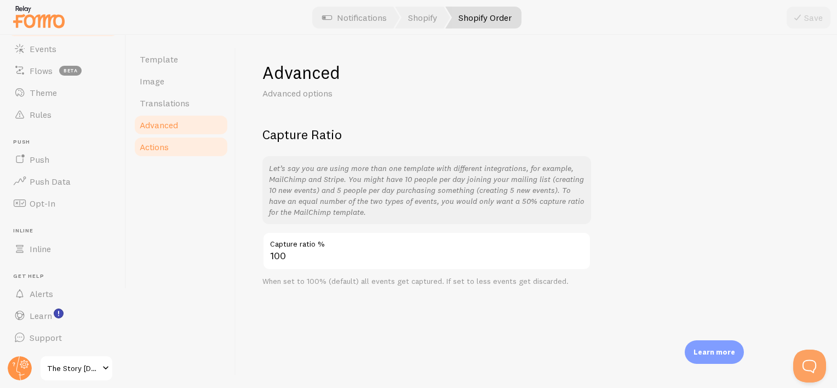
click at [178, 148] on link "Actions" at bounding box center [181, 147] width 96 height 22
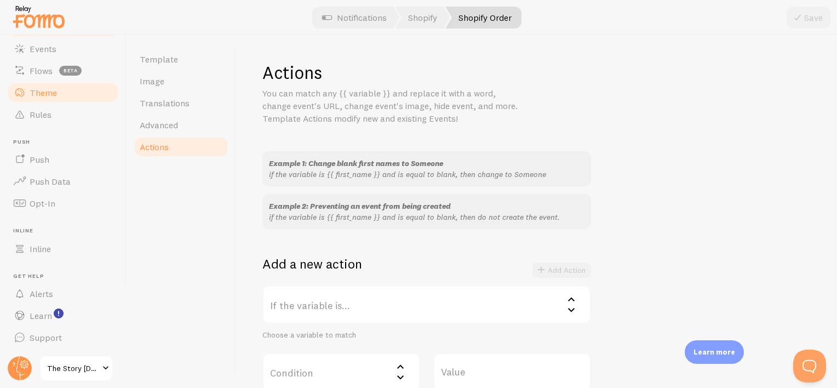
click at [45, 96] on span "Theme" at bounding box center [43, 92] width 27 height 11
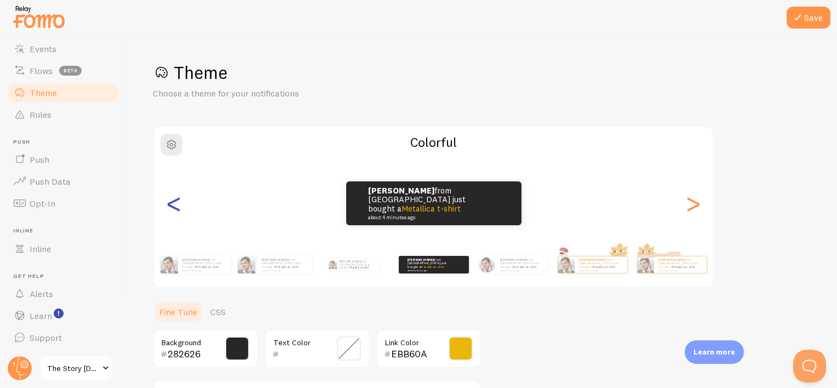
click at [177, 206] on div "<" at bounding box center [173, 203] width 13 height 79
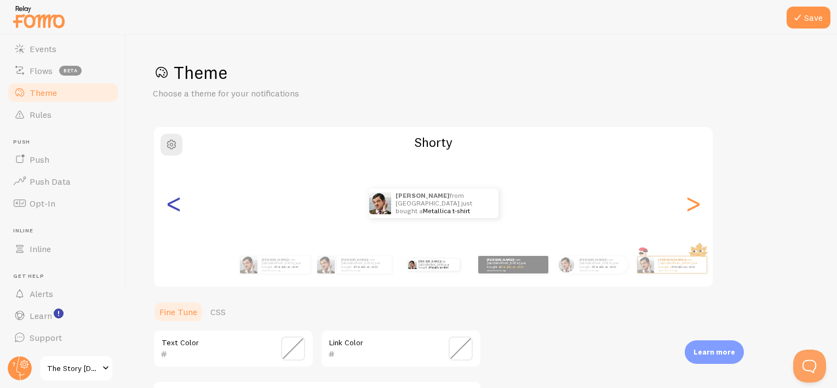
click at [177, 206] on div "<" at bounding box center [173, 203] width 13 height 79
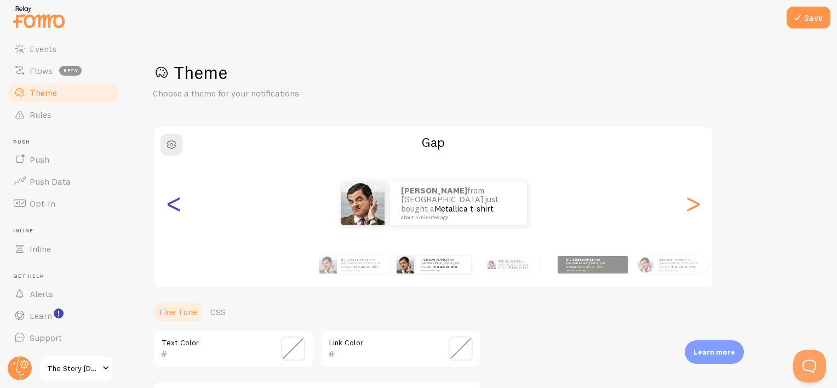
click at [180, 206] on div "<" at bounding box center [173, 203] width 13 height 79
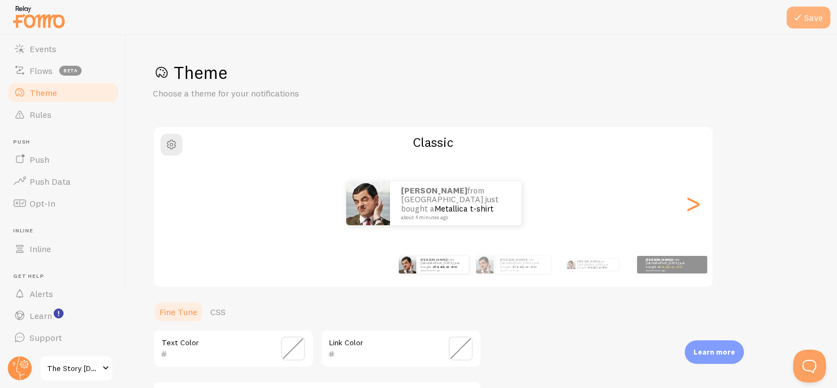
click at [803, 18] on icon at bounding box center [797, 17] width 13 height 13
click at [48, 53] on span "Events" at bounding box center [43, 48] width 27 height 11
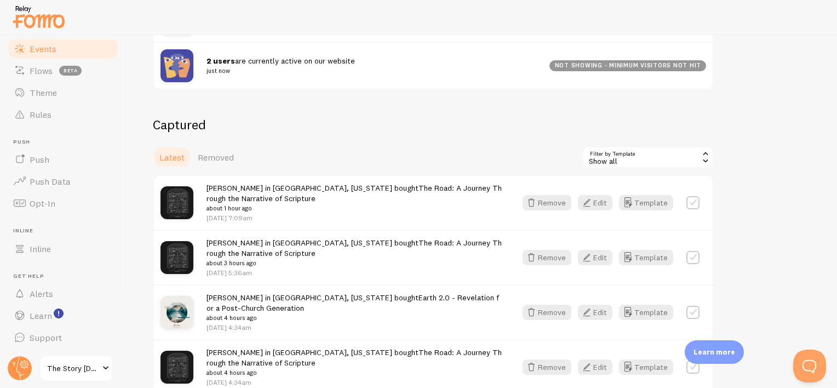
scroll to position [199, 0]
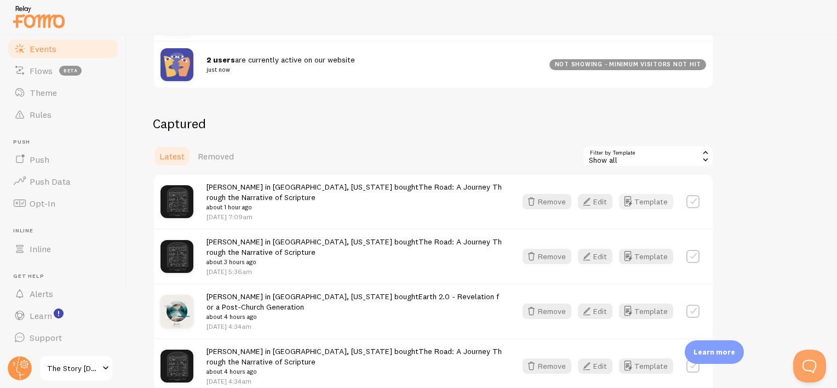
click at [644, 200] on button "Template" at bounding box center [646, 201] width 54 height 15
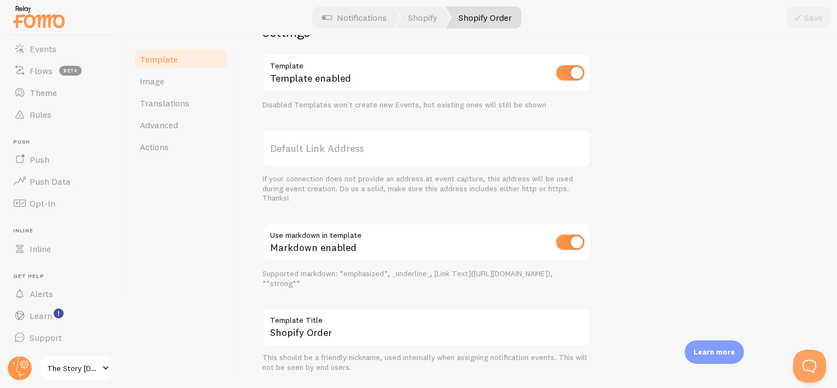
scroll to position [423, 0]
click at [180, 83] on link "Image" at bounding box center [181, 81] width 96 height 22
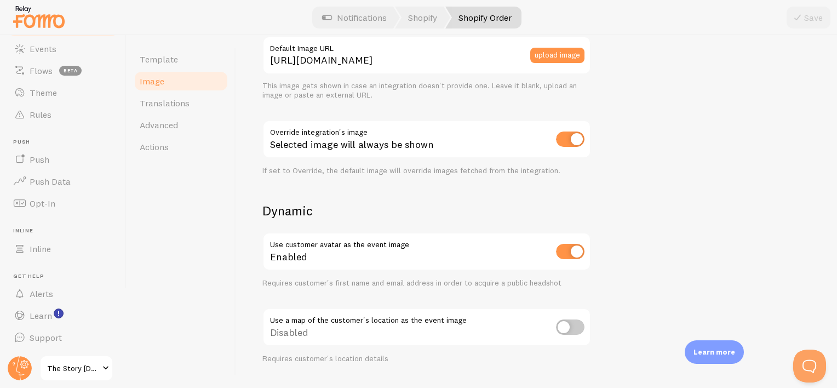
scroll to position [326, 0]
click at [564, 256] on input "checkbox" at bounding box center [570, 250] width 28 height 15
checkbox input "false"
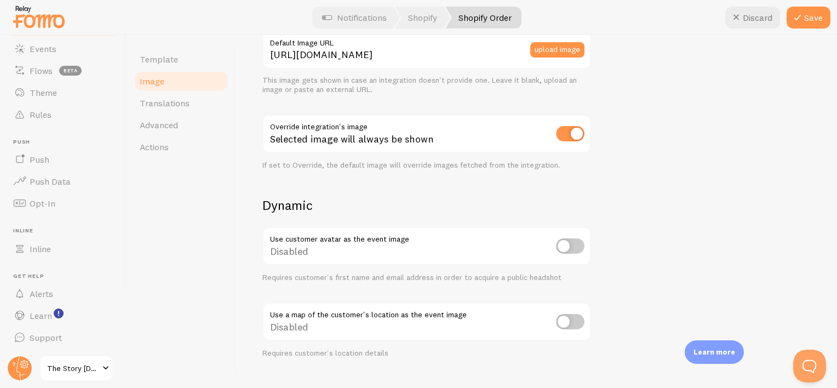
scroll to position [331, 0]
click at [728, 99] on div "This is true for every new event that is created. To change the apperance of ol…" at bounding box center [536, 144] width 548 height 672
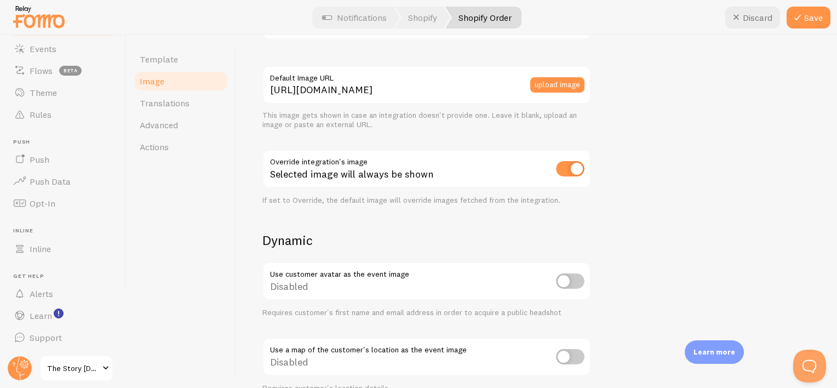
scroll to position [288, 0]
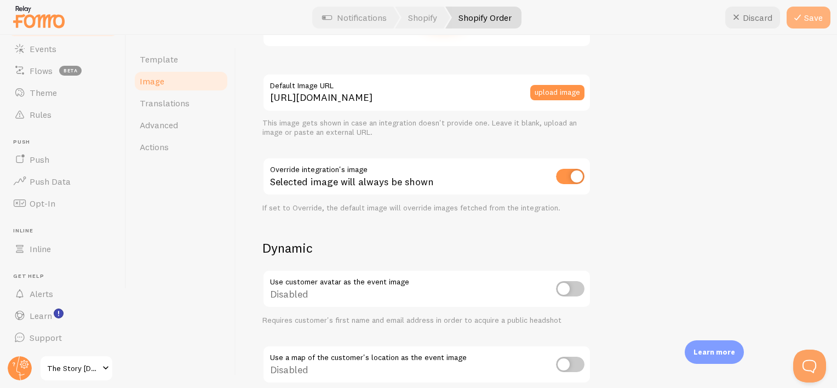
click at [800, 23] on icon at bounding box center [797, 17] width 13 height 13
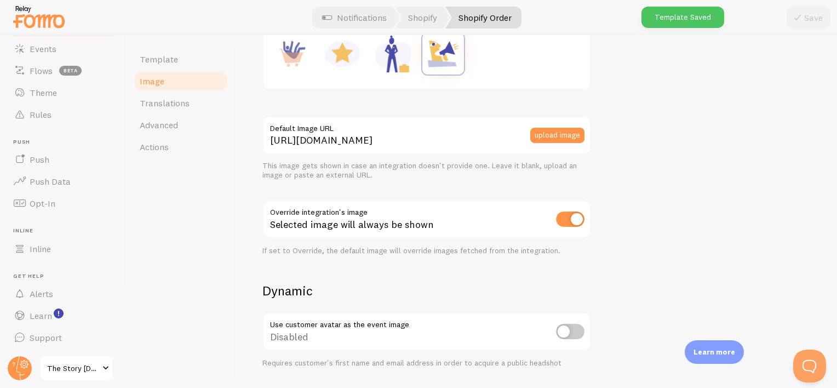
scroll to position [247, 0]
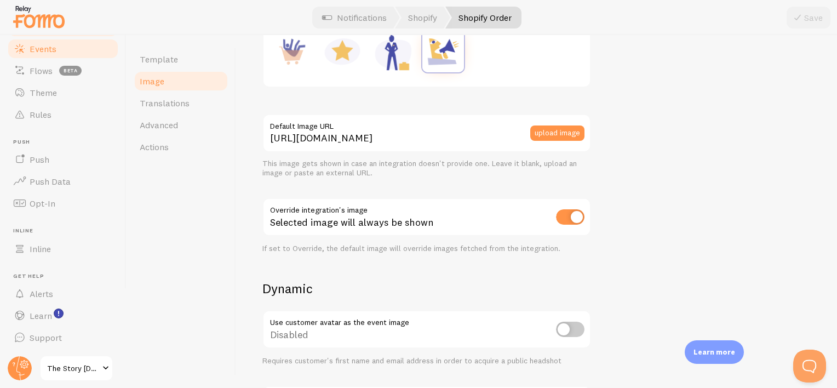
click at [58, 55] on link "Events" at bounding box center [63, 49] width 113 height 22
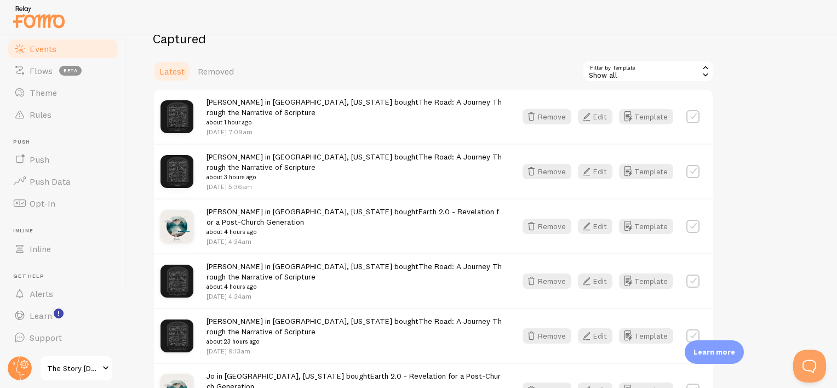
scroll to position [286, 0]
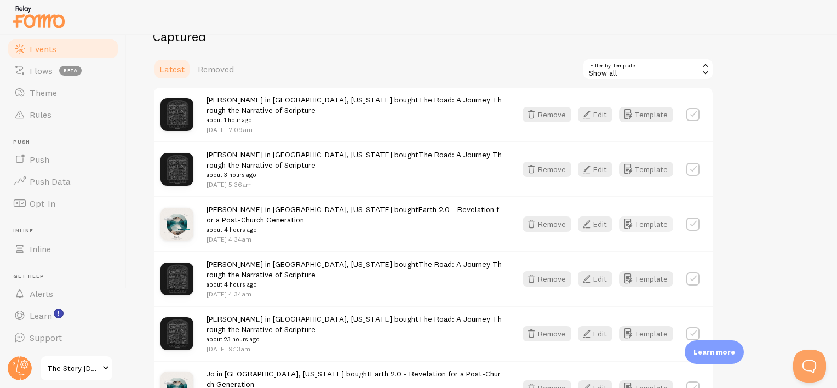
click at [655, 220] on button "Template" at bounding box center [646, 223] width 54 height 15
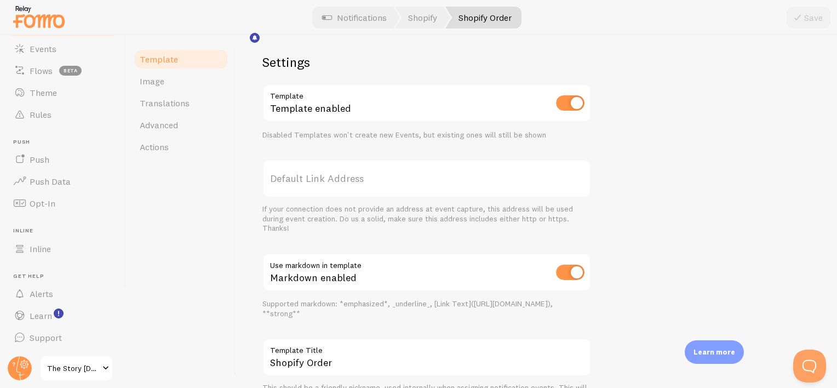
scroll to position [396, 0]
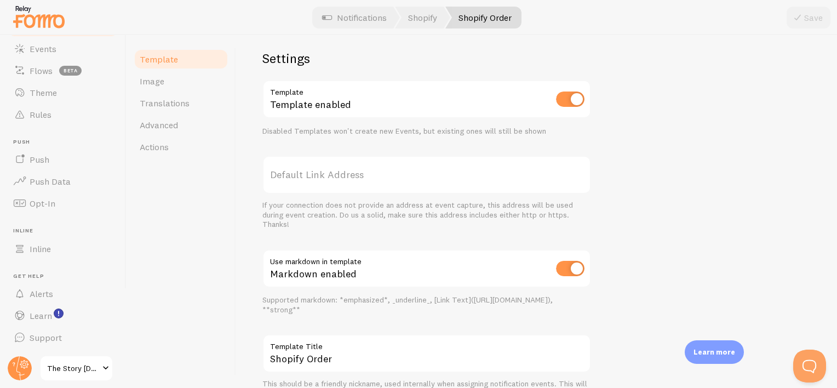
click at [576, 269] on input "checkbox" at bounding box center [570, 268] width 28 height 15
checkbox input "true"
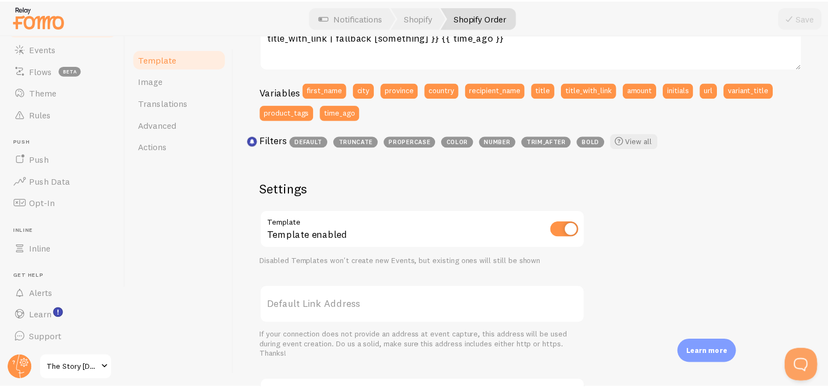
scroll to position [264, 0]
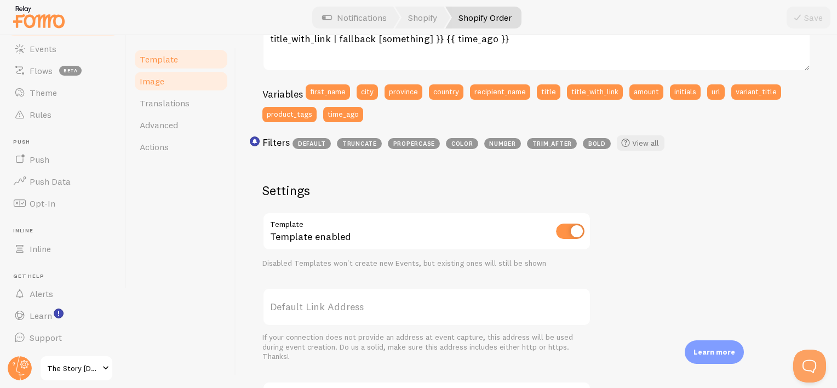
click at [155, 78] on span "Image" at bounding box center [152, 81] width 25 height 11
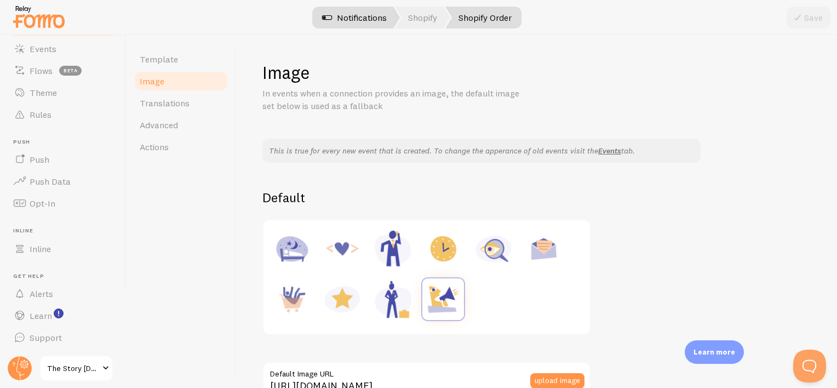
click at [378, 11] on link "Notifications" at bounding box center [354, 18] width 91 height 22
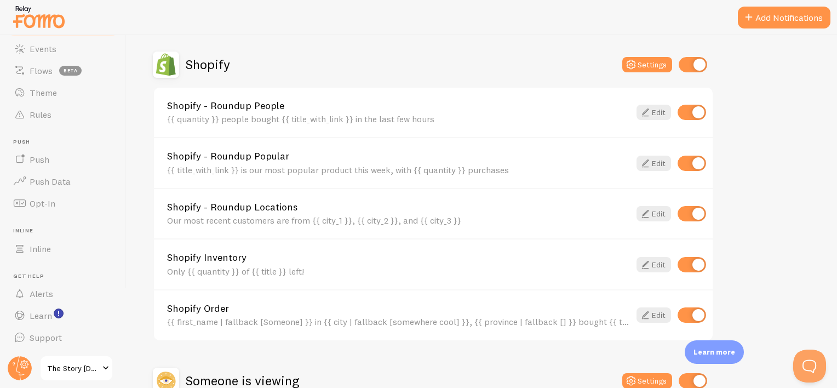
scroll to position [372, 0]
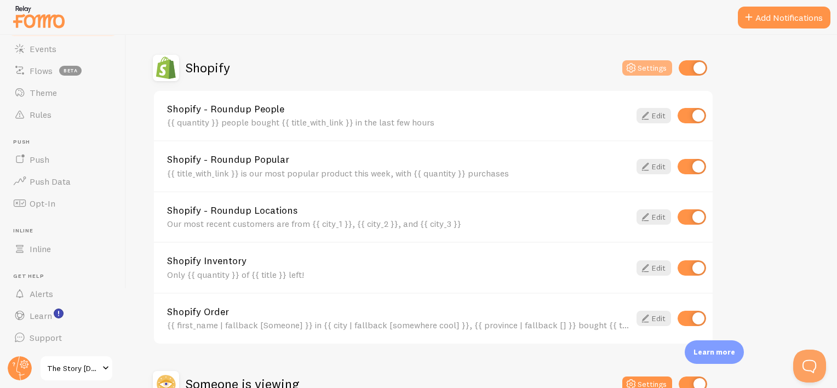
click at [638, 70] on button "Settings" at bounding box center [647, 67] width 50 height 15
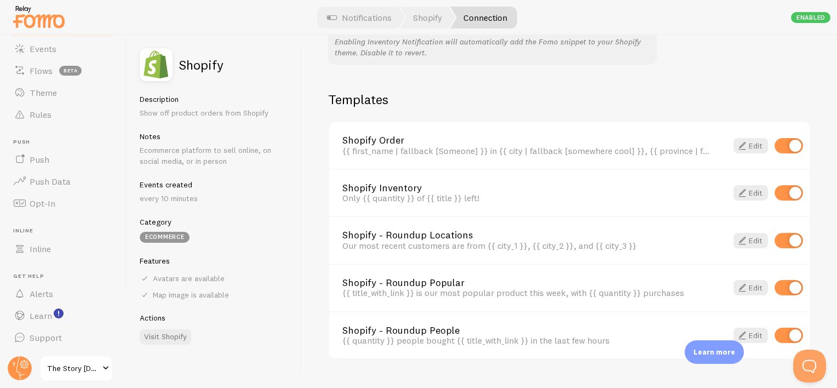
scroll to position [740, 0]
click at [735, 147] on span at bounding box center [741, 146] width 13 height 13
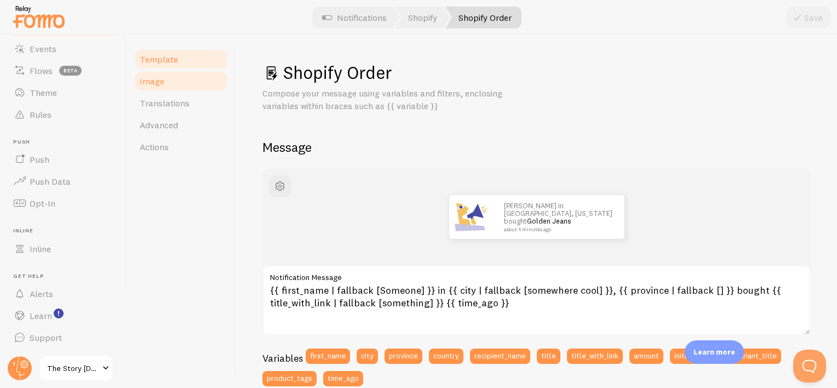
click at [184, 74] on link "Image" at bounding box center [181, 81] width 96 height 22
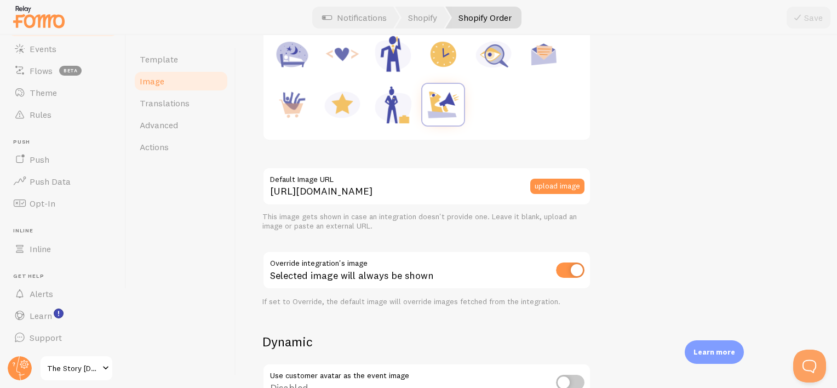
scroll to position [195, 0]
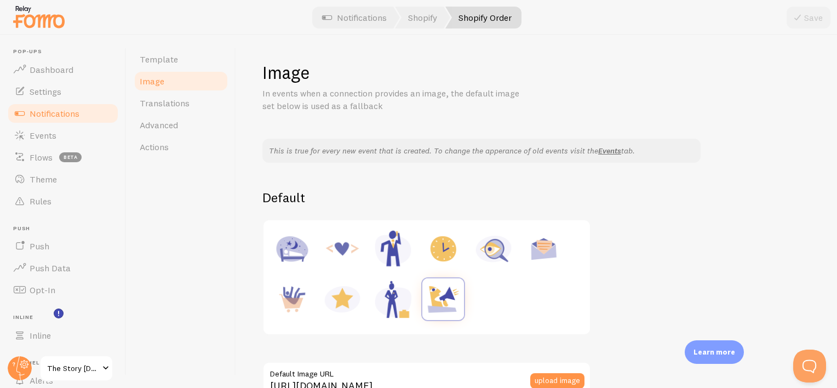
scroll to position [195, 0]
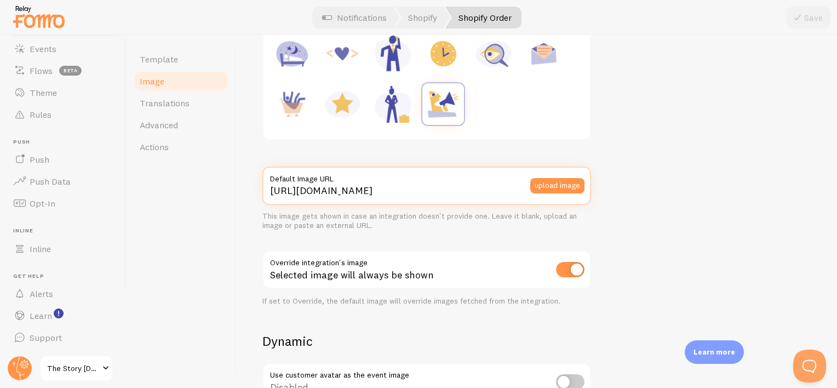
click at [424, 186] on input "[URL][DOMAIN_NAME]" at bounding box center [426, 185] width 329 height 38
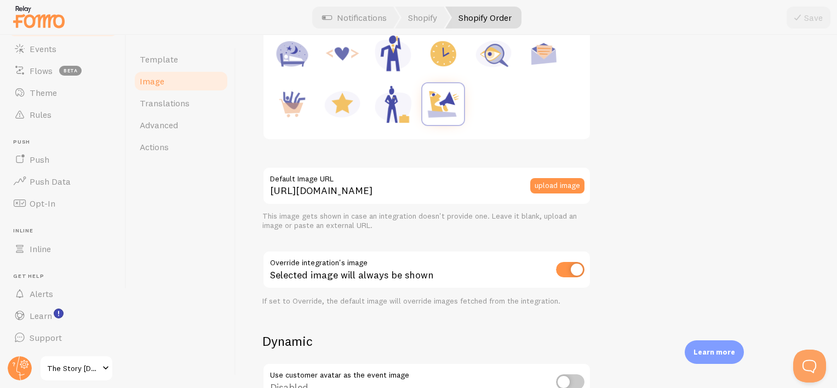
click at [430, 108] on img at bounding box center [443, 104] width 42 height 42
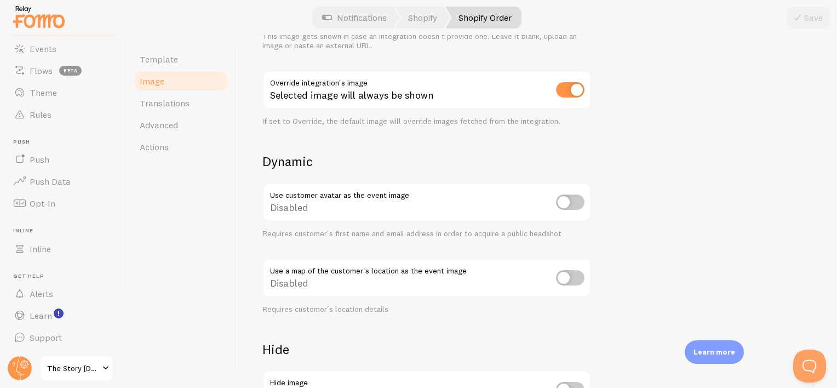
scroll to position [374, 0]
click at [570, 194] on input "checkbox" at bounding box center [570, 201] width 28 height 15
checkbox input "true"
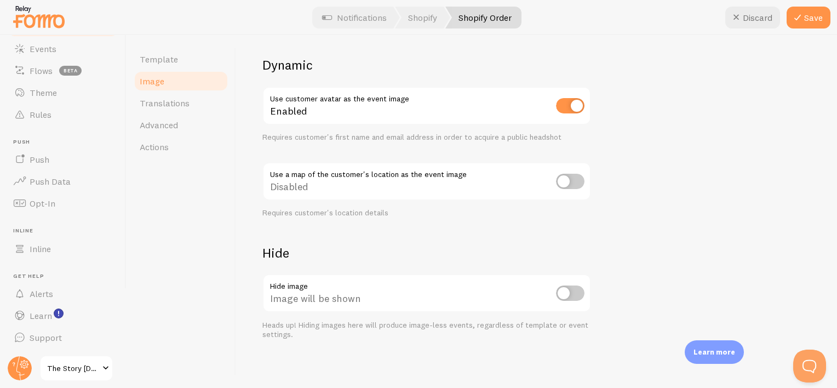
scroll to position [471, 0]
click at [572, 183] on input "checkbox" at bounding box center [570, 181] width 28 height 15
checkbox input "true"
click at [806, 15] on button "Save" at bounding box center [808, 18] width 44 height 22
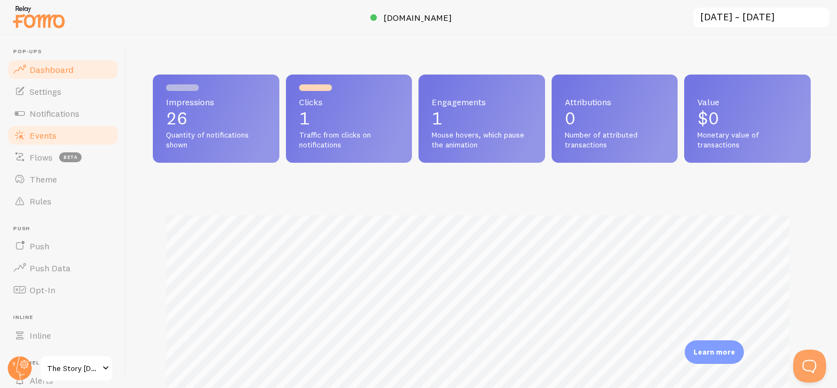
click at [53, 131] on span "Events" at bounding box center [43, 135] width 27 height 11
